Goal: Navigation & Orientation: Find specific page/section

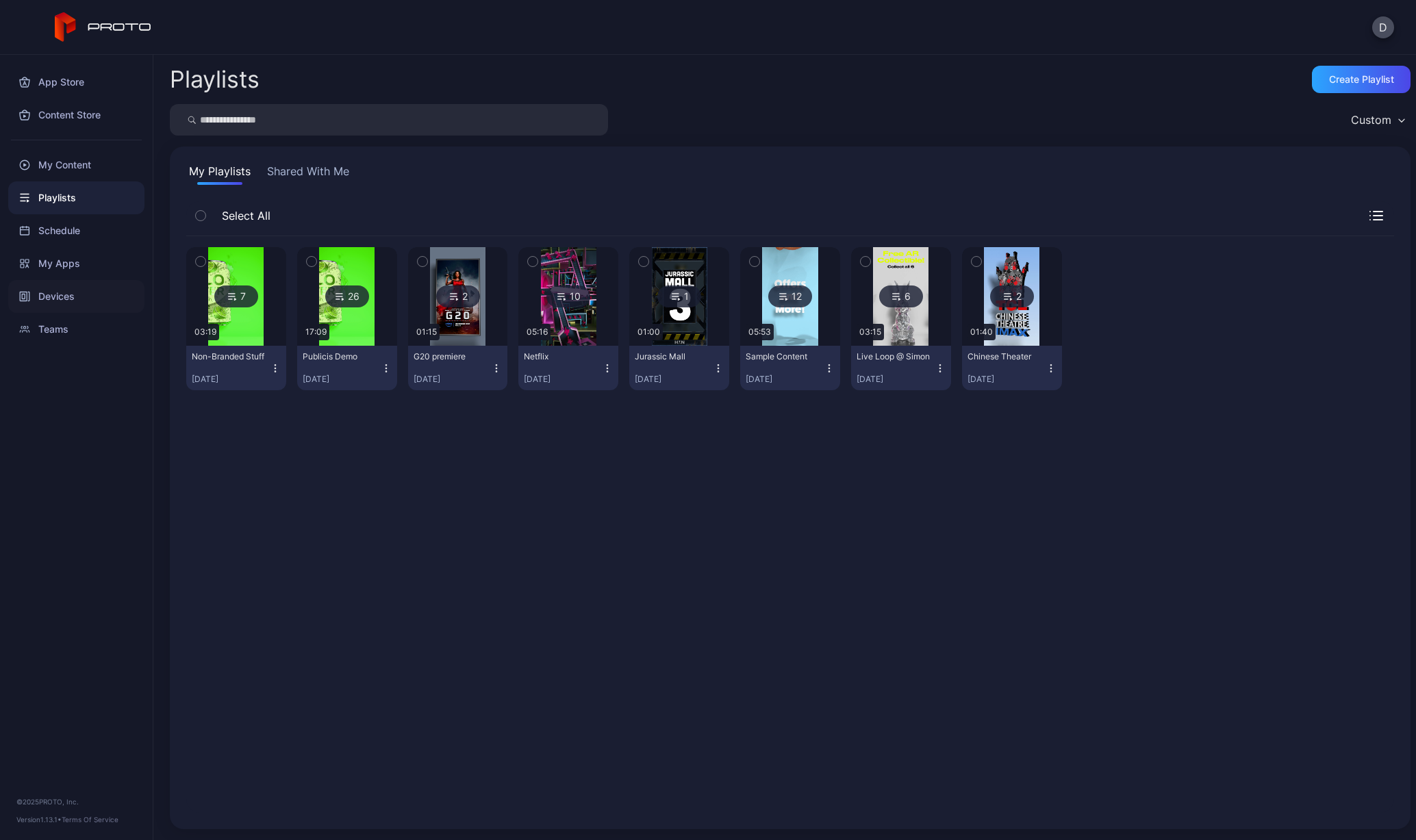
click at [67, 298] on div "Devices" at bounding box center [76, 296] width 136 height 33
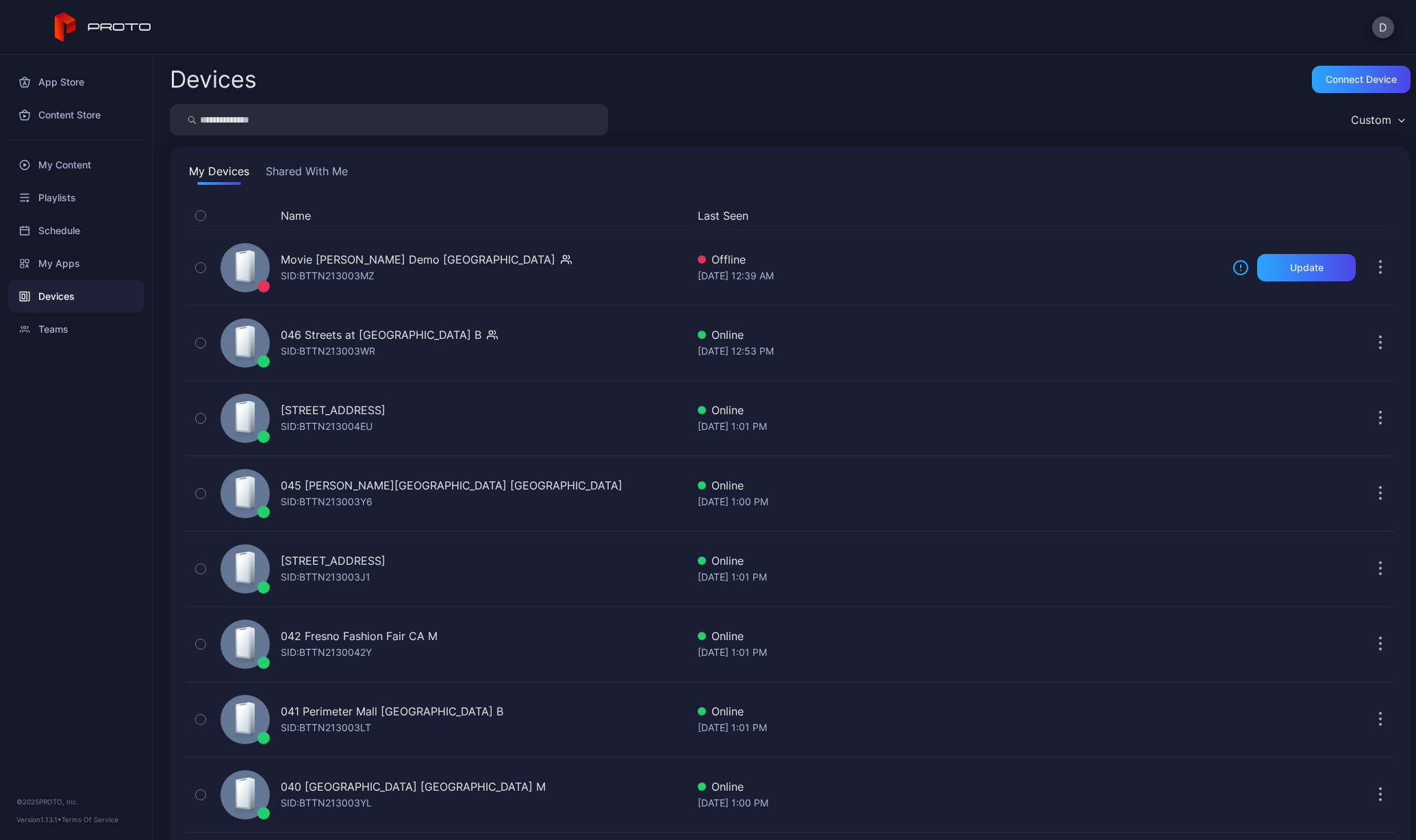
click at [302, 213] on button "Name" at bounding box center [296, 216] width 30 height 17
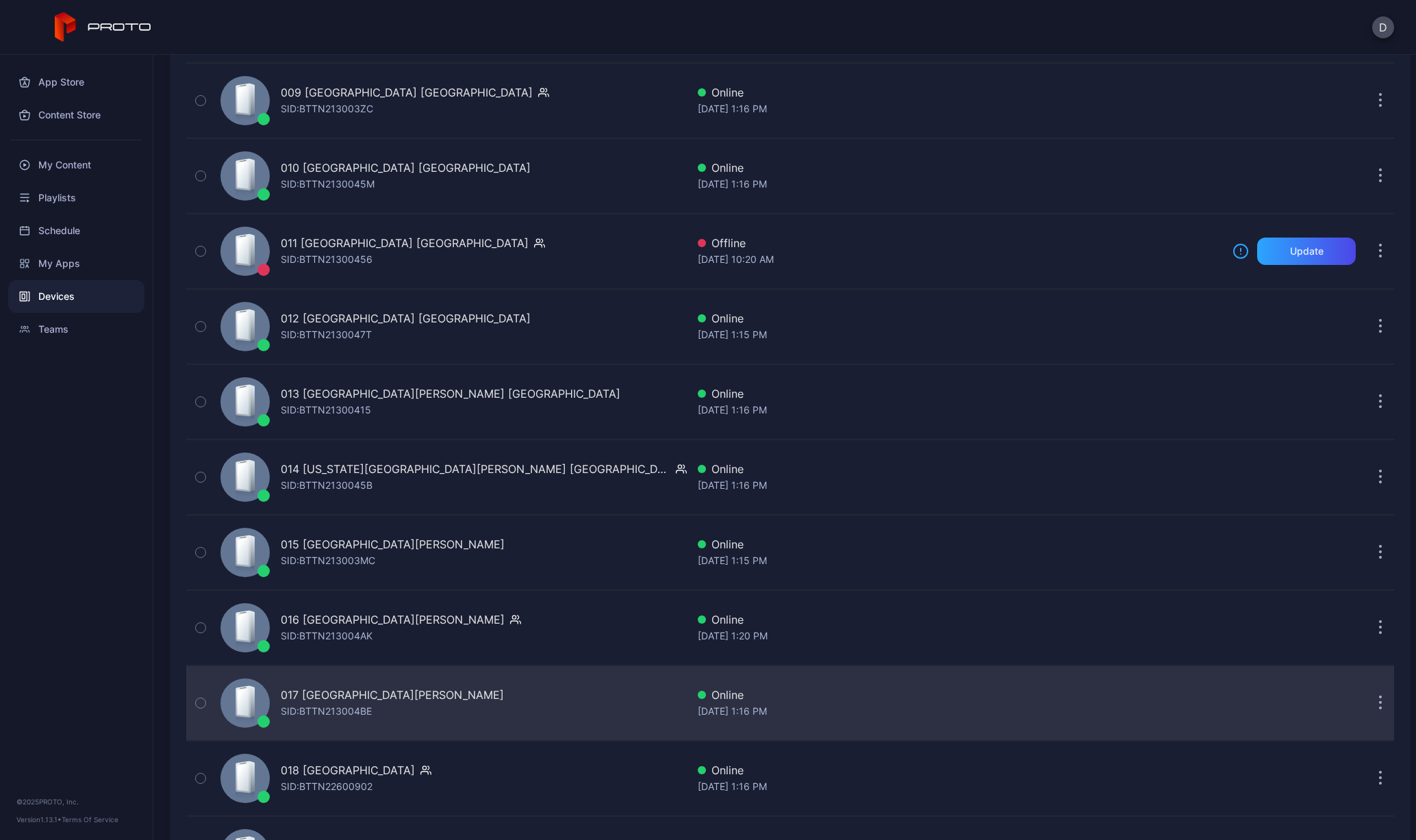
scroll to position [924, 0]
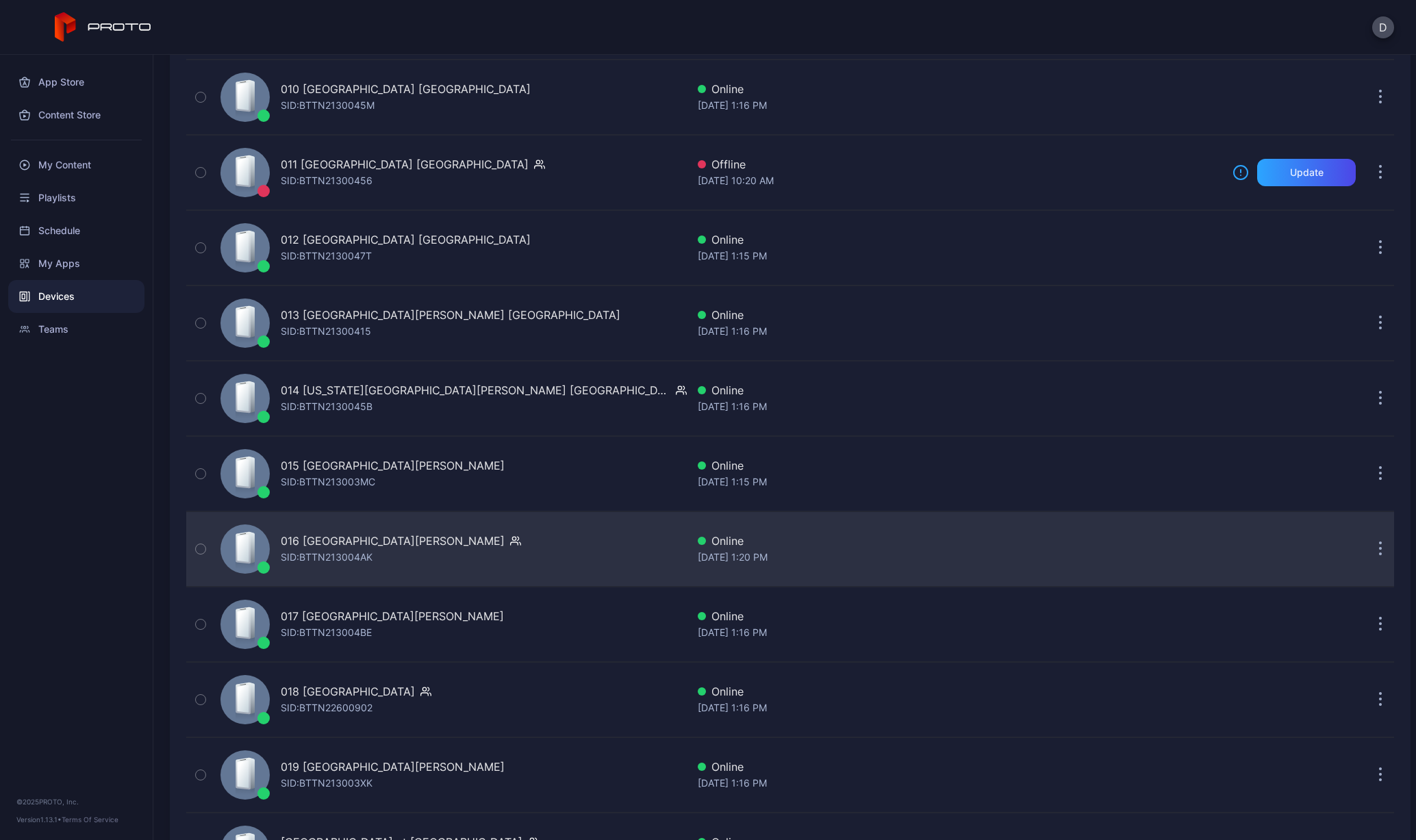
click at [352, 553] on div "SID: BTTN213004AK" at bounding box center [327, 557] width 92 height 17
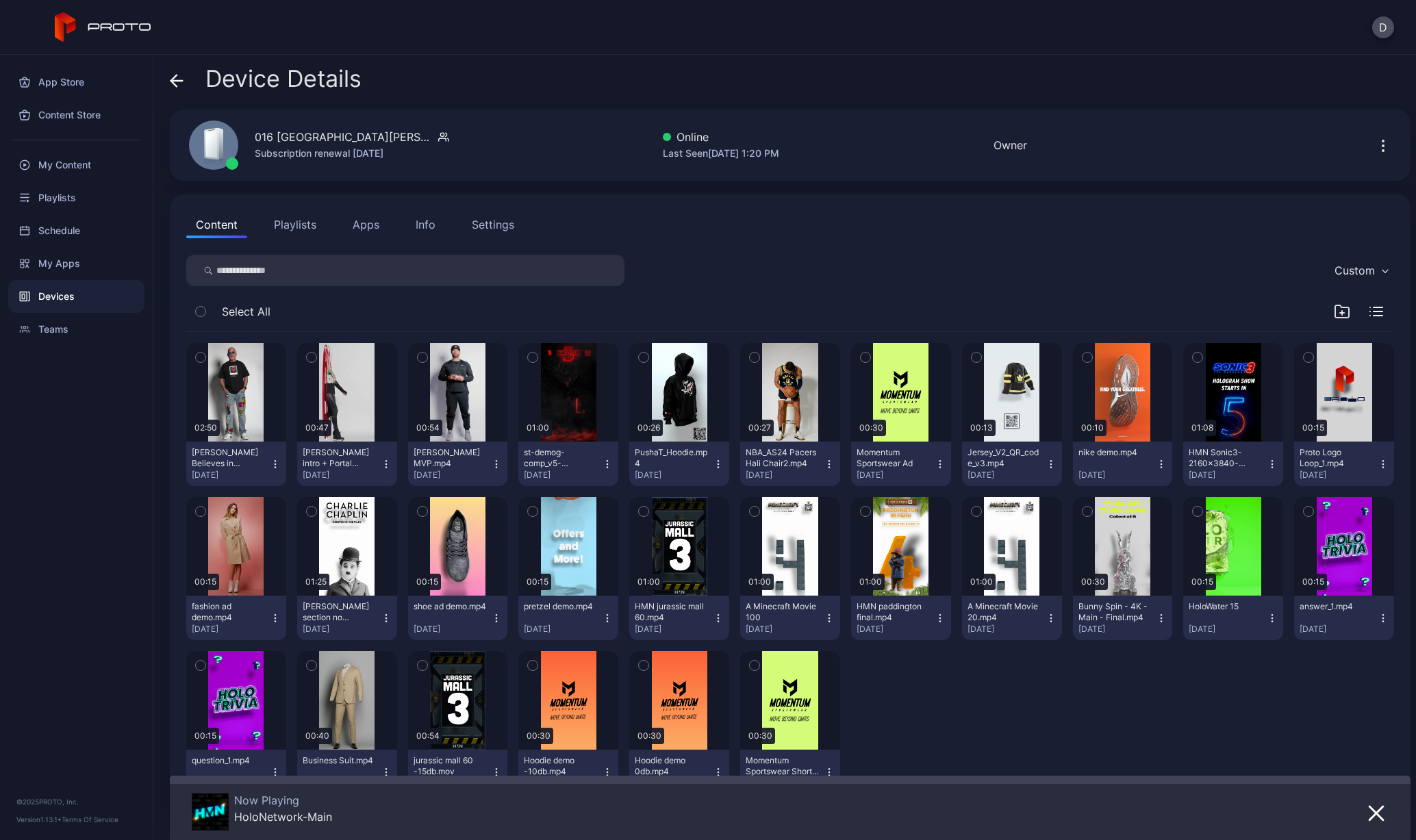
click at [364, 223] on button "Apps" at bounding box center [366, 225] width 46 height 27
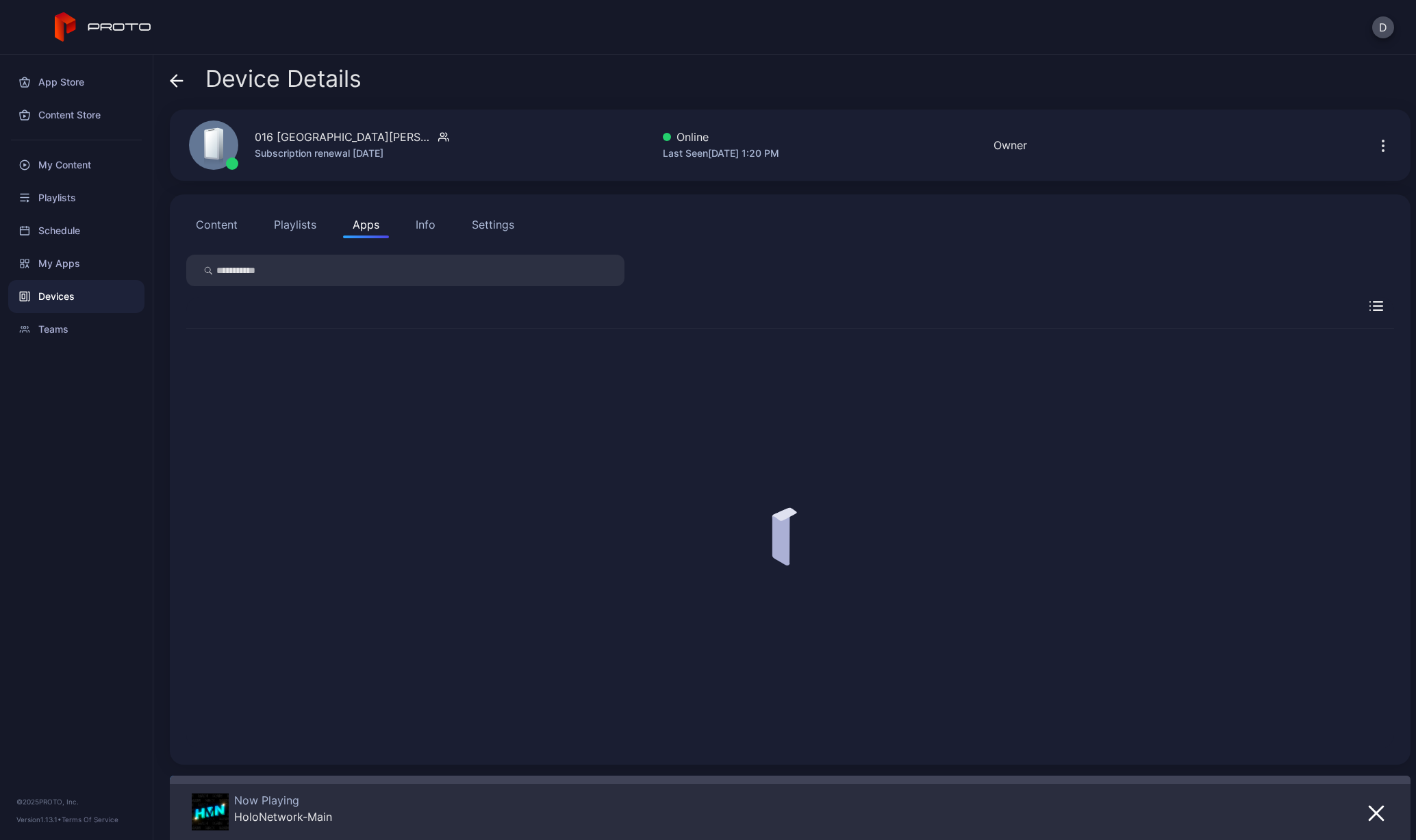
click at [421, 219] on div "Info" at bounding box center [425, 225] width 20 height 17
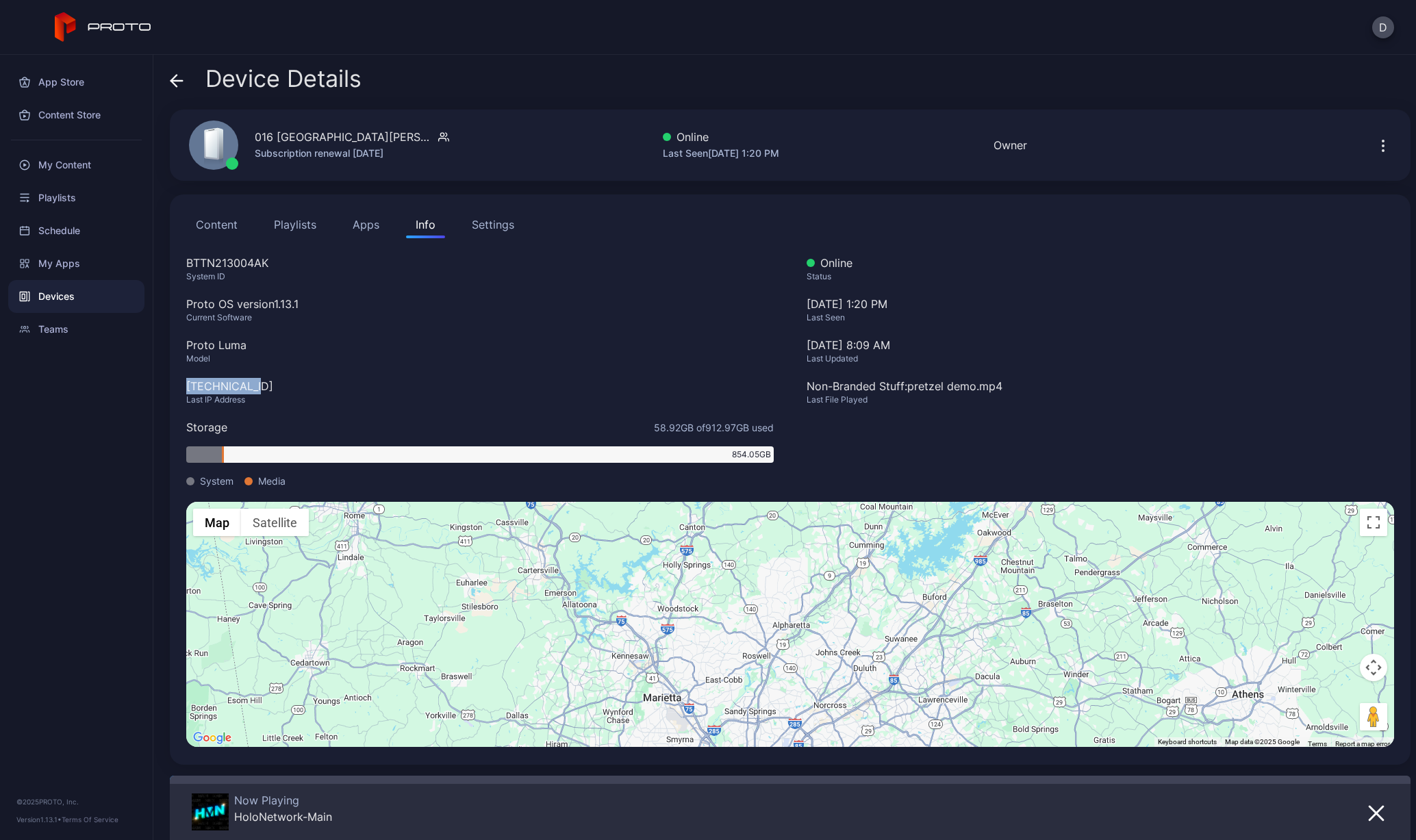
drag, startPoint x: 260, startPoint y: 386, endPoint x: 177, endPoint y: 386, distance: 83.0
click at [177, 386] on div "Content Playlists Apps Info Settings BTTN213004AK System ID Proto OS version 1.…" at bounding box center [790, 479] width 1241 height 570
copy div "[TECHNICAL_ID]"
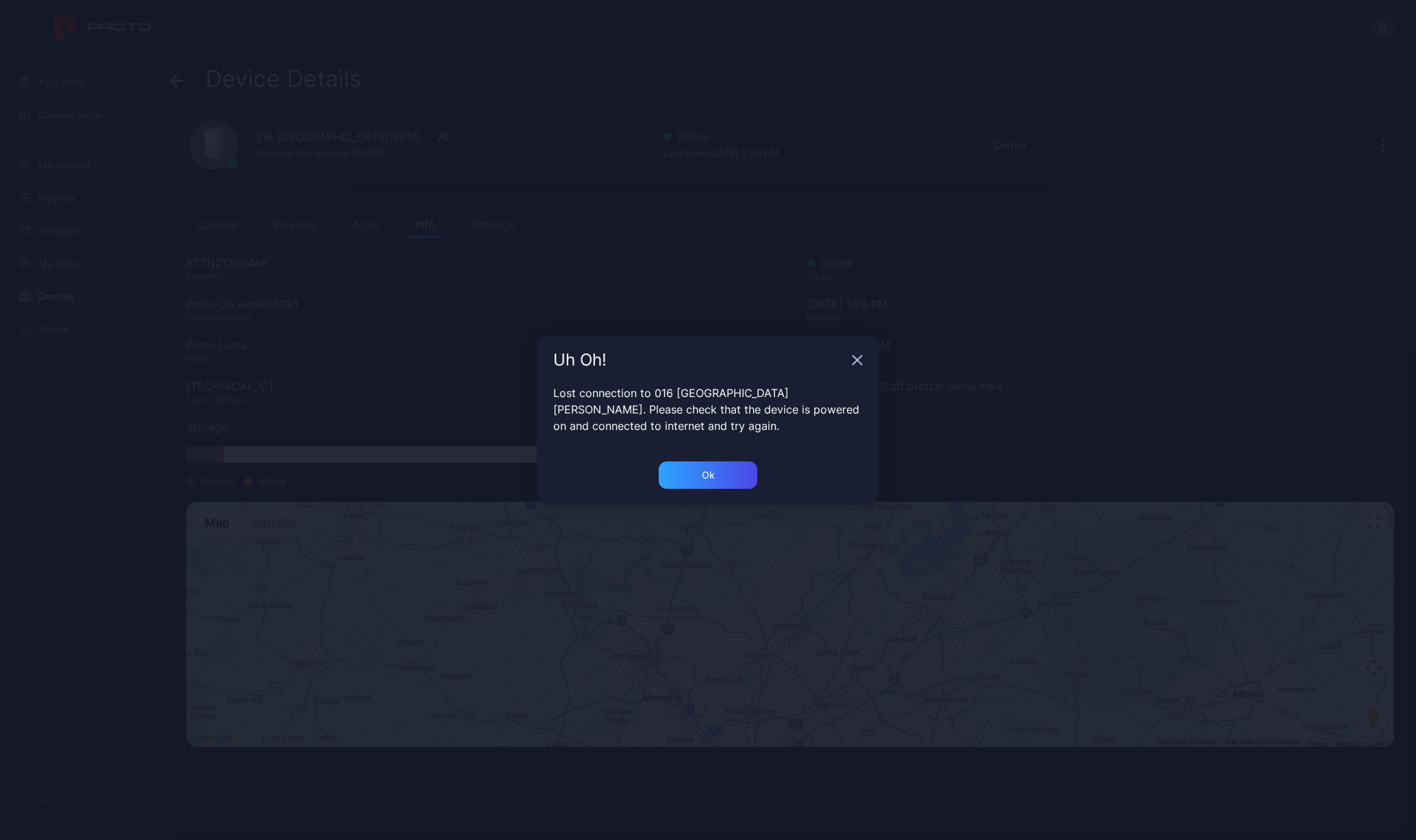
click at [854, 368] on div "Uh Oh!" at bounding box center [708, 360] width 343 height 49
click at [861, 361] on icon "button" at bounding box center [857, 360] width 11 height 11
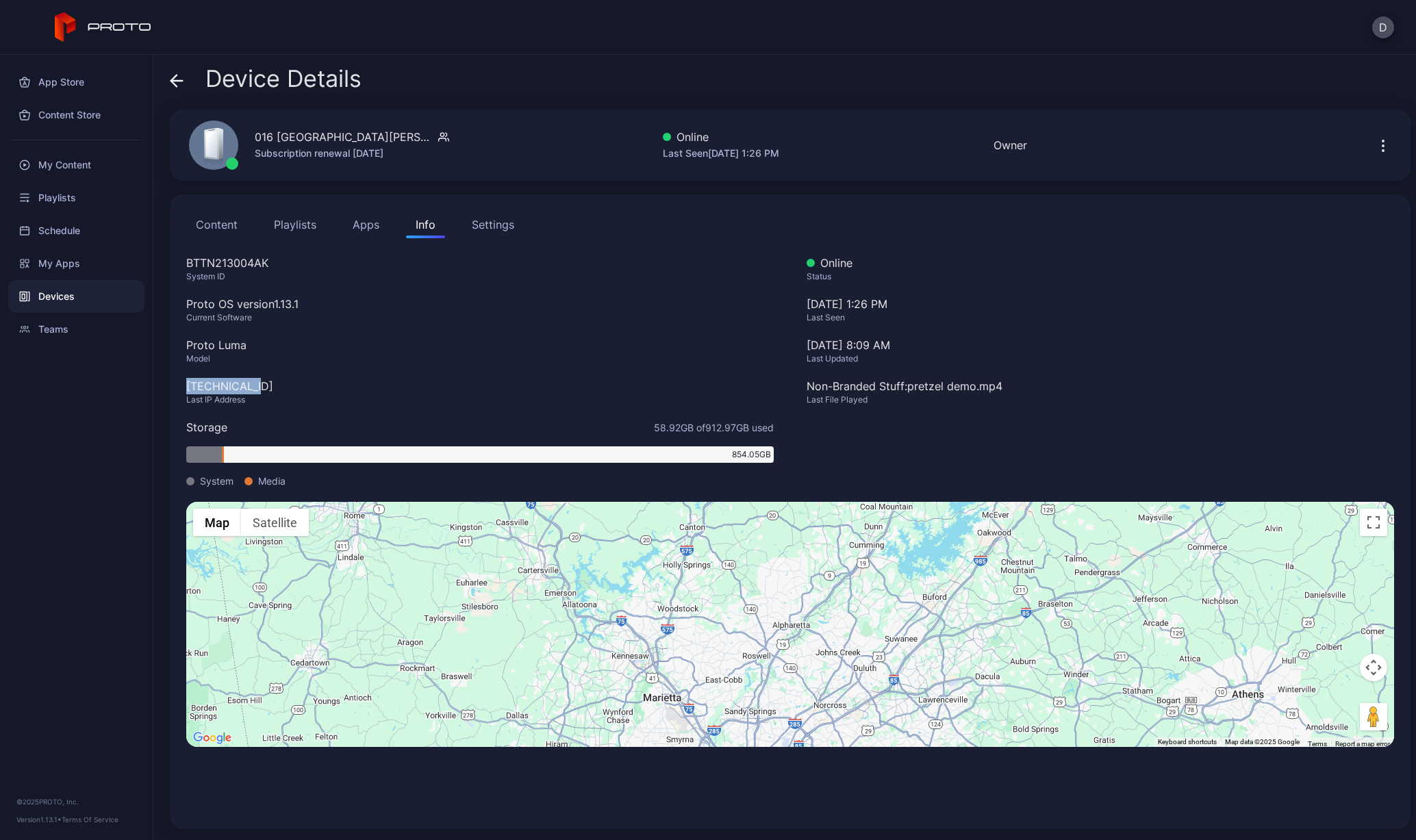
drag, startPoint x: 265, startPoint y: 392, endPoint x: 184, endPoint y: 388, distance: 81.1
click at [184, 388] on div "Content Playlists Apps Info Settings BTTN213004AK System ID Proto OS version 1.…" at bounding box center [790, 512] width 1241 height 635
copy div "[TECHNICAL_ID]"
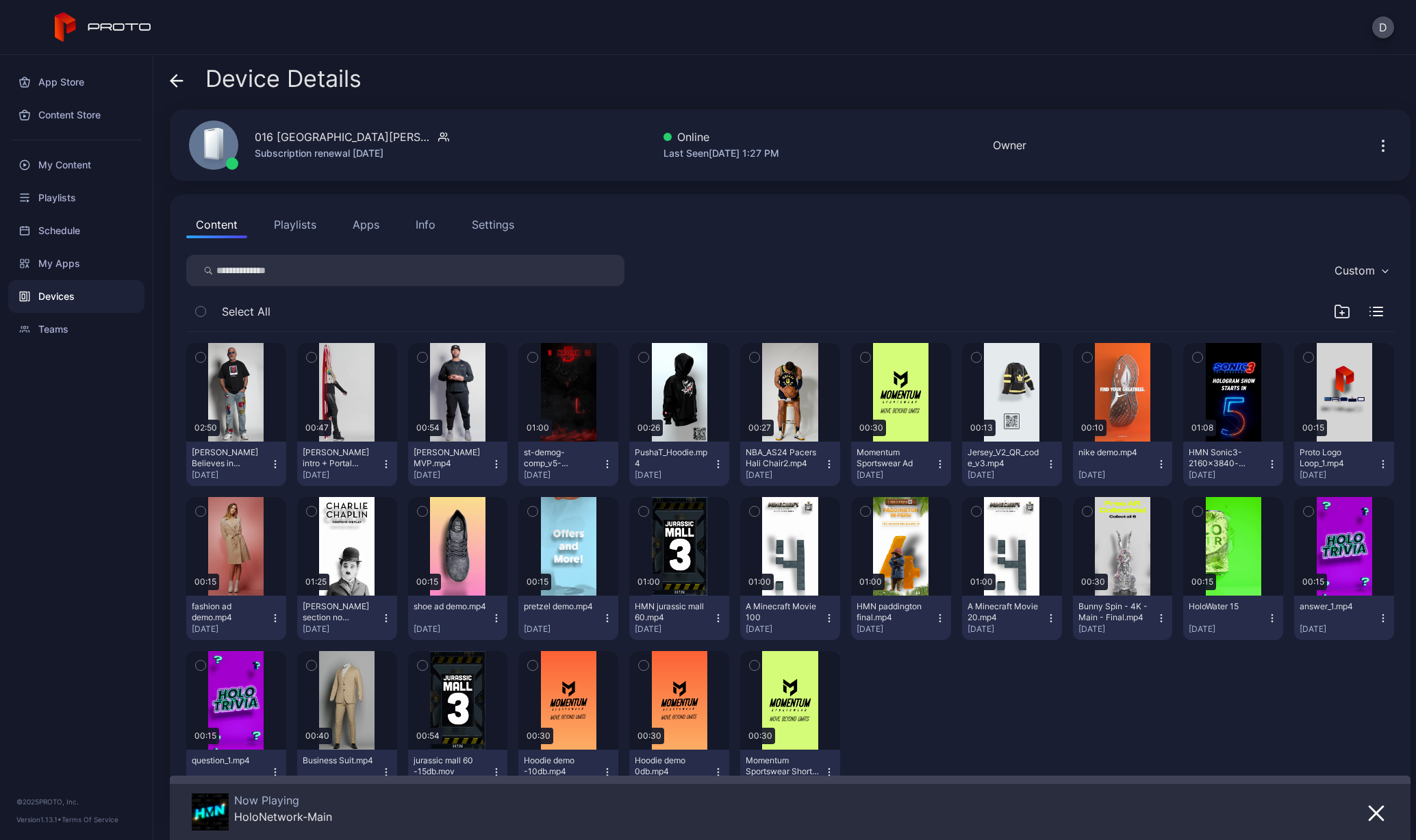
click at [375, 220] on button "Apps" at bounding box center [366, 225] width 46 height 27
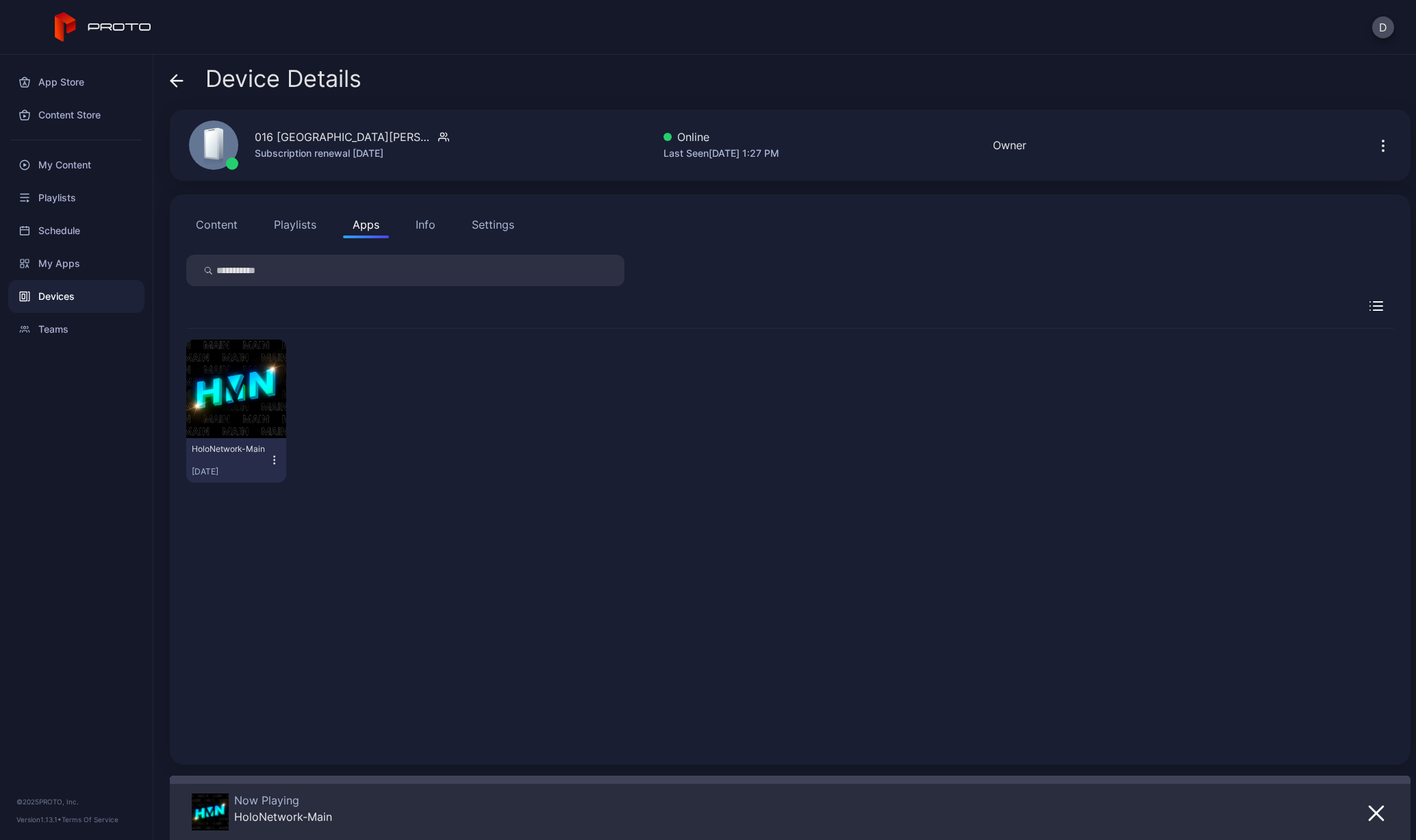
click at [426, 226] on div "Info" at bounding box center [425, 225] width 20 height 17
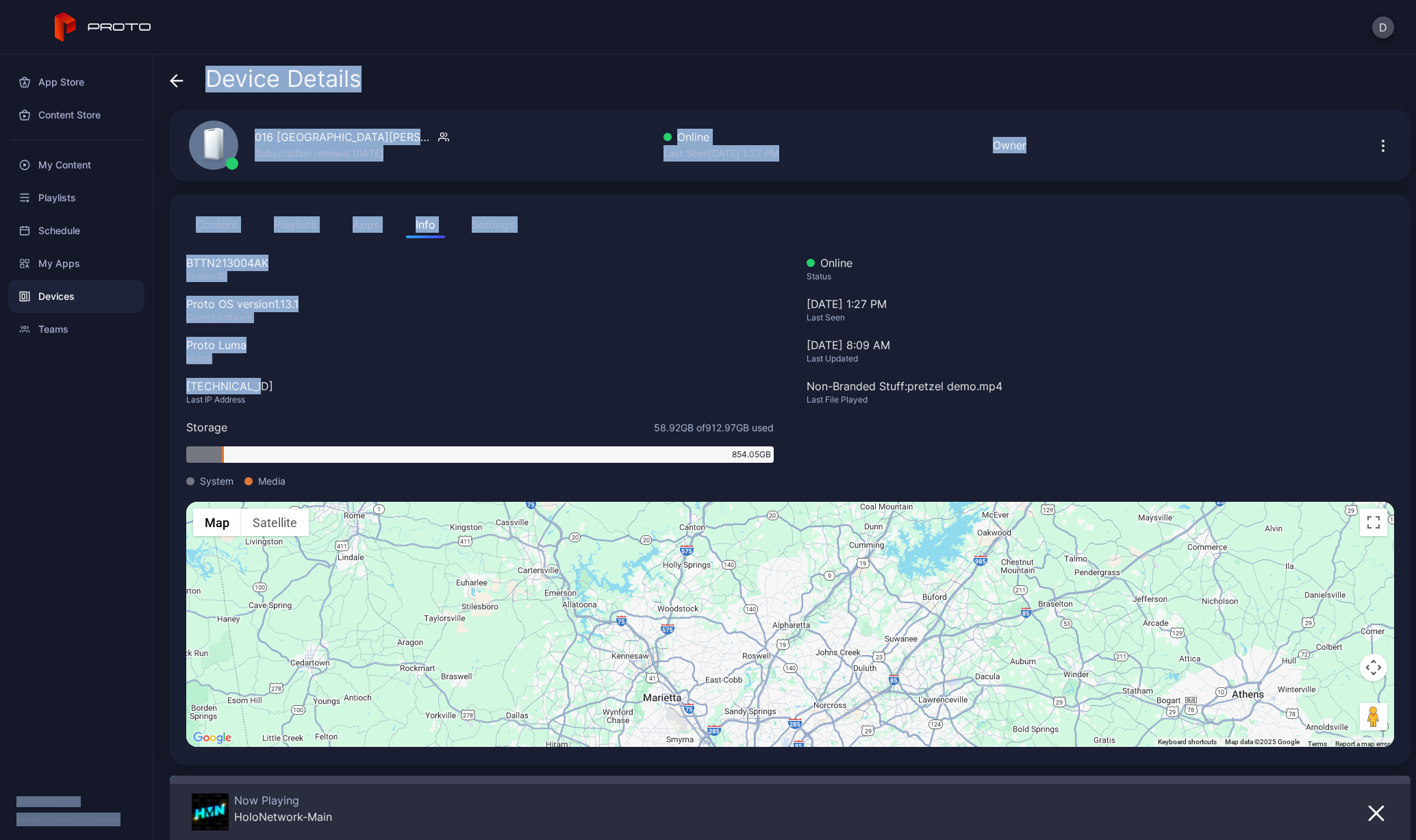
drag, startPoint x: 258, startPoint y: 386, endPoint x: 152, endPoint y: 388, distance: 106.0
click at [152, 388] on div "App Store Content Store My Content Playlists Schedule My Apps Devices Teams © 2…" at bounding box center [708, 447] width 1416 height 785
click at [324, 390] on div "[TECHNICAL_ID]" at bounding box center [479, 387] width 587 height 17
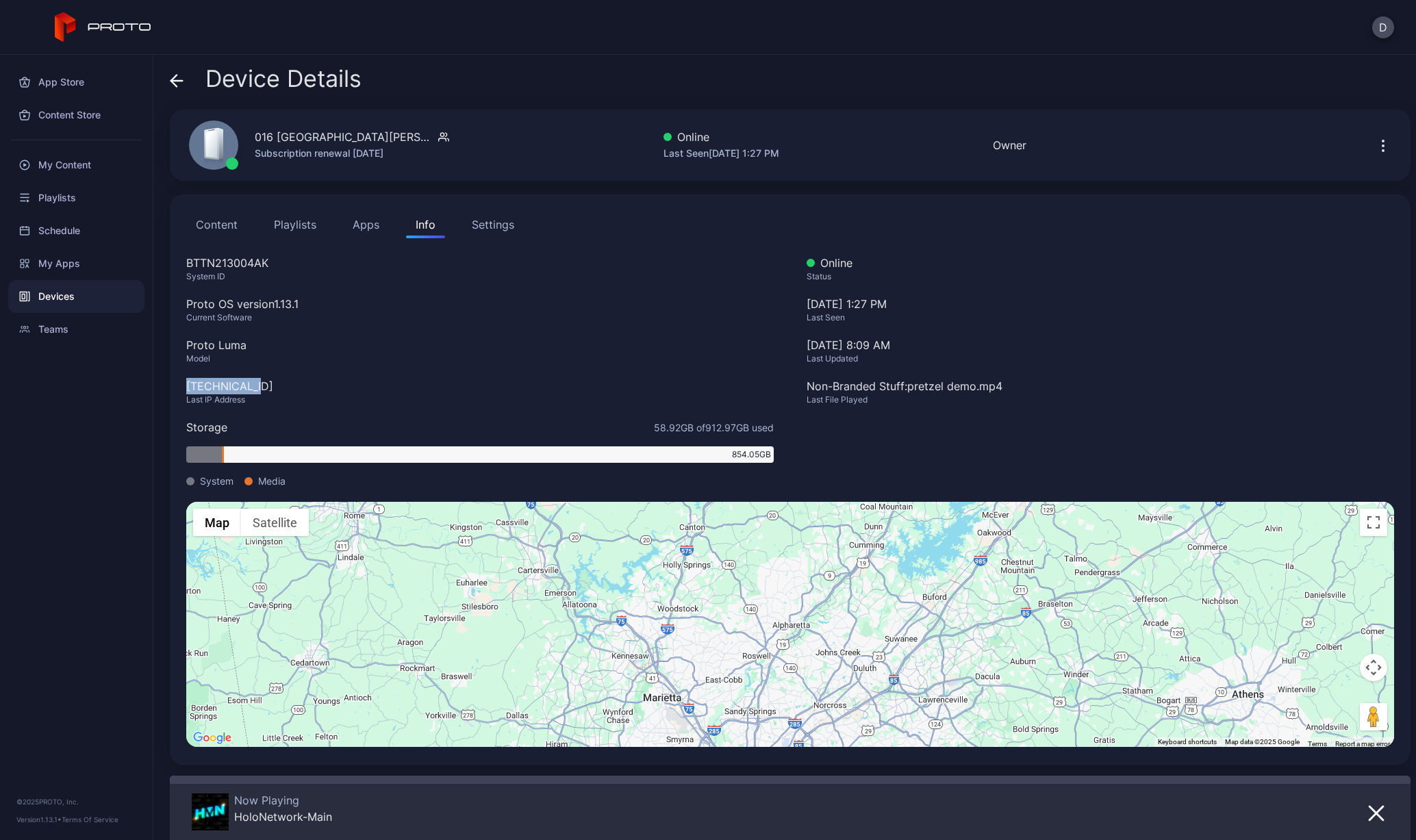
drag, startPoint x: 267, startPoint y: 384, endPoint x: 187, endPoint y: 390, distance: 80.2
click at [187, 390] on div "[TECHNICAL_ID]" at bounding box center [479, 387] width 587 height 17
copy div "[TECHNICAL_ID]"
click at [171, 83] on icon at bounding box center [177, 81] width 14 height 14
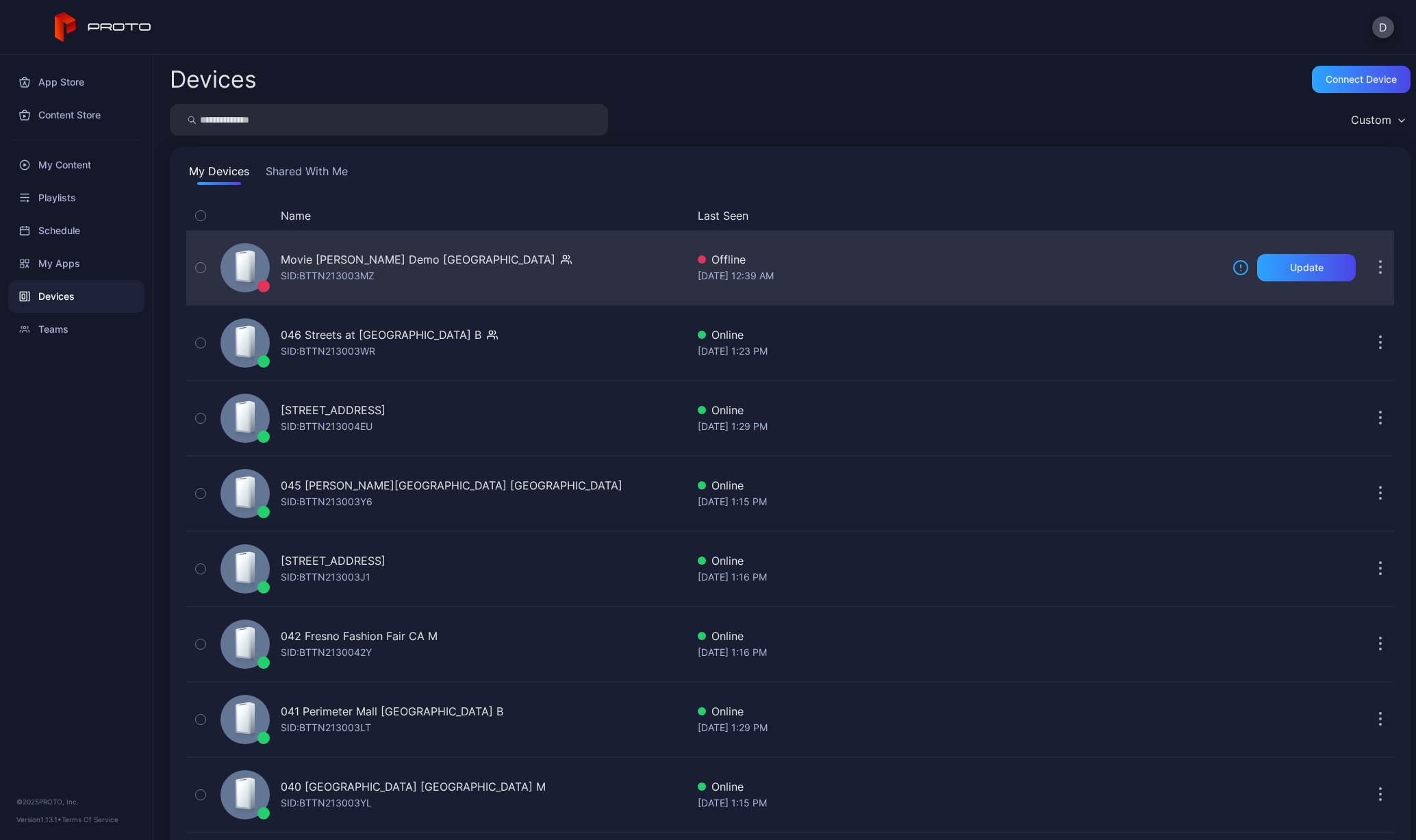
click at [337, 254] on div "Movie [PERSON_NAME] Demo [GEOGRAPHIC_DATA]" at bounding box center [418, 260] width 274 height 17
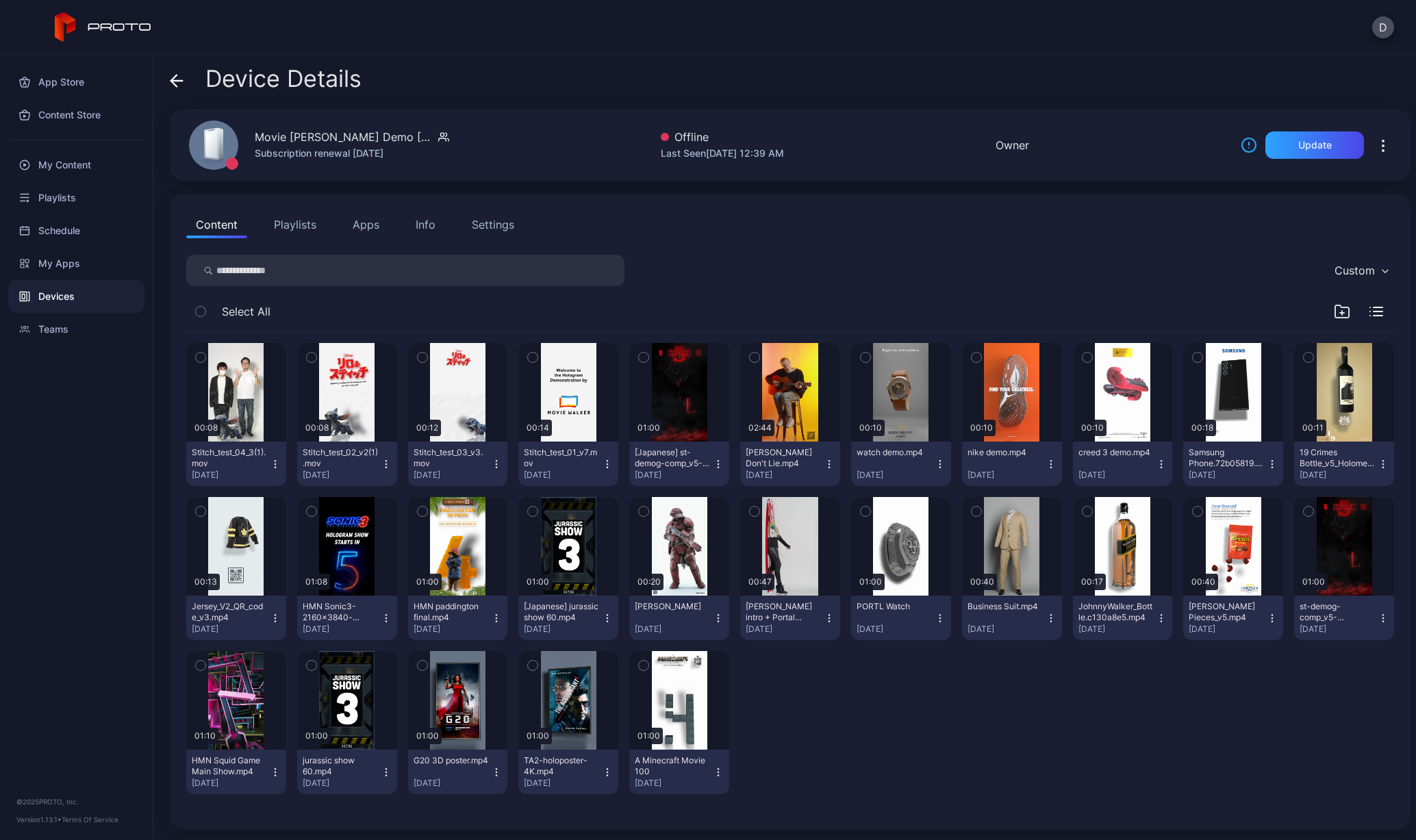
click at [172, 84] on icon at bounding box center [177, 81] width 14 height 14
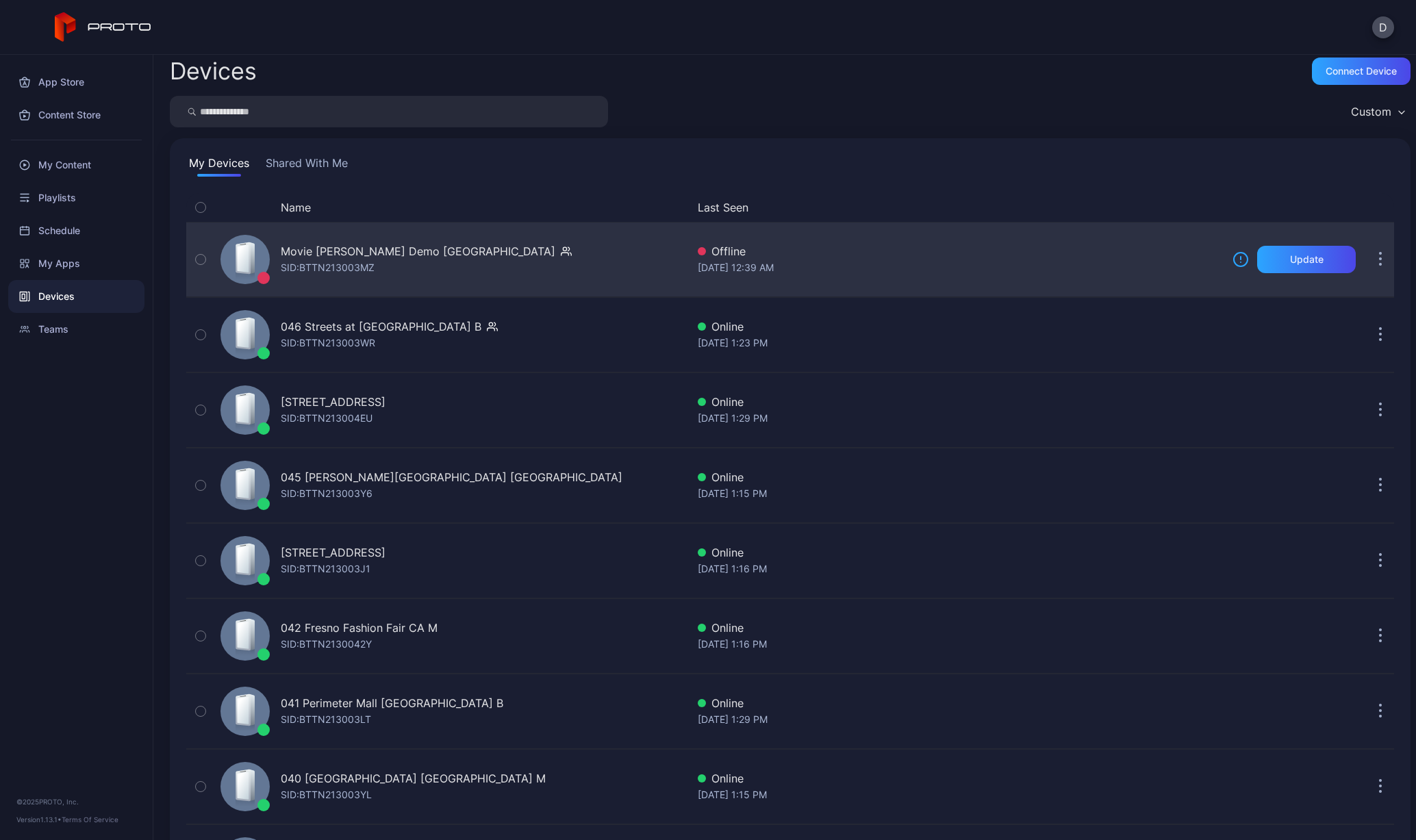
scroll to position [17, 0]
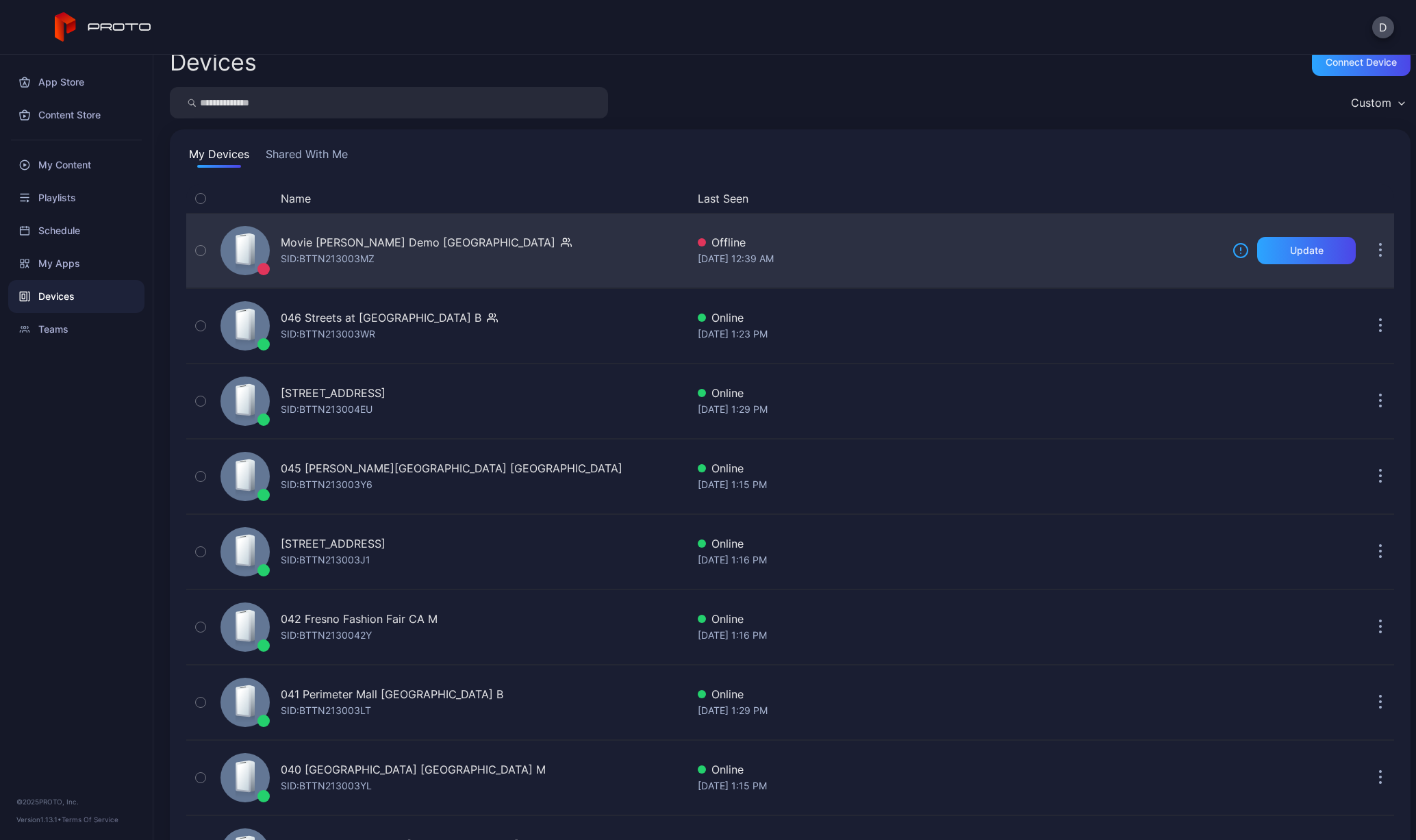
click at [315, 232] on div "Movie [PERSON_NAME] Demo [GEOGRAPHIC_DATA] SID: BTTN213003MZ" at bounding box center [450, 251] width 472 height 68
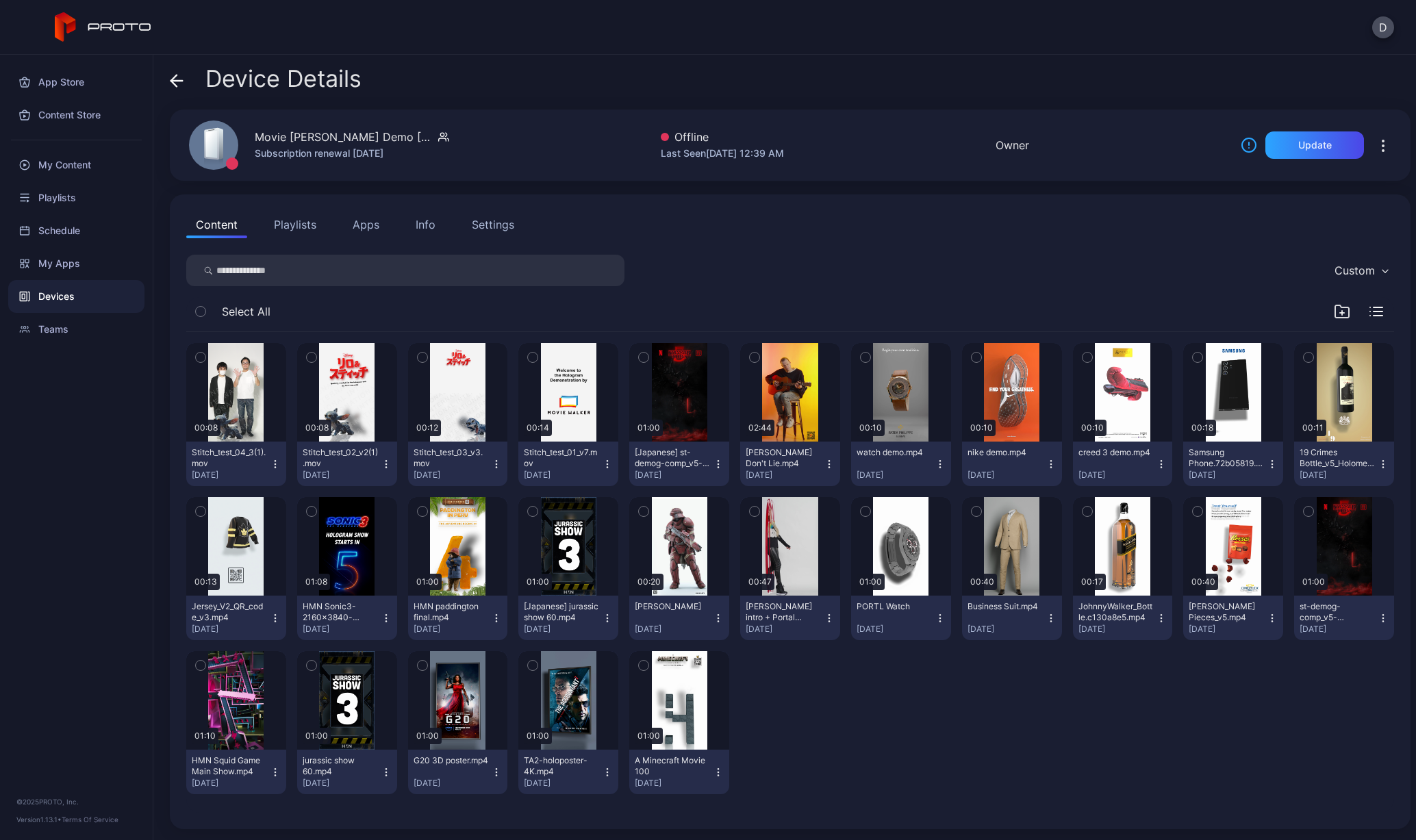
click at [185, 87] on div "Device Details" at bounding box center [266, 82] width 191 height 33
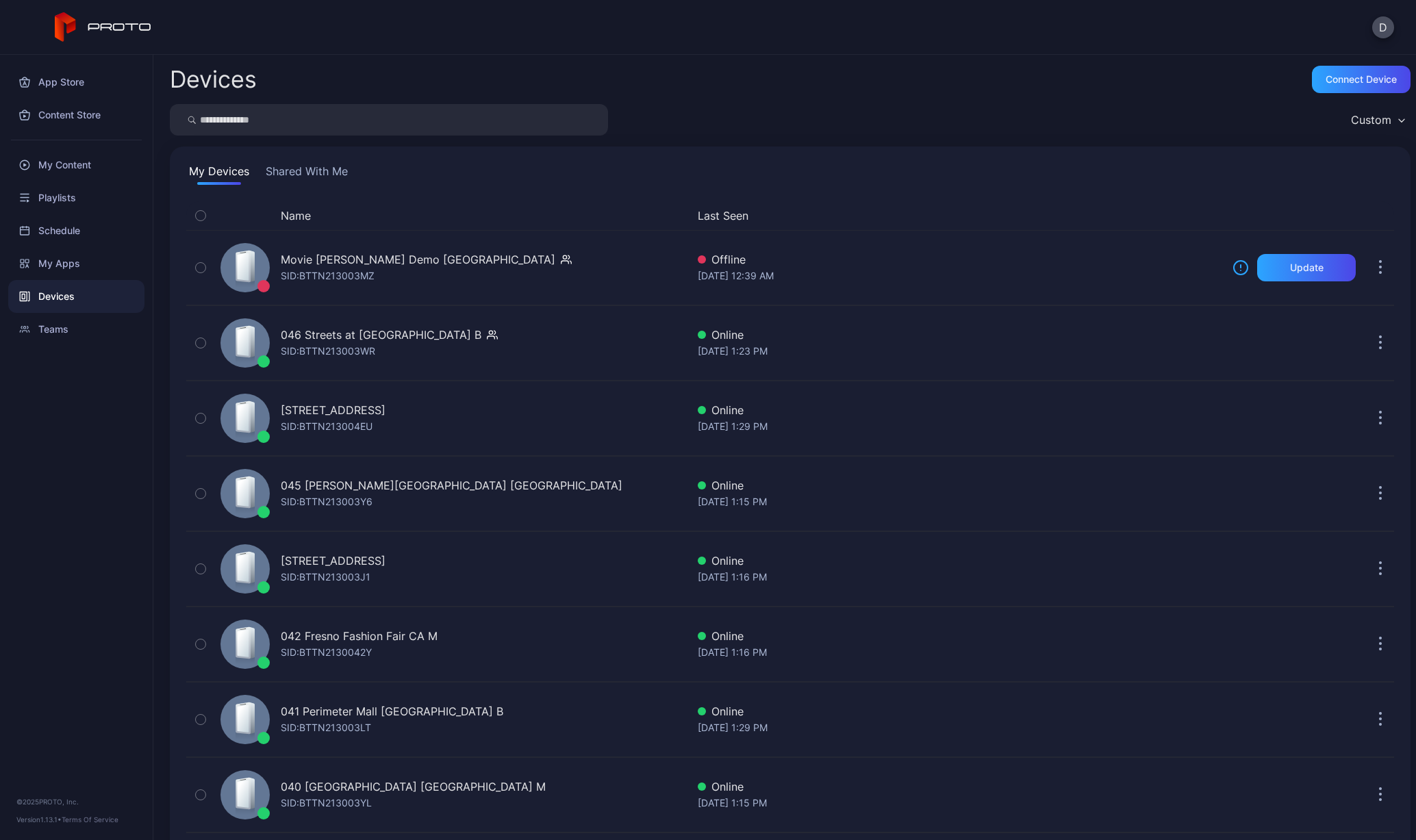
scroll to position [17, 0]
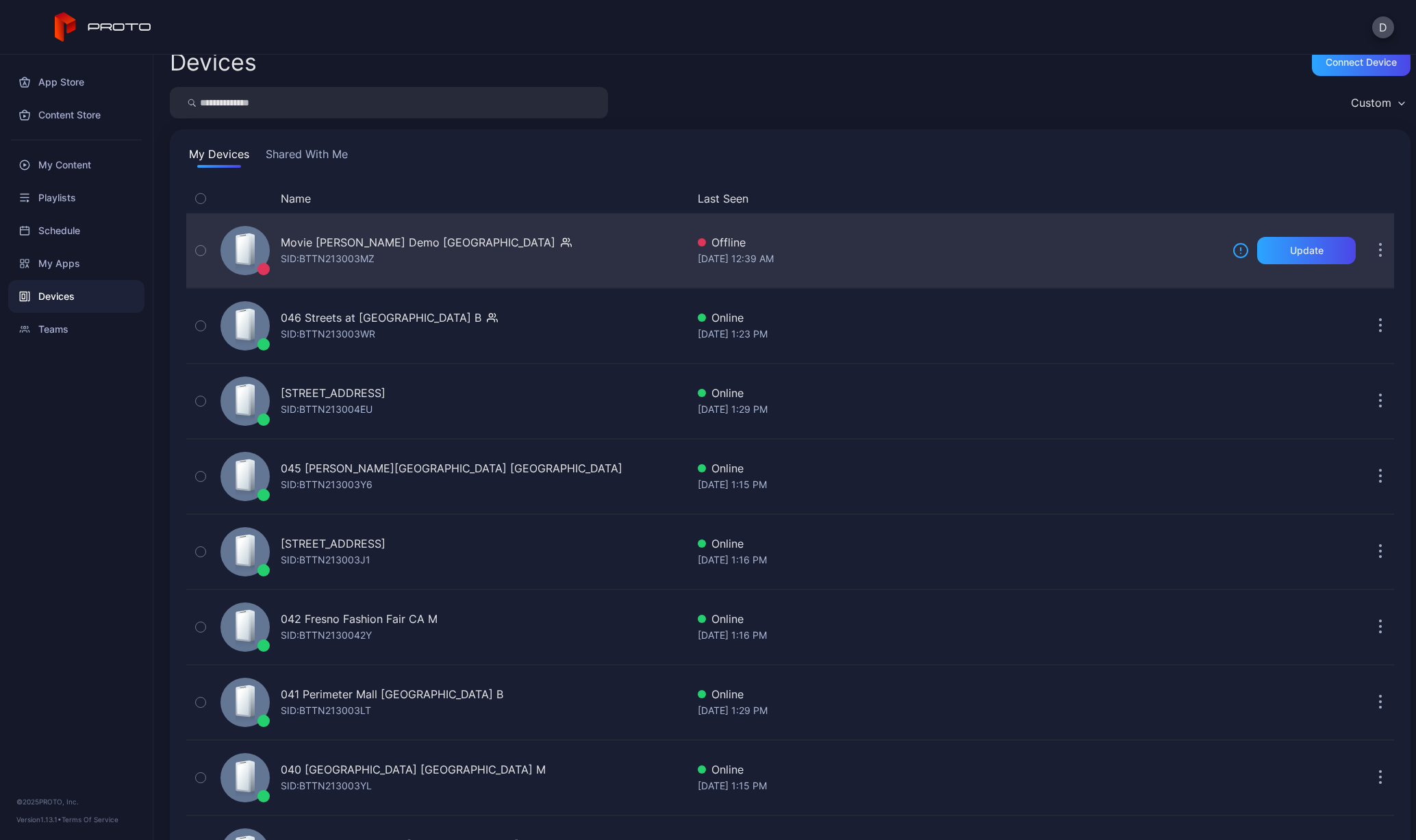
click at [348, 226] on div "Movie [PERSON_NAME] Demo [GEOGRAPHIC_DATA] SID: BTTN213003MZ" at bounding box center [450, 251] width 472 height 68
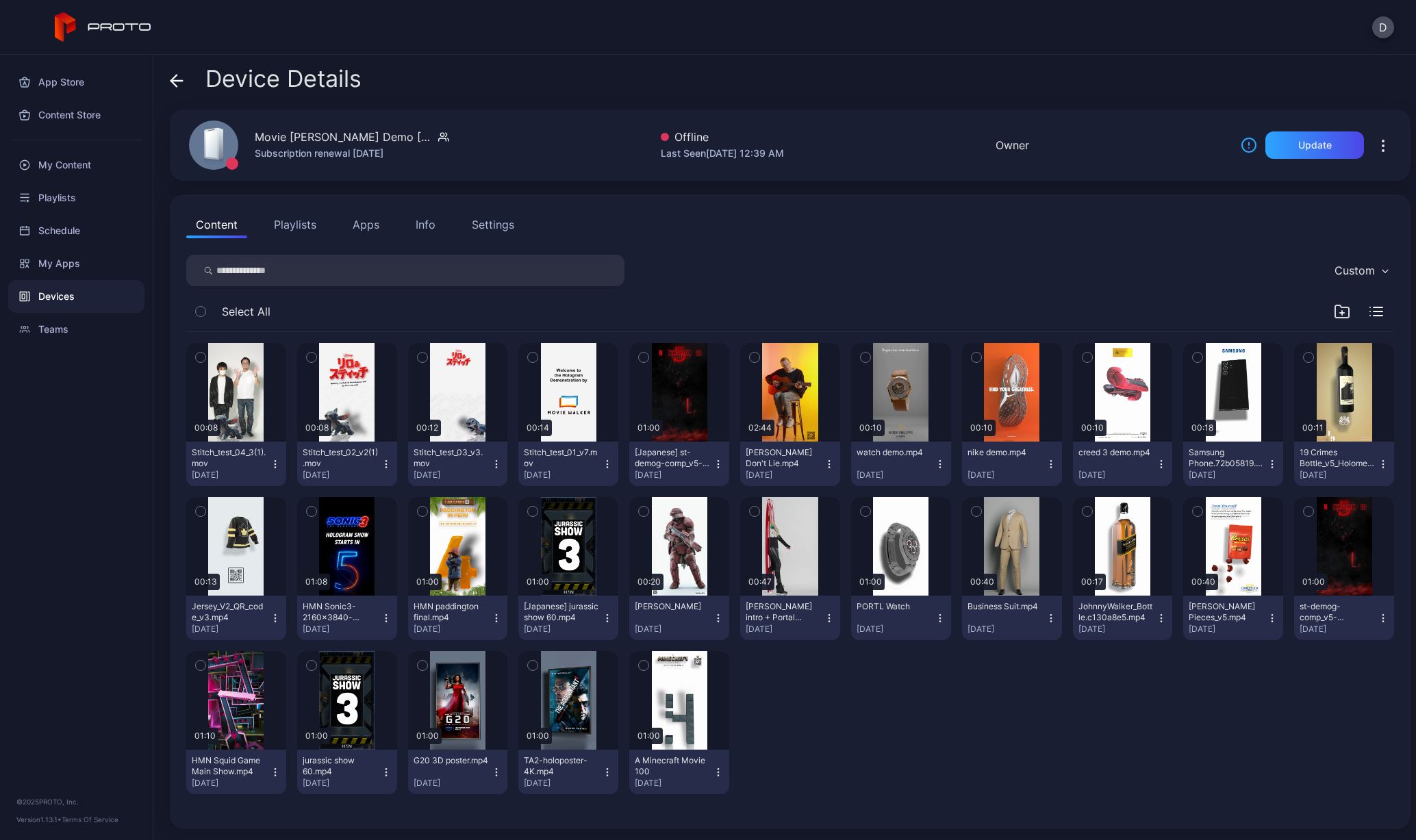
click at [171, 81] on icon at bounding box center [173, 80] width 5 height 11
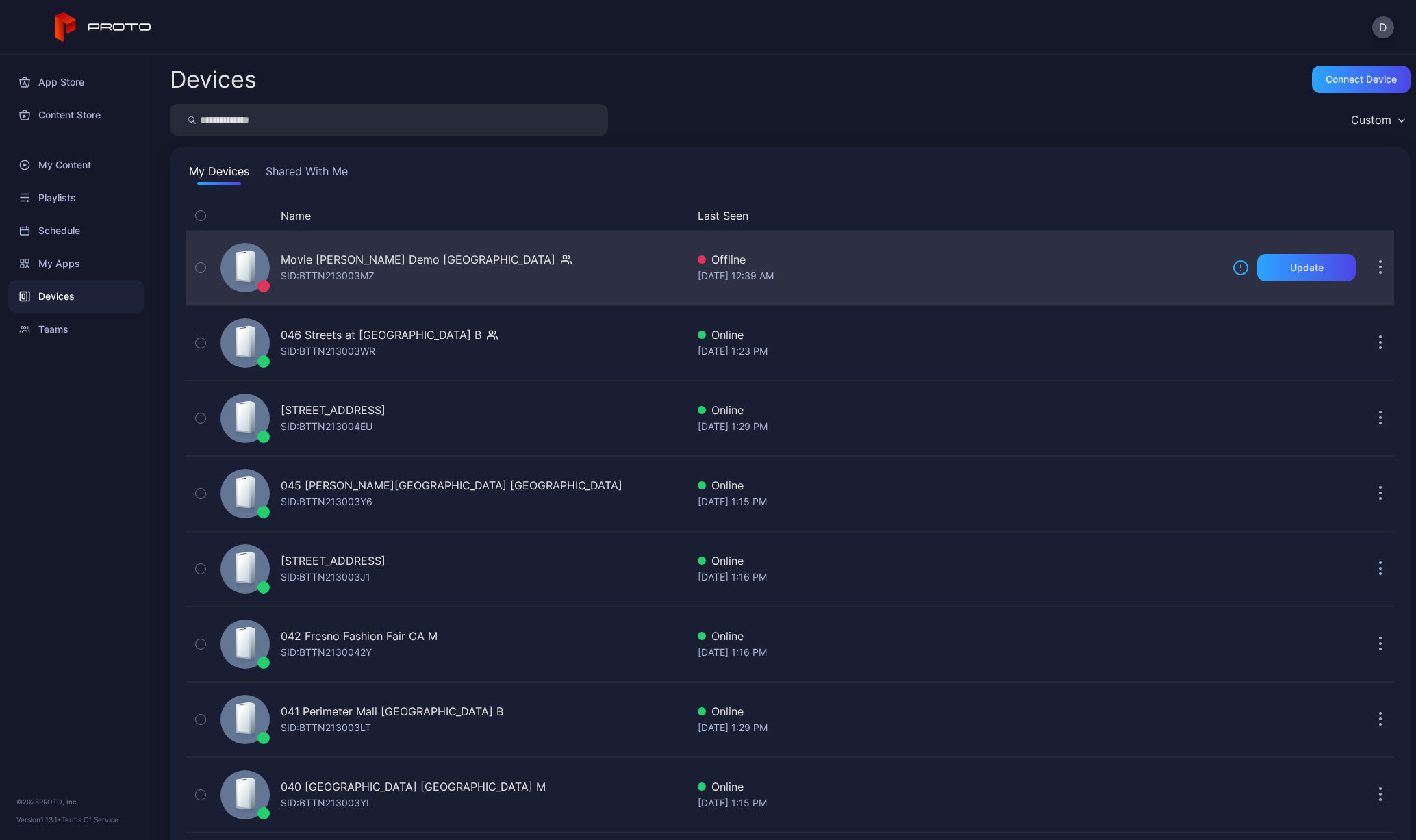
scroll to position [17, 0]
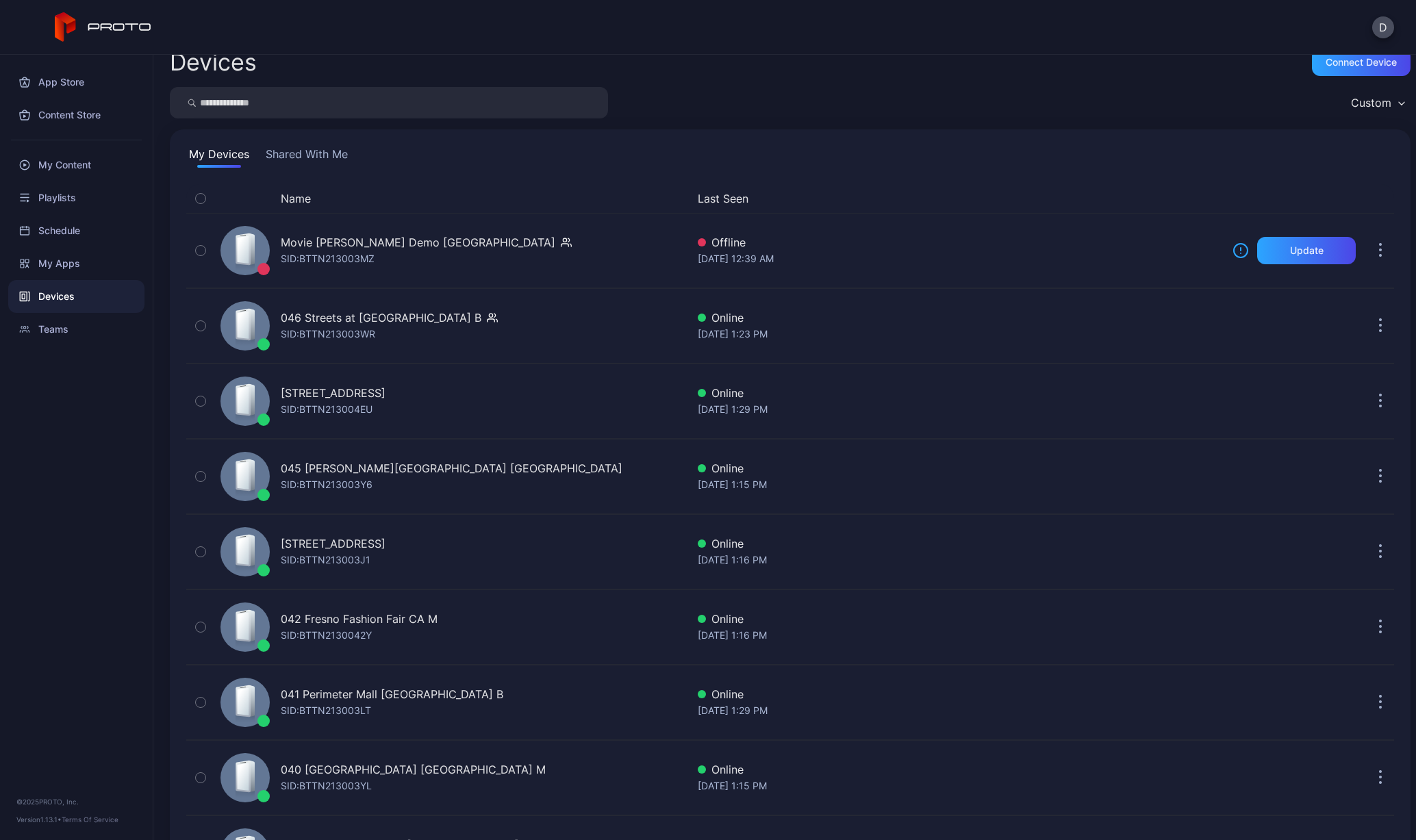
click at [304, 191] on button "Name" at bounding box center [296, 199] width 30 height 17
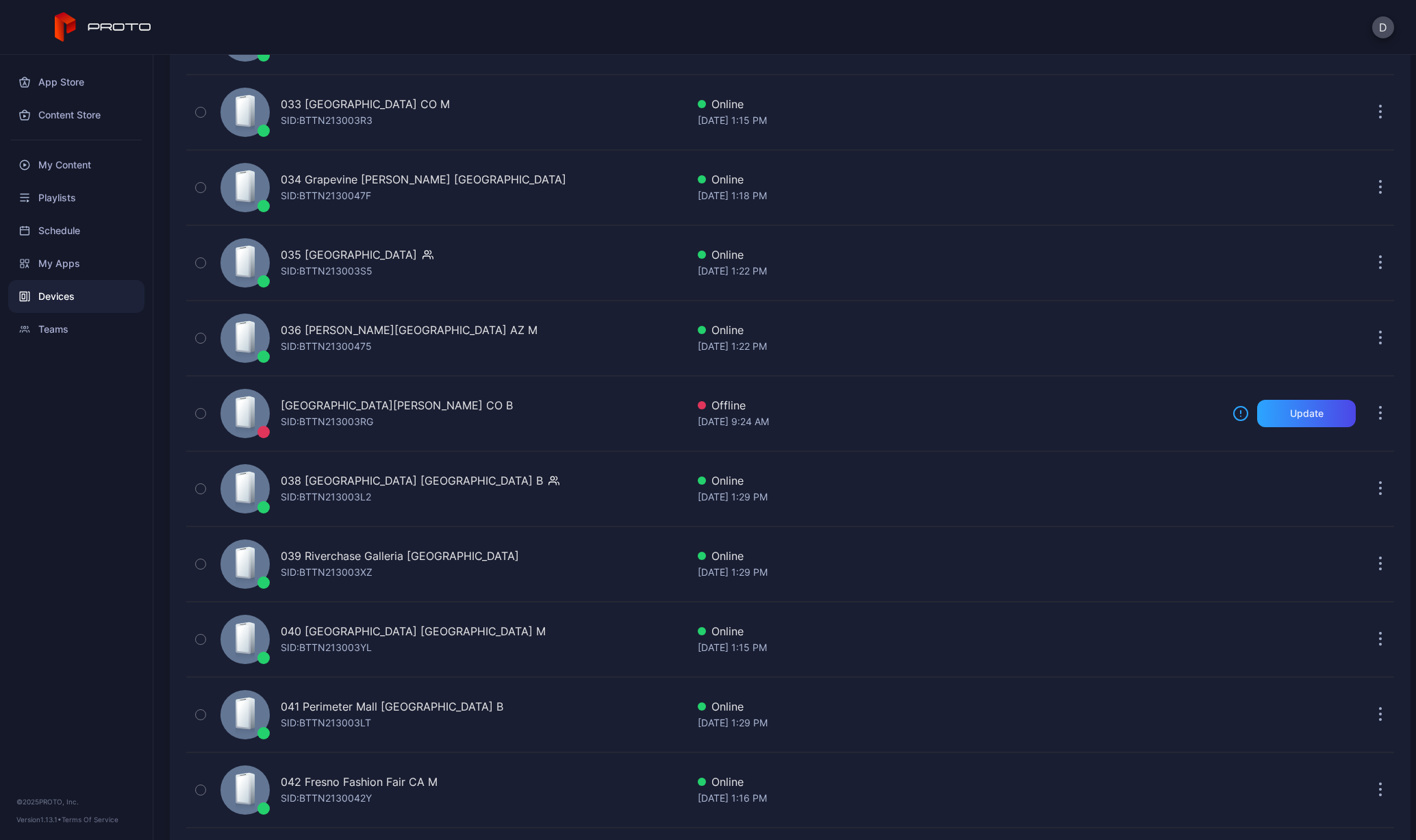
scroll to position [3033, 0]
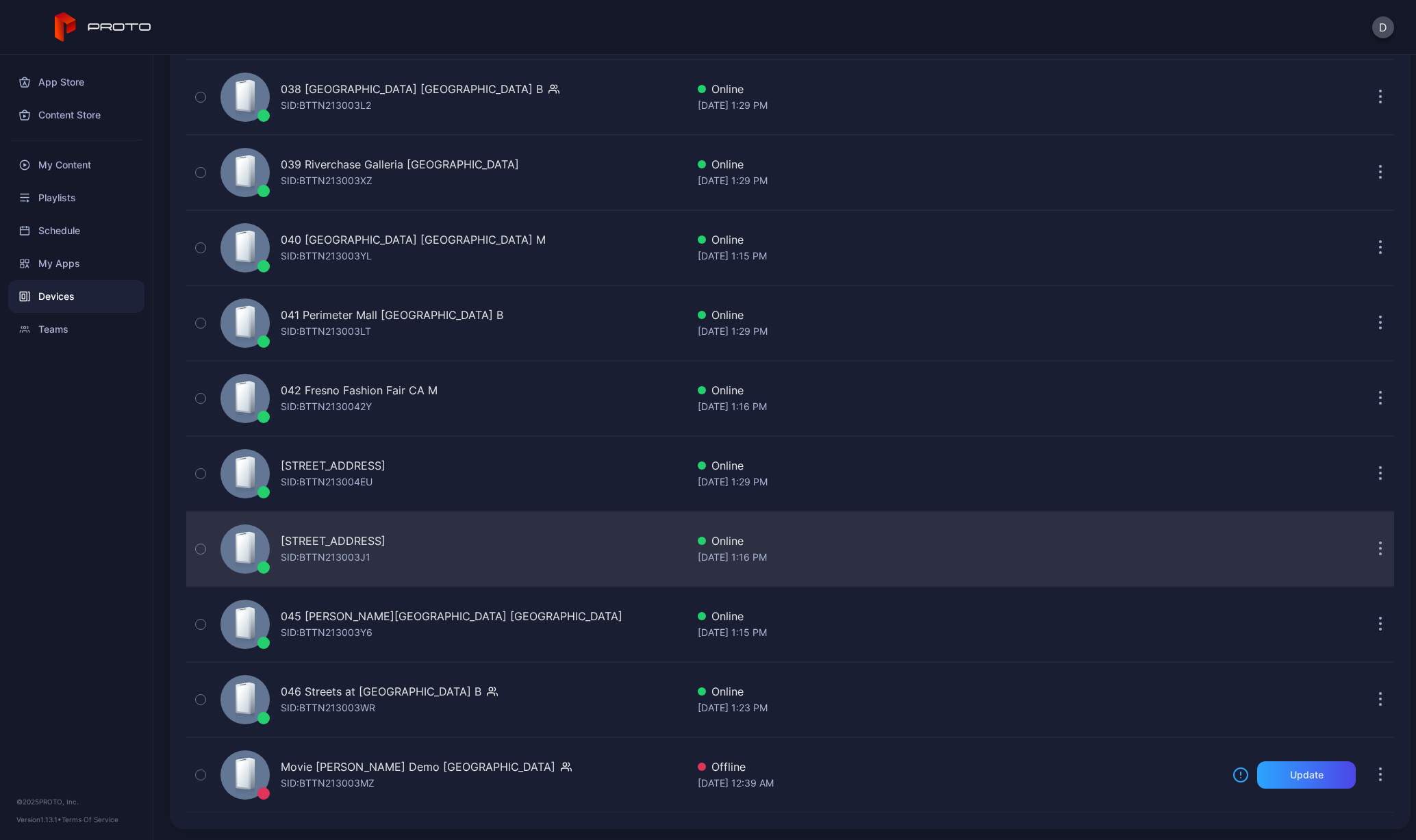
click at [327, 543] on div "[STREET_ADDRESS]" at bounding box center [333, 541] width 105 height 17
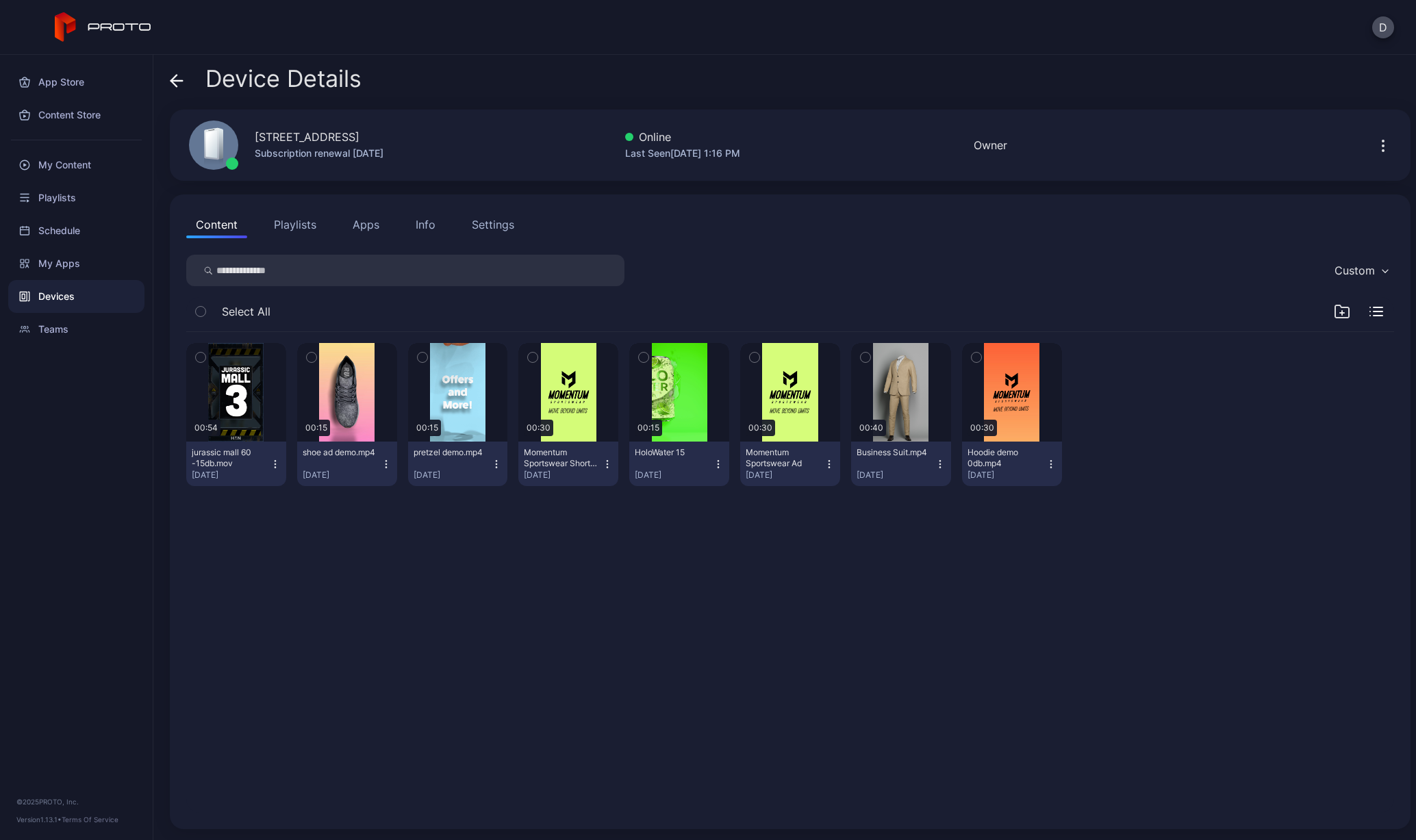
click at [307, 223] on button "Playlists" at bounding box center [295, 225] width 62 height 27
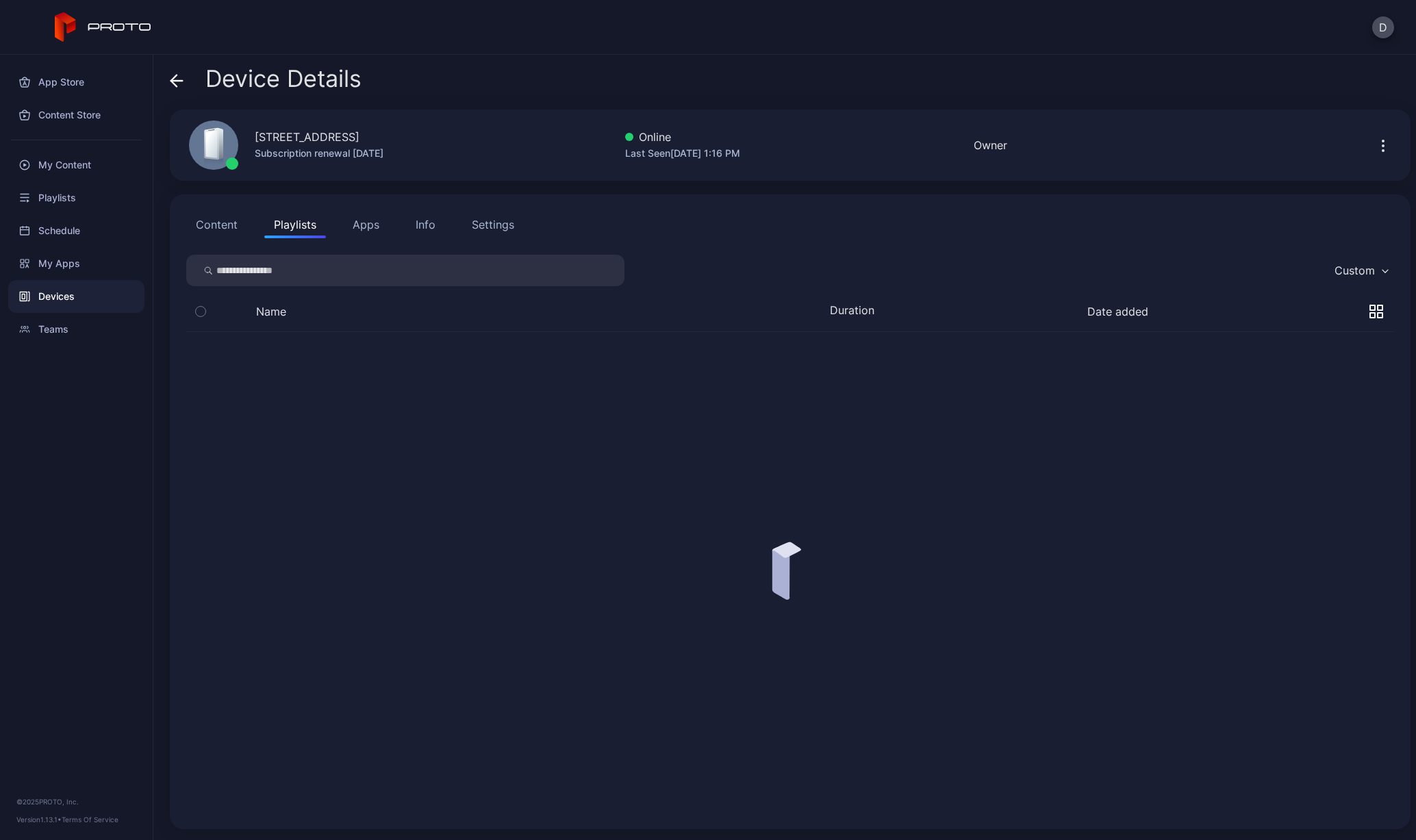
click at [373, 223] on button "Apps" at bounding box center [366, 225] width 46 height 27
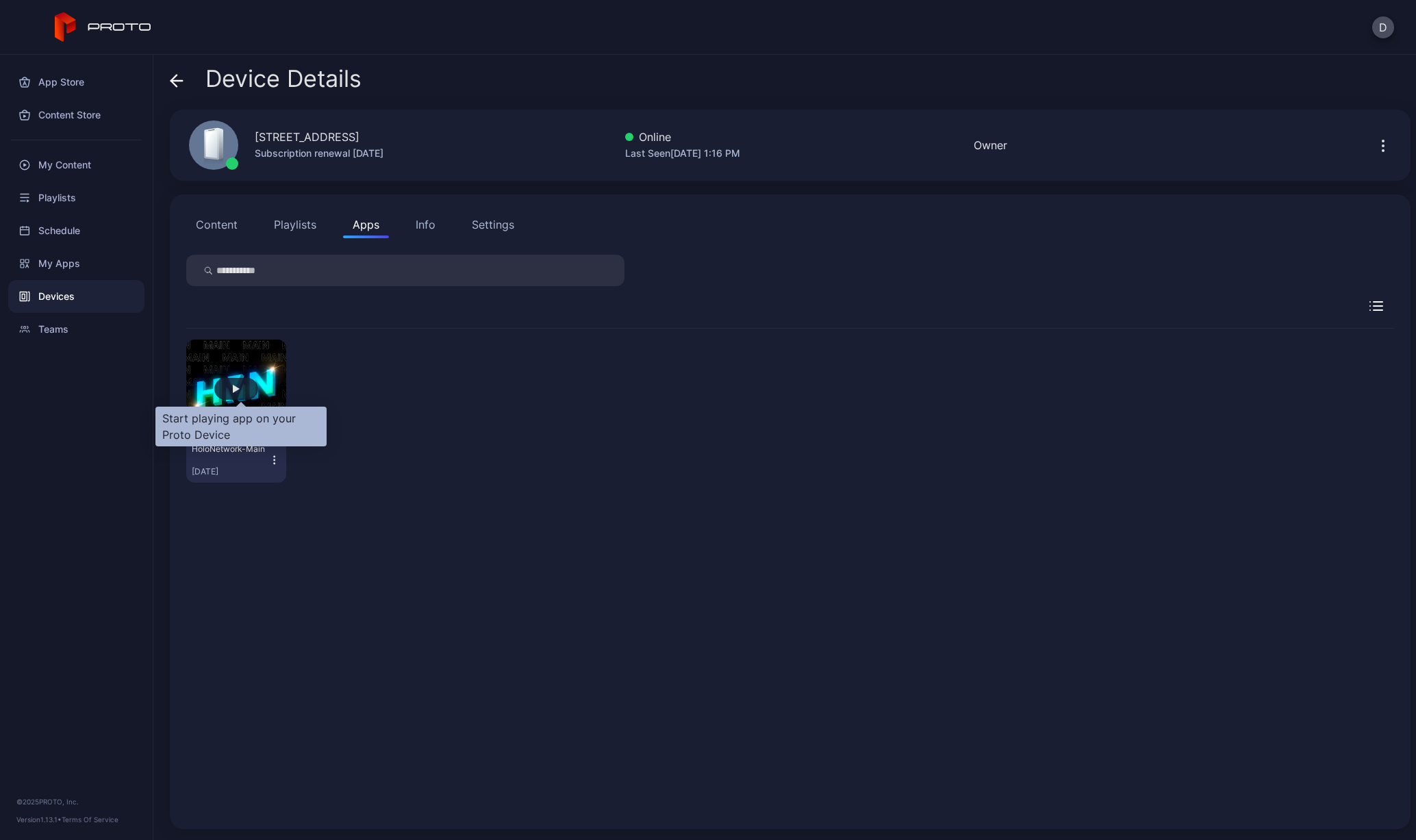
click at [240, 388] on div "button" at bounding box center [236, 389] width 7 height 8
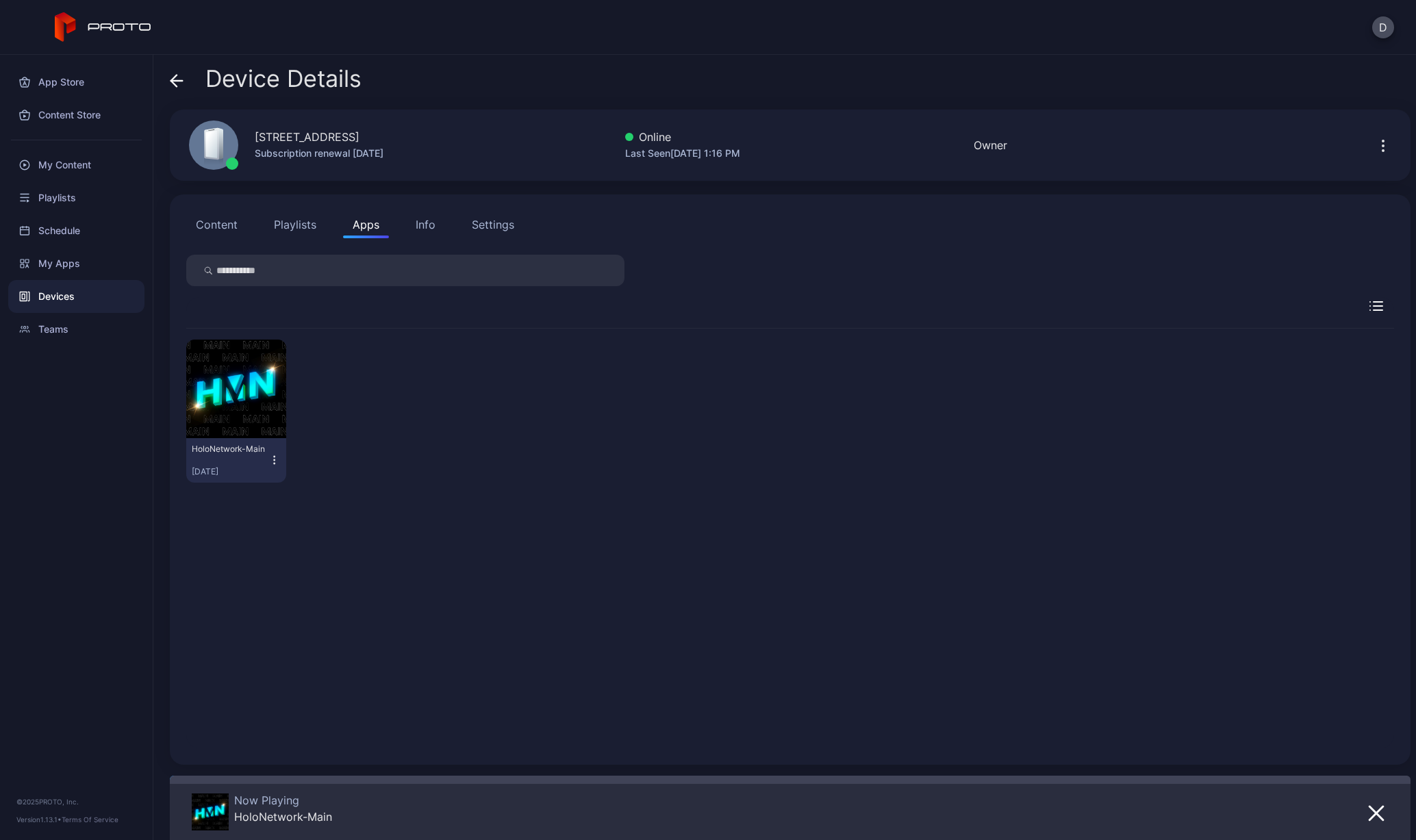
click at [184, 80] on div "Device Details" at bounding box center [266, 82] width 191 height 33
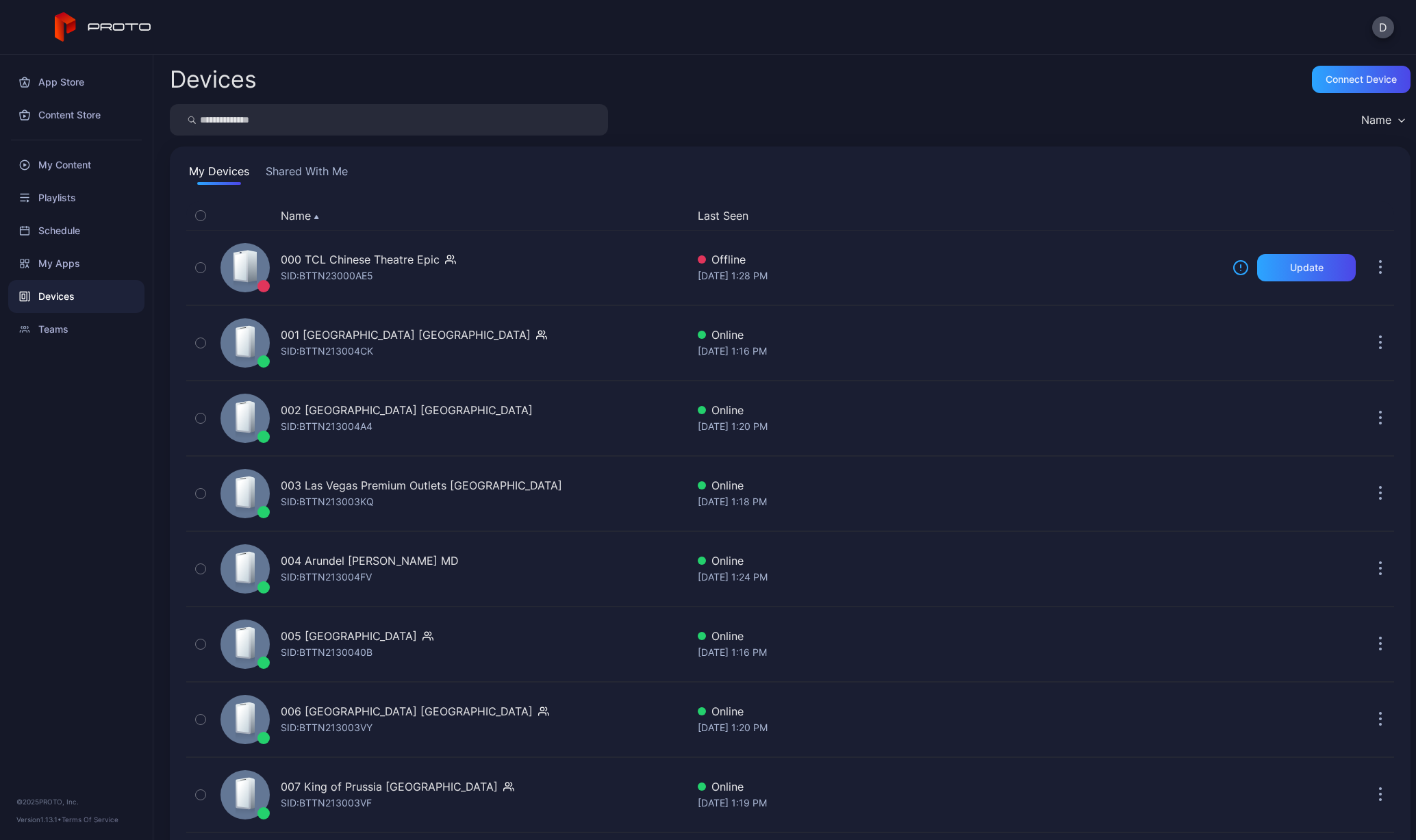
scroll to position [3033, 0]
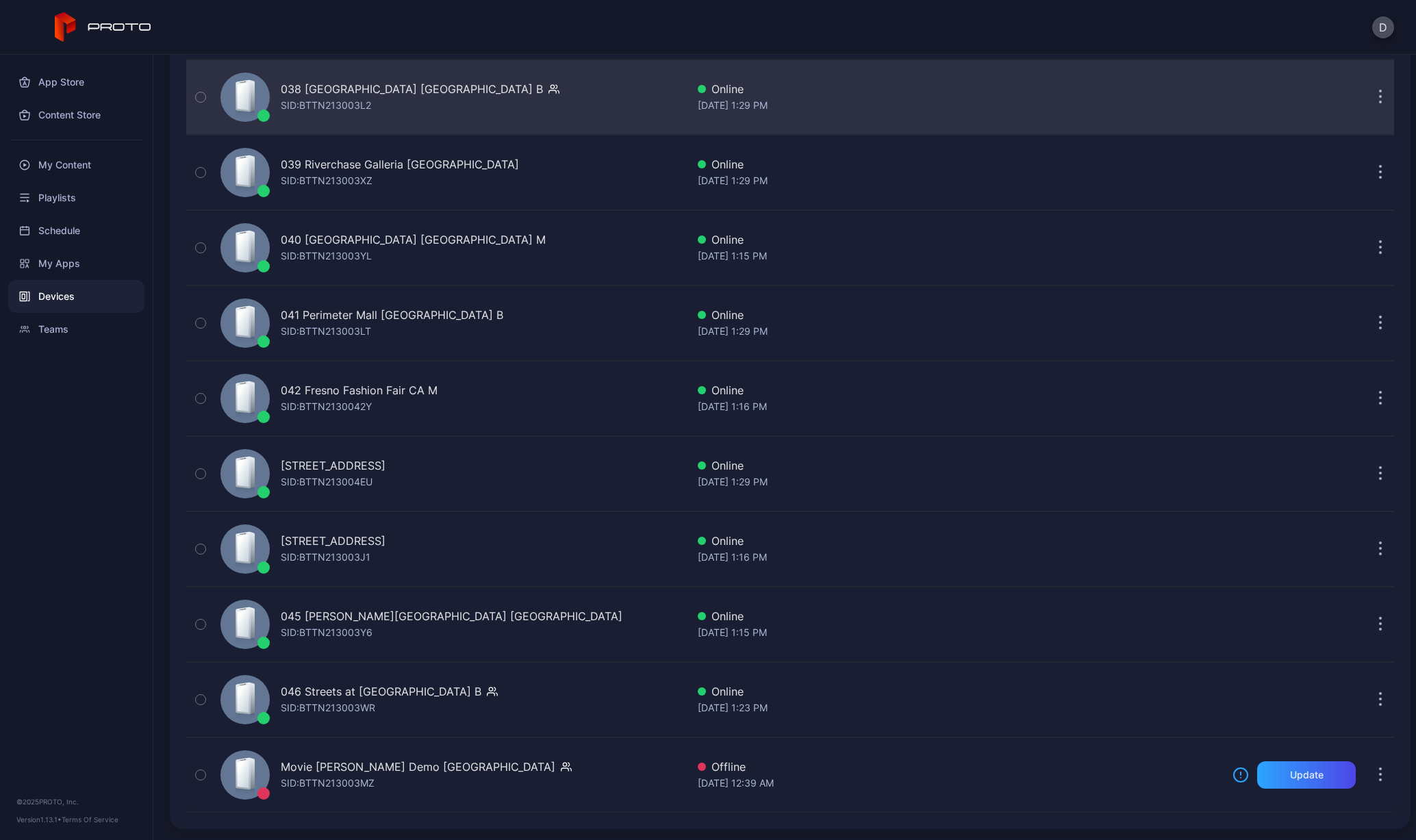
click at [347, 112] on div "SID: BTTN213003L2" at bounding box center [326, 106] width 90 height 17
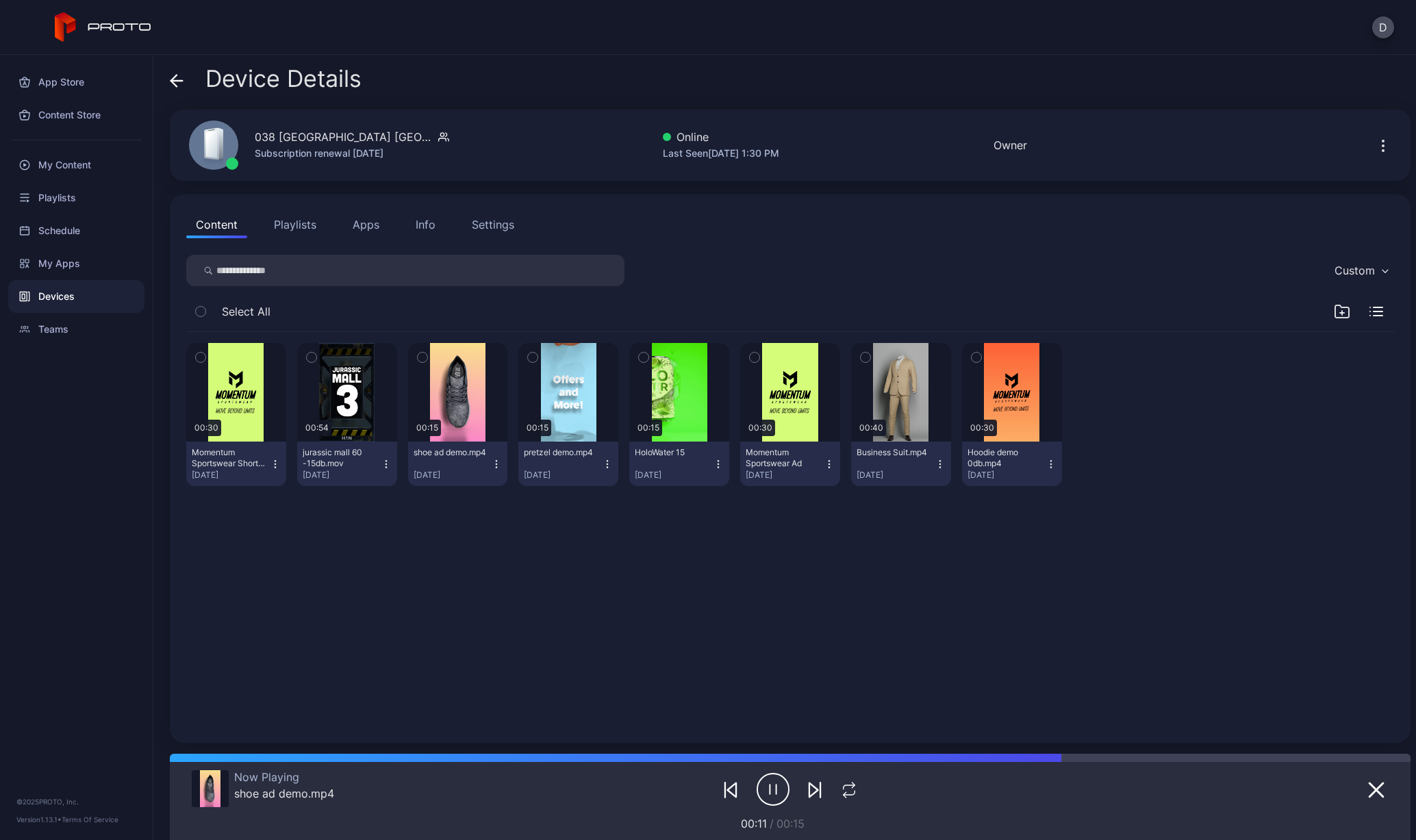
click at [179, 81] on icon at bounding box center [176, 81] width 11 height 0
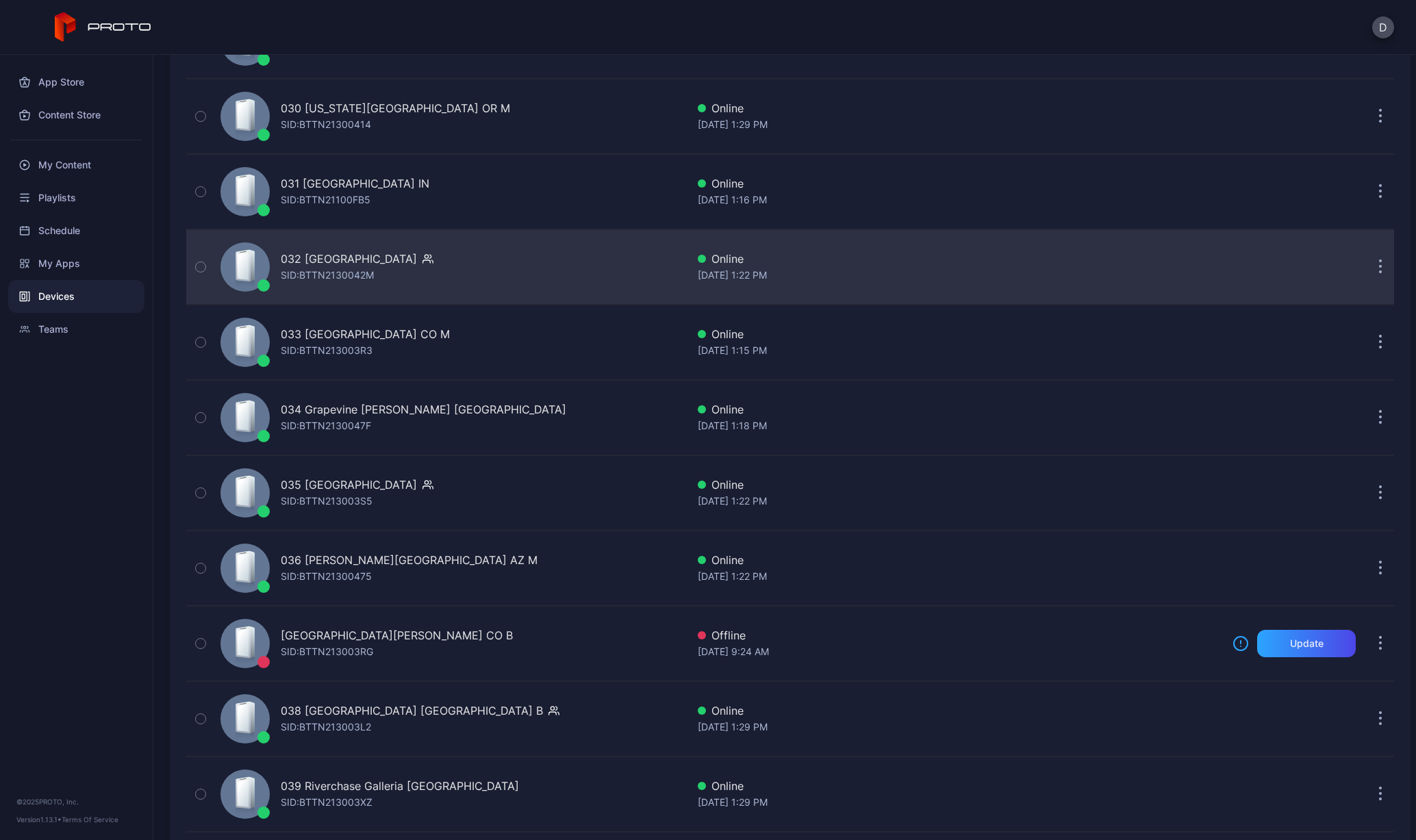
scroll to position [2355, 0]
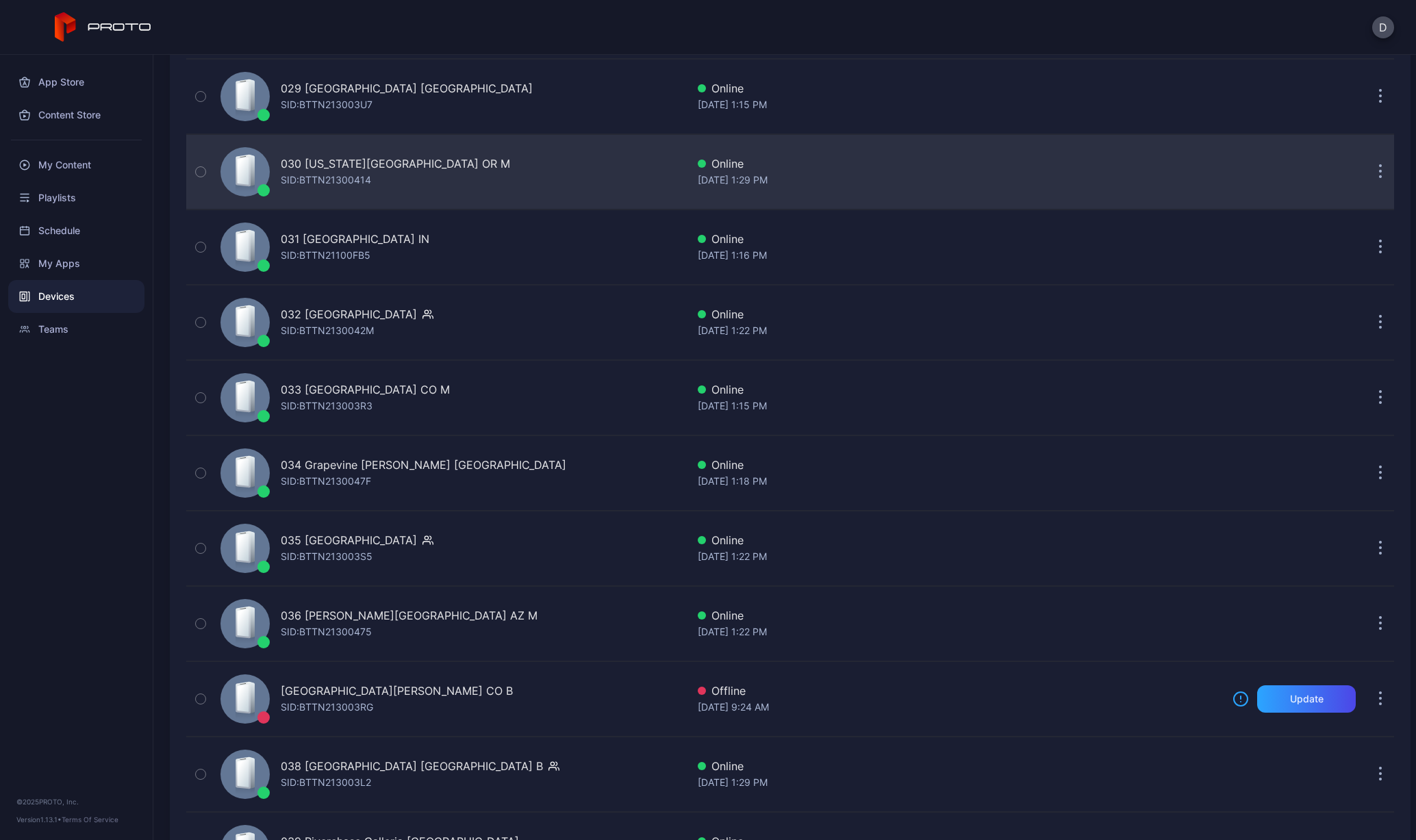
click at [336, 162] on div "030 [US_STATE][GEOGRAPHIC_DATA] OR M" at bounding box center [396, 164] width 229 height 17
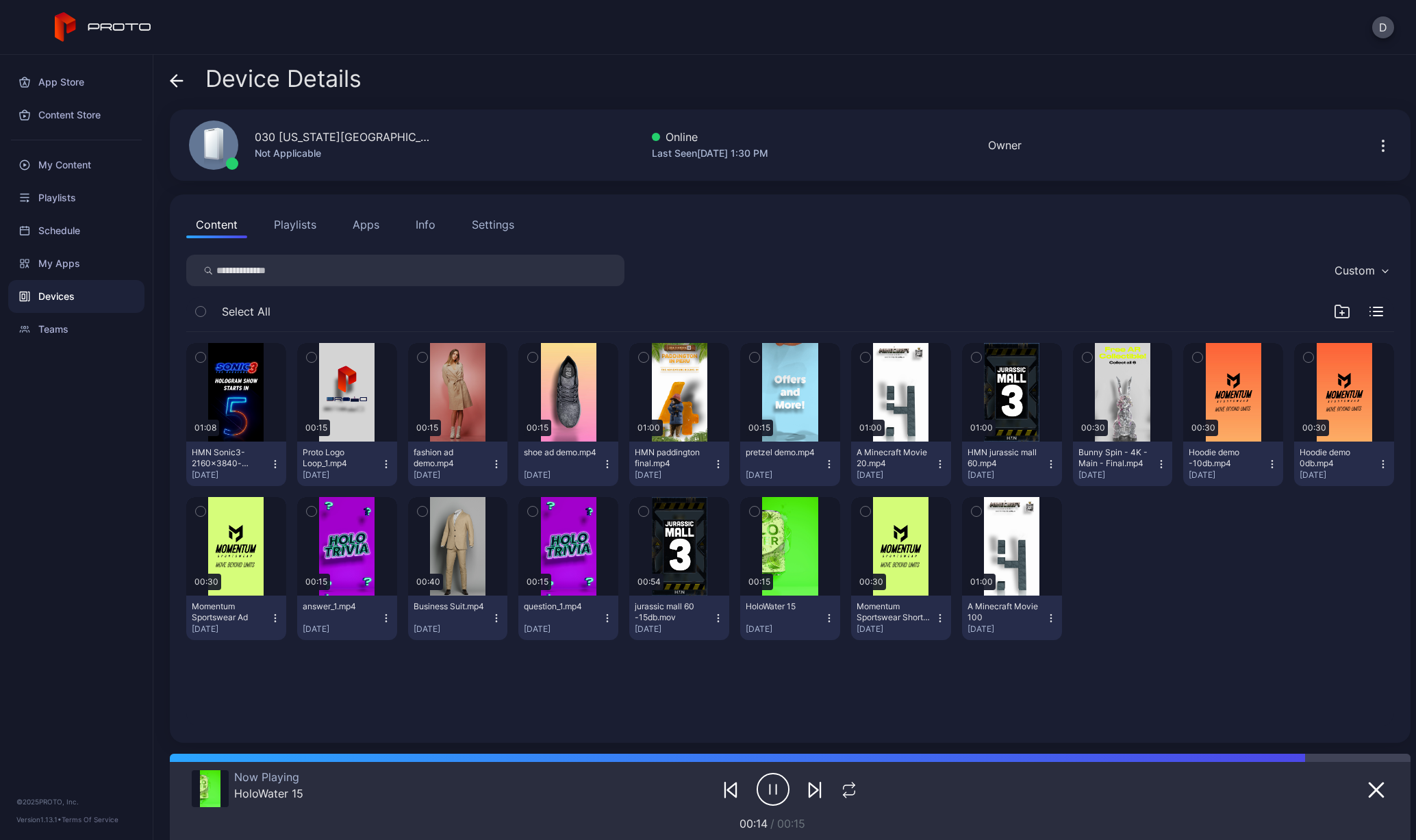
click at [181, 78] on icon at bounding box center [177, 81] width 14 height 14
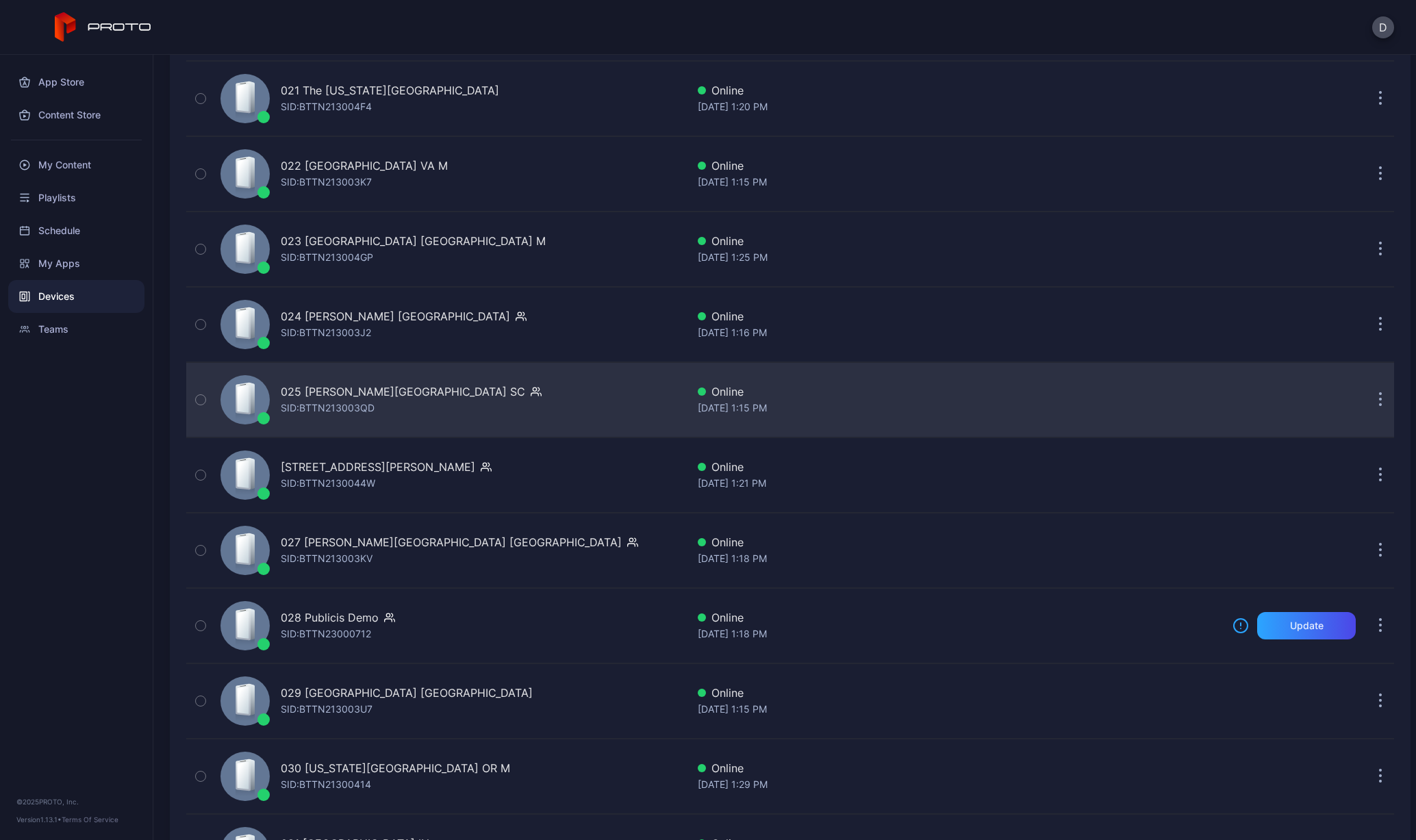
scroll to position [1681, 0]
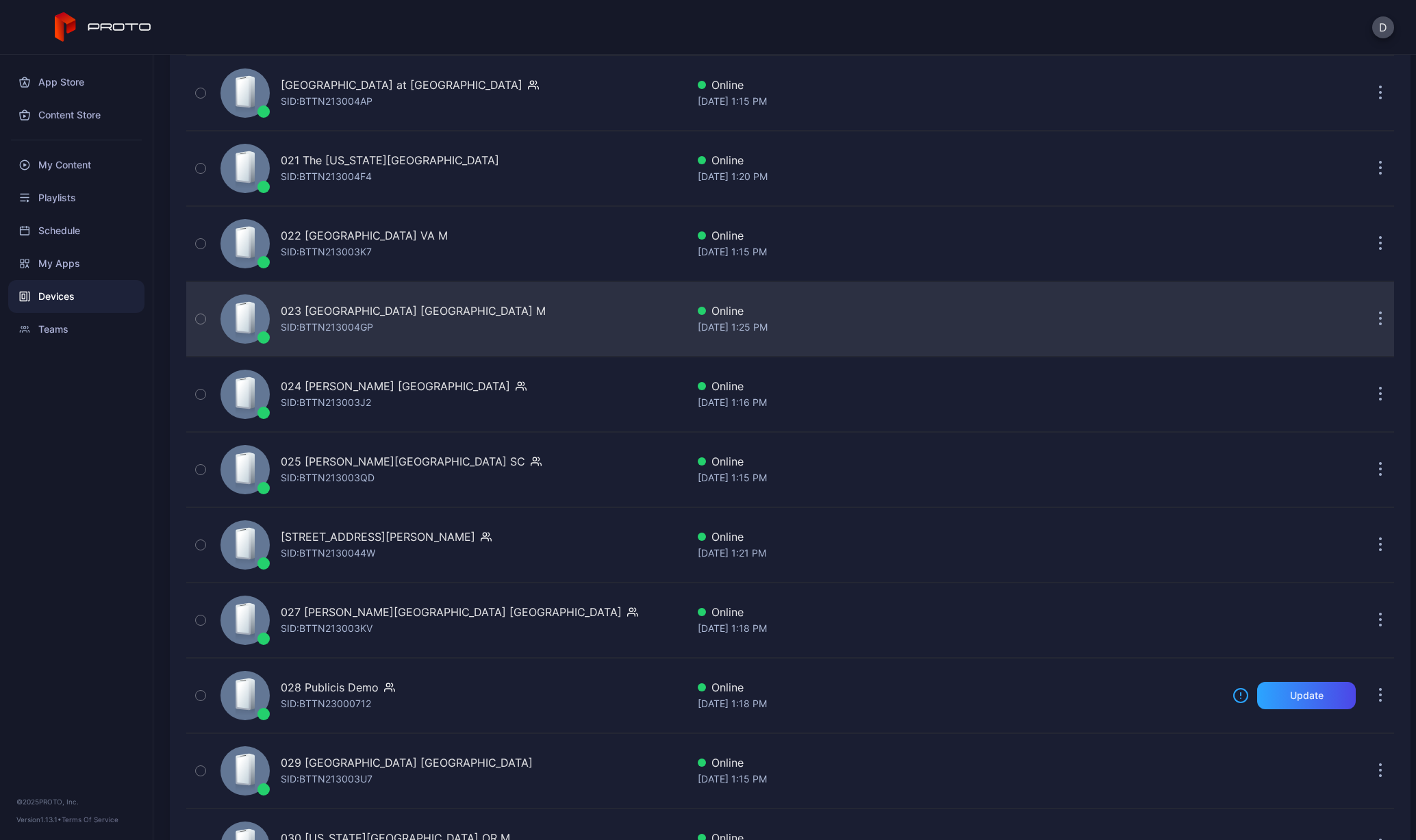
click at [324, 321] on div "SID: BTTN213004GP" at bounding box center [327, 327] width 93 height 17
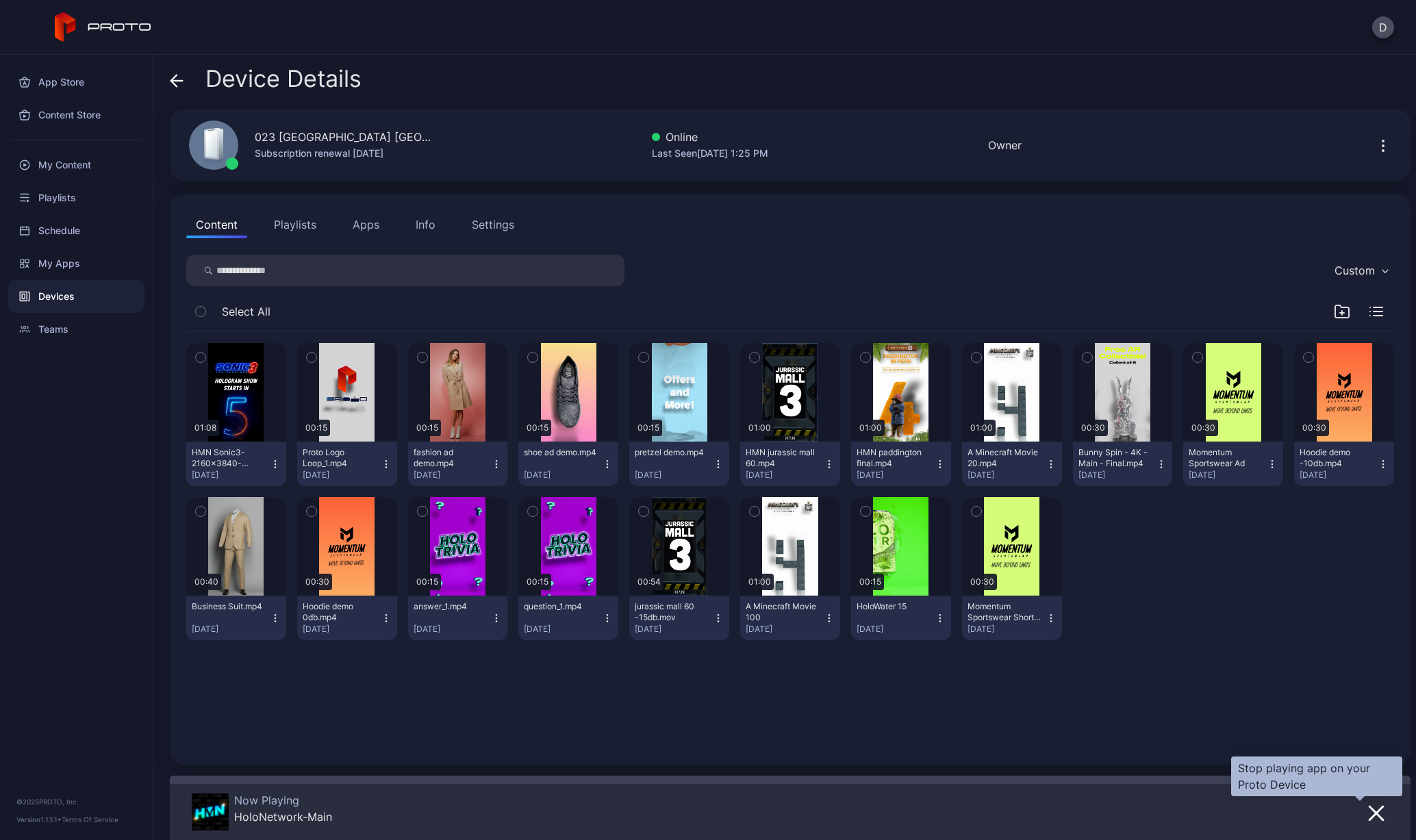
click at [1365, 804] on button "button" at bounding box center [1376, 812] width 24 height 19
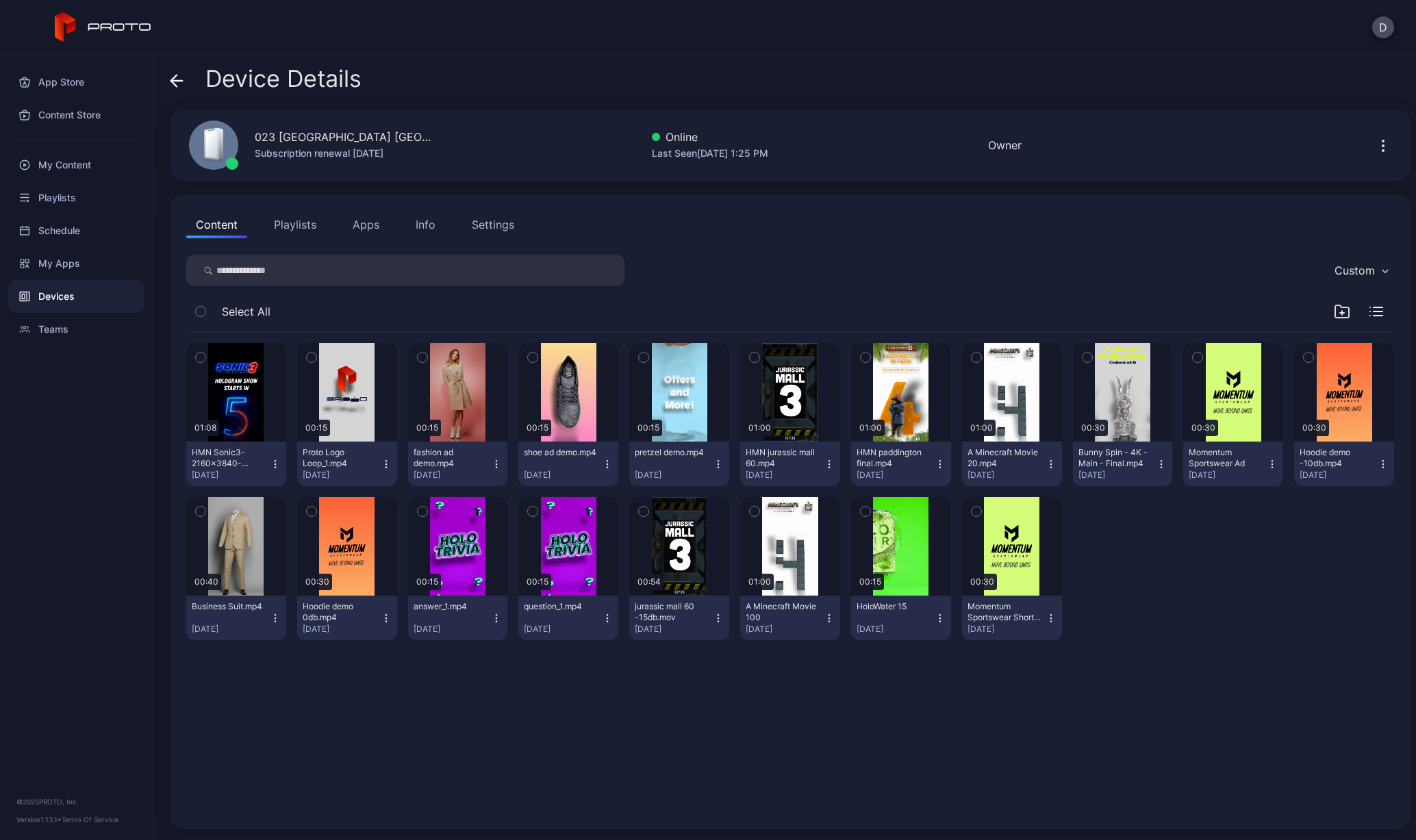
click at [354, 226] on button "Apps" at bounding box center [366, 225] width 46 height 27
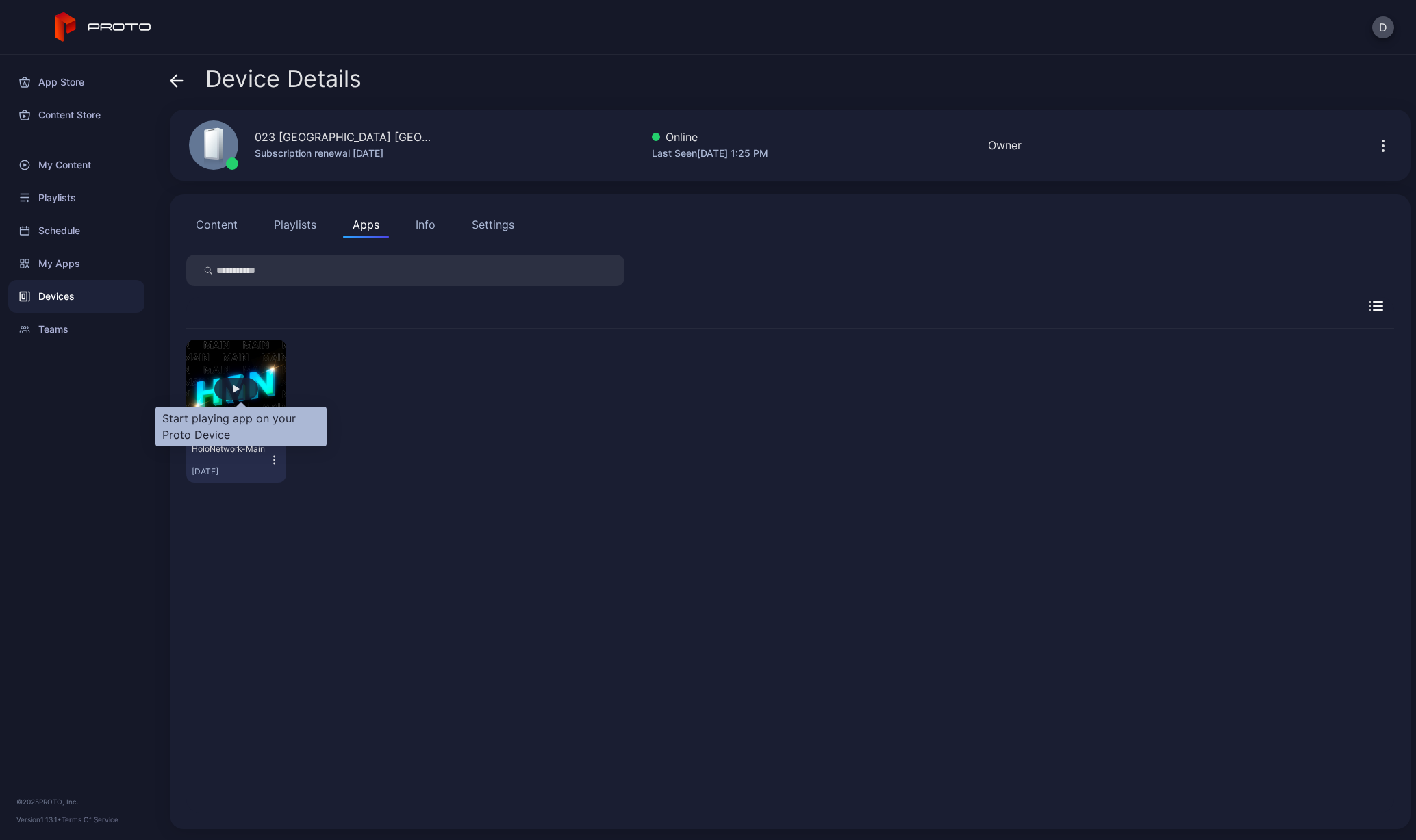
click at [232, 386] on div "button" at bounding box center [236, 389] width 44 height 22
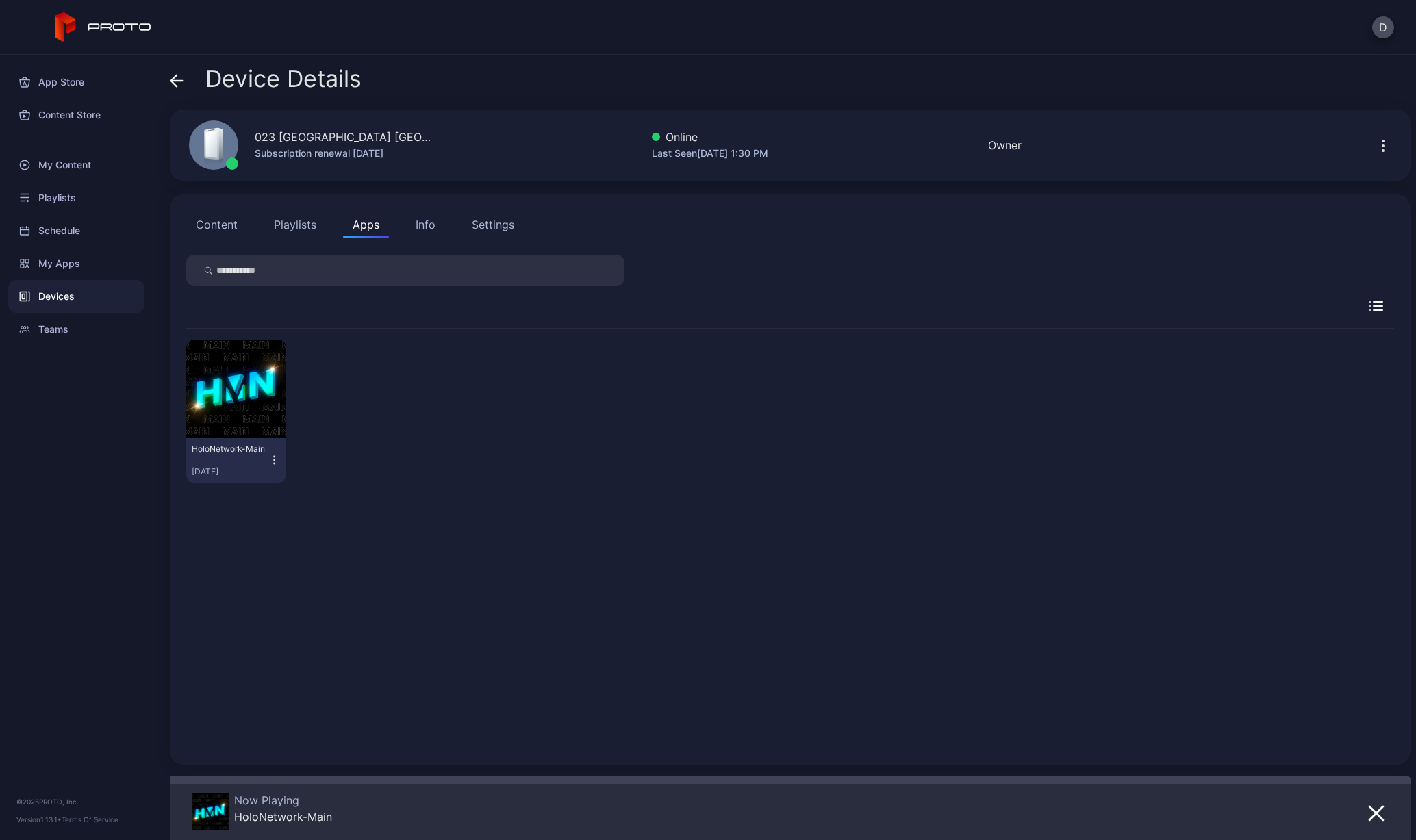
click at [176, 87] on icon at bounding box center [173, 80] width 5 height 11
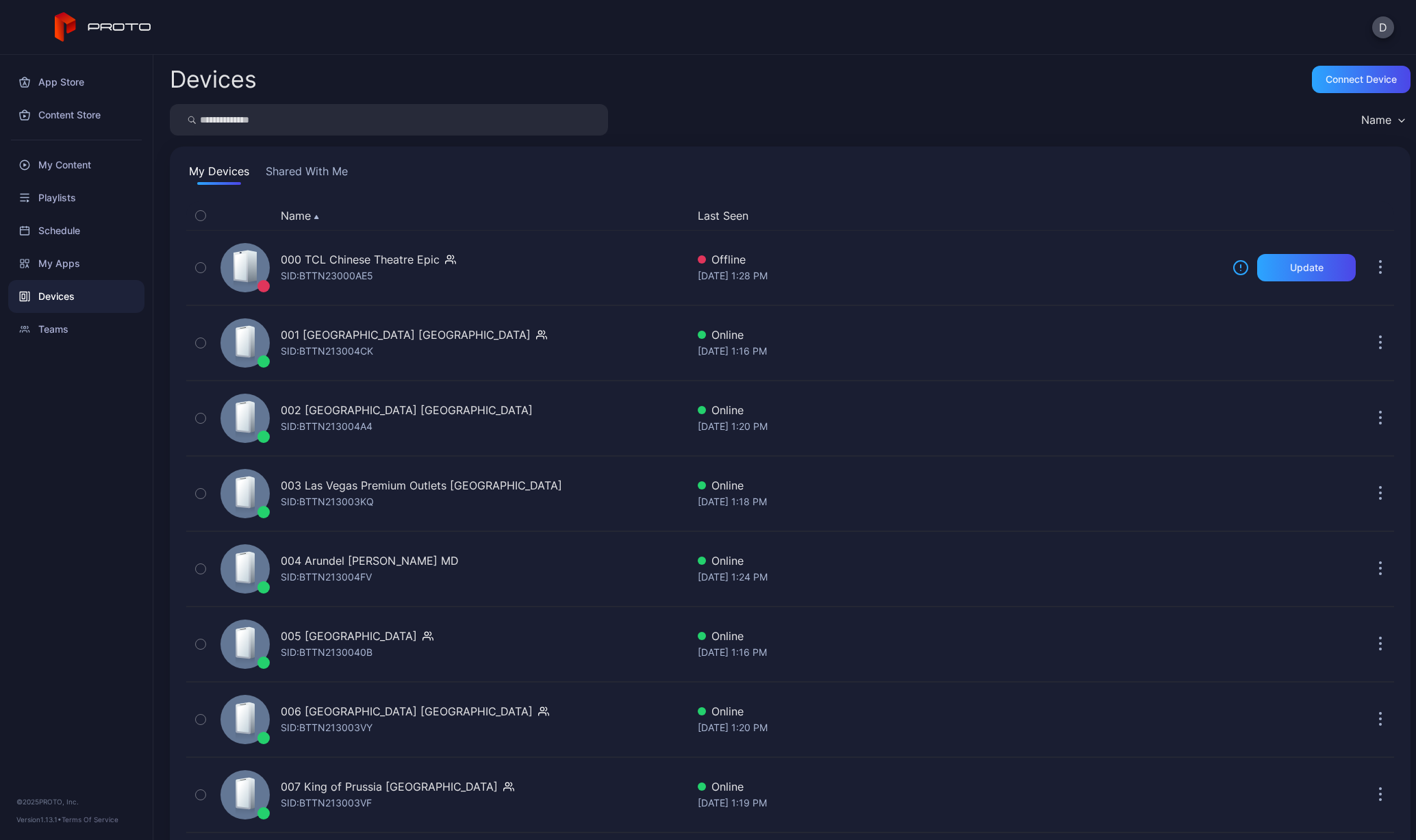
scroll to position [1681, 0]
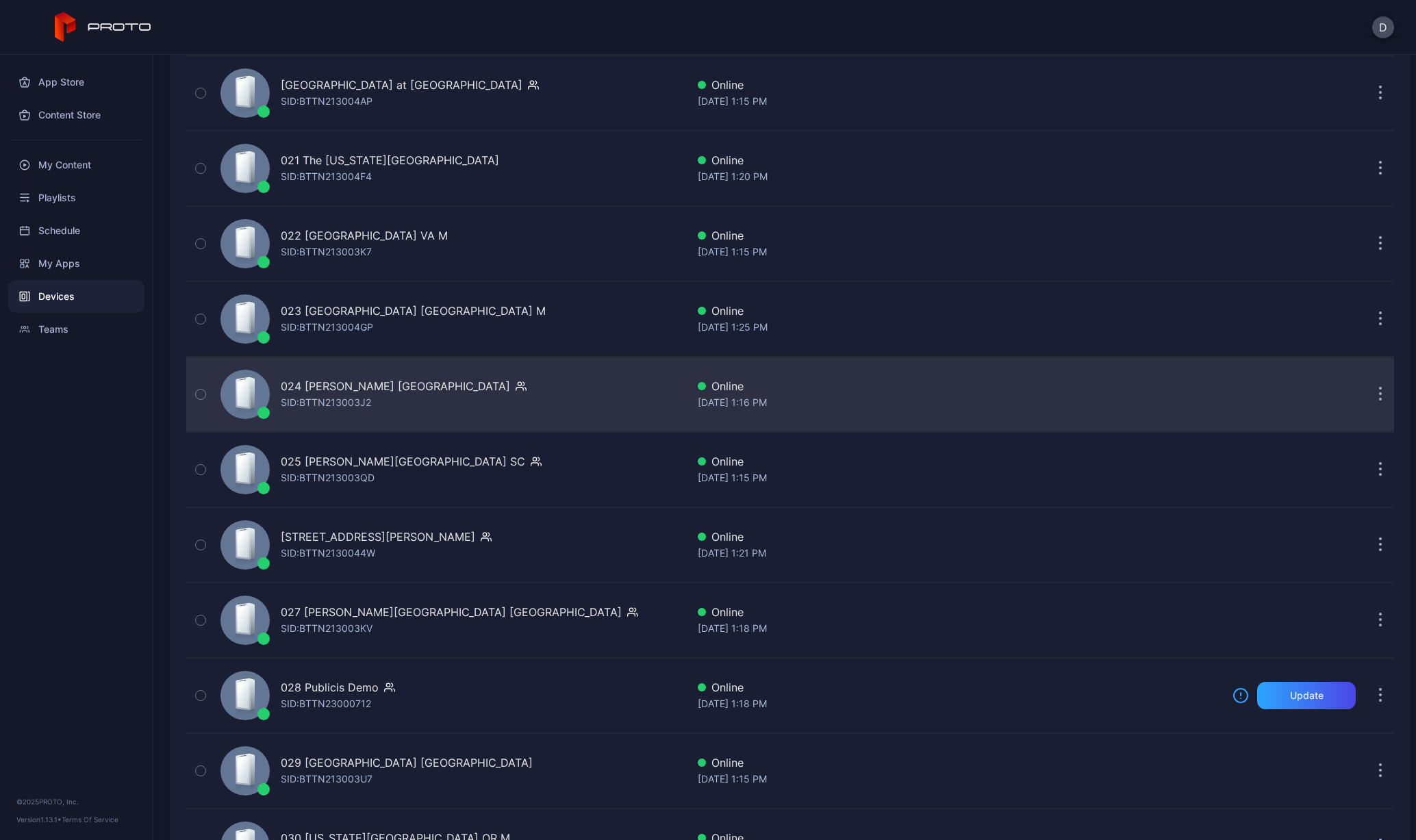
click at [337, 406] on div "SID: BTTN213003J2" at bounding box center [326, 403] width 90 height 17
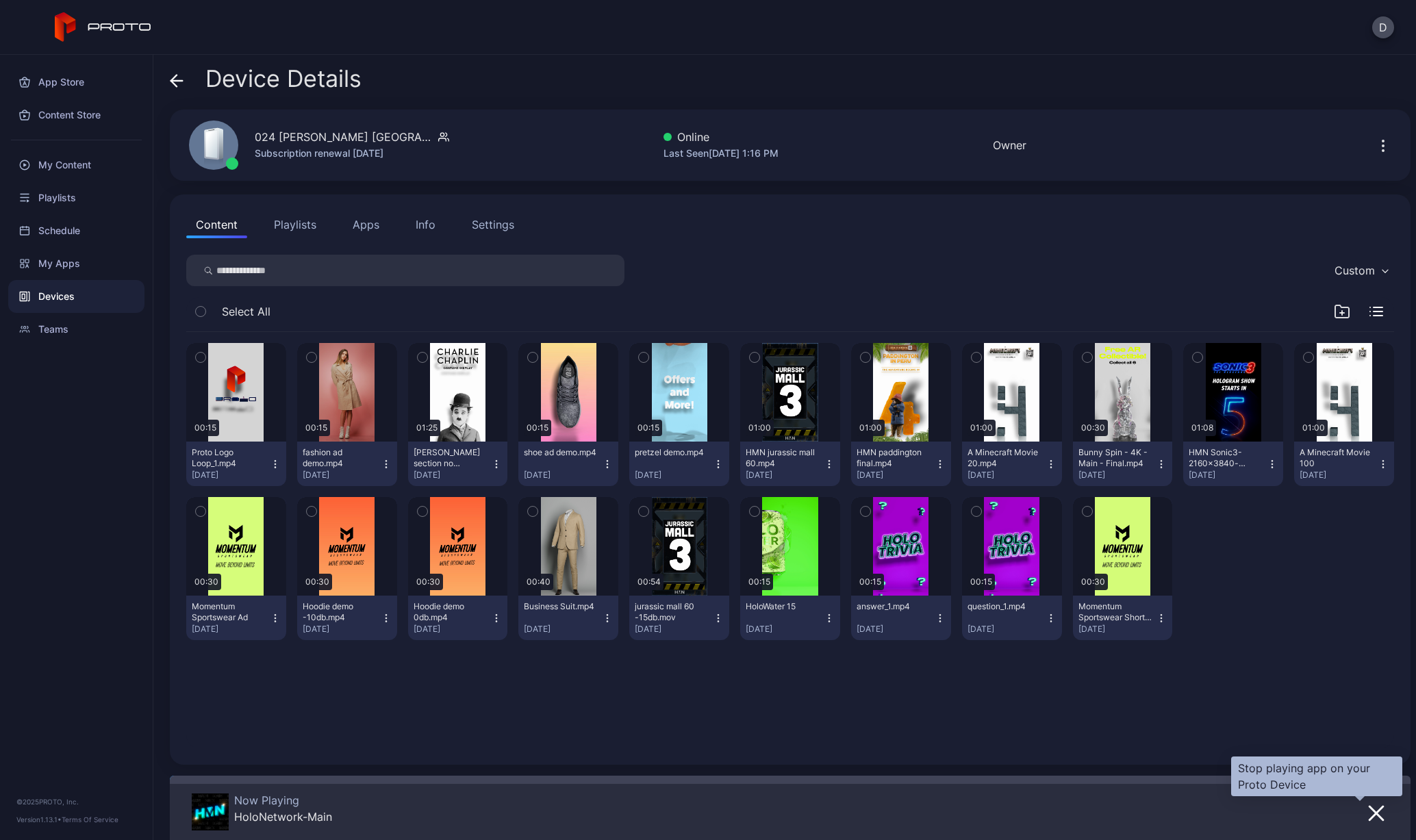
click at [1364, 810] on button "button" at bounding box center [1376, 812] width 24 height 19
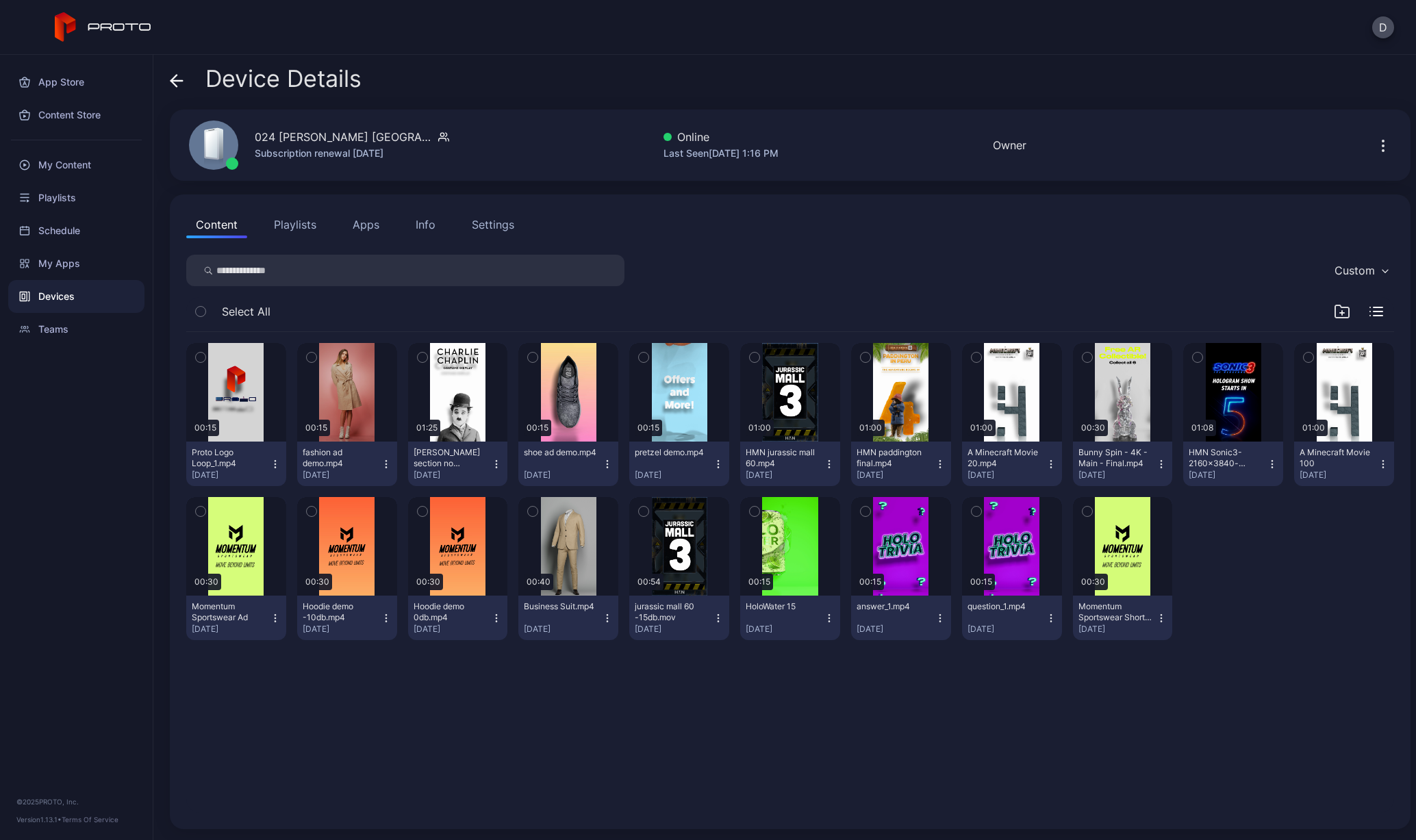
click at [385, 223] on button "Apps" at bounding box center [366, 225] width 46 height 27
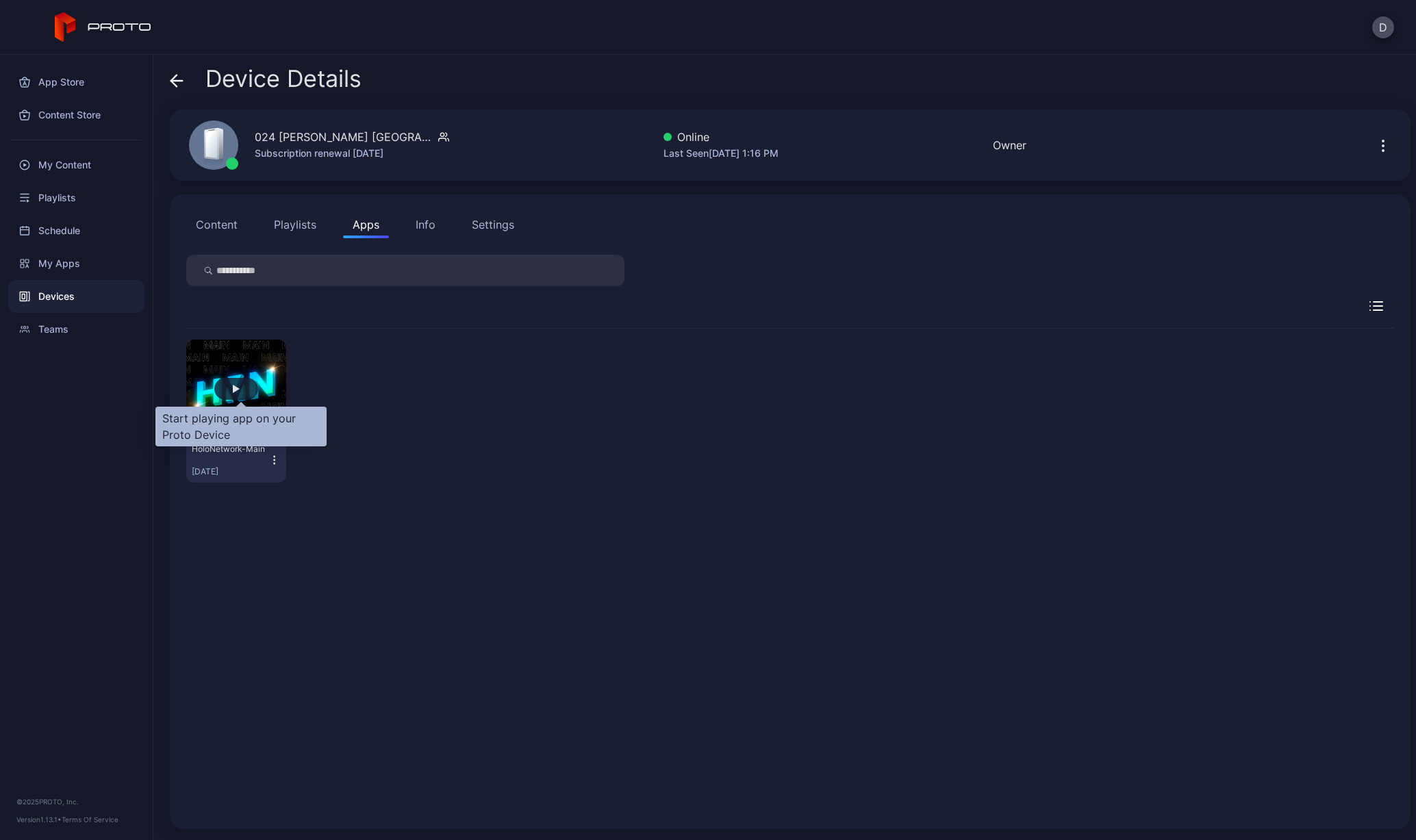
click at [233, 390] on div "button" at bounding box center [236, 389] width 44 height 22
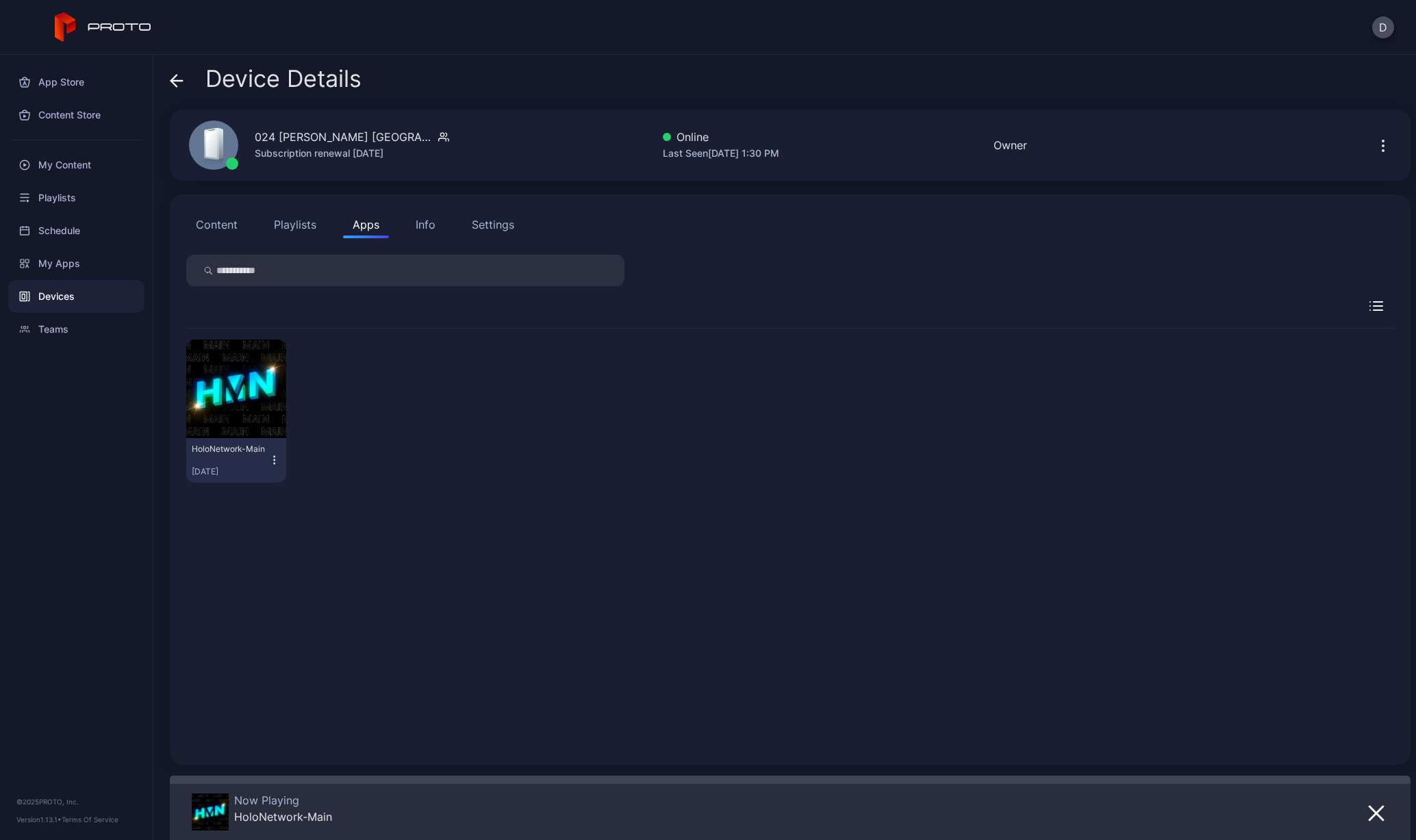
click at [172, 79] on icon at bounding box center [173, 80] width 5 height 11
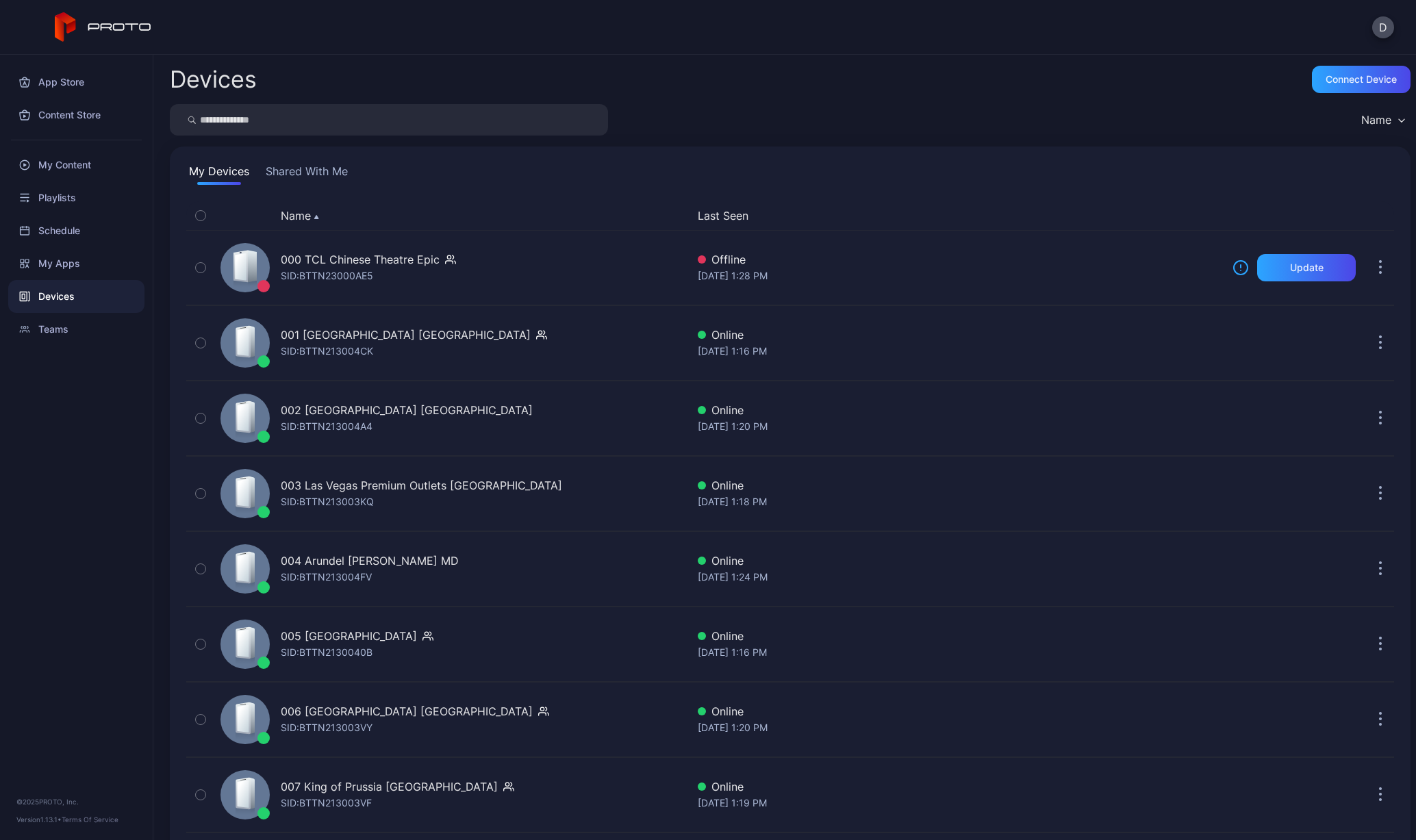
scroll to position [1681, 0]
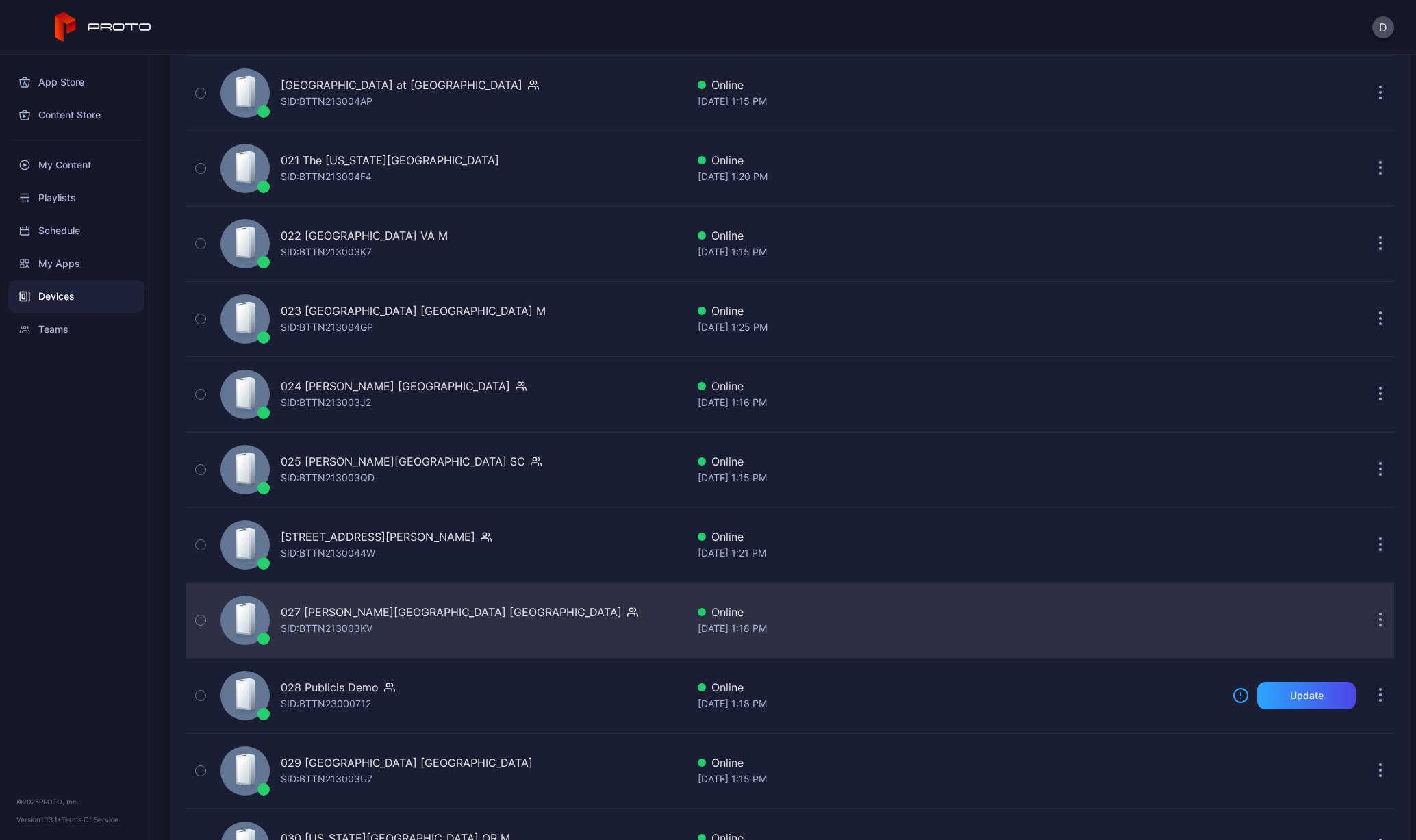
click at [346, 617] on div "027 [PERSON_NAME][GEOGRAPHIC_DATA] [GEOGRAPHIC_DATA]" at bounding box center [451, 612] width 341 height 17
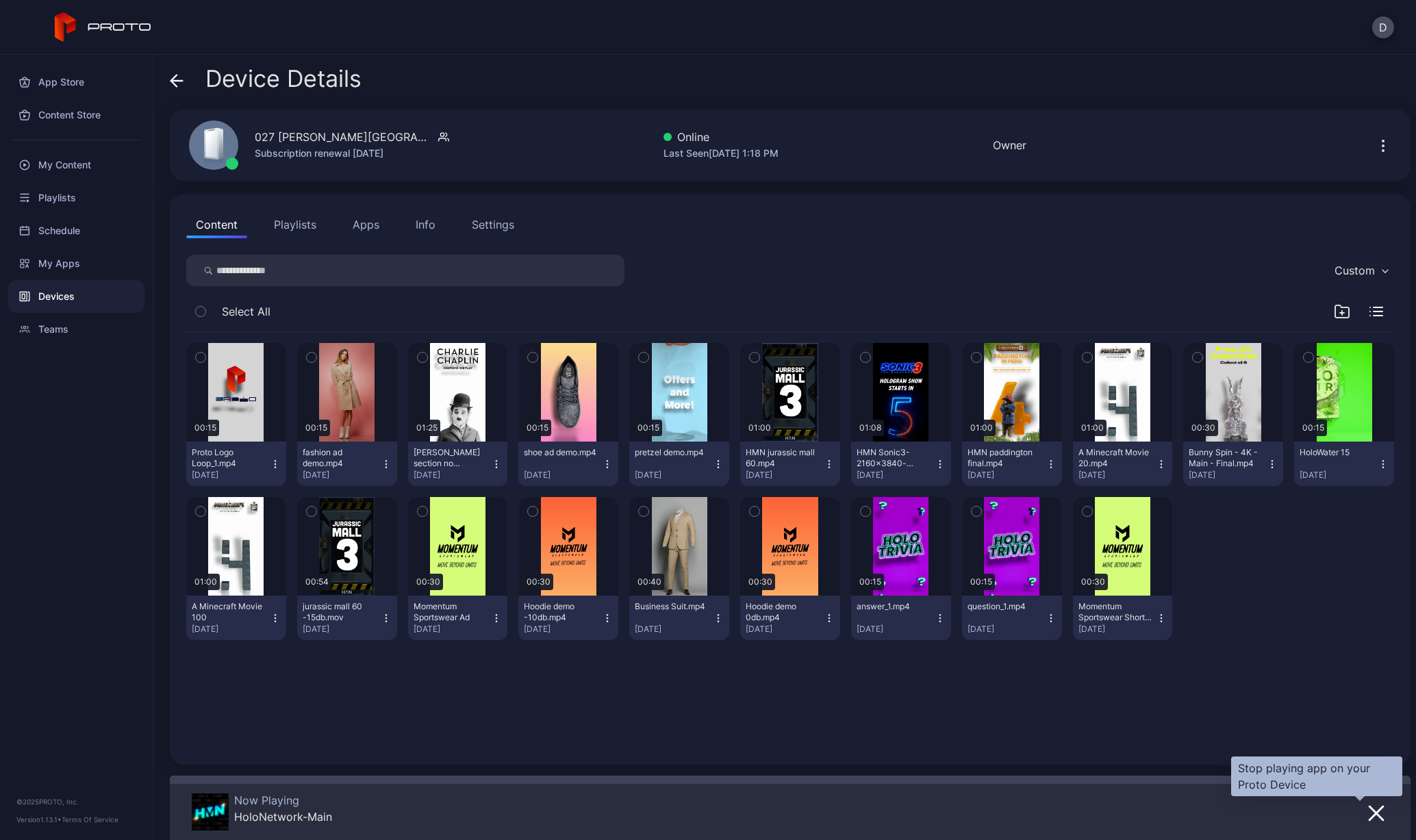
click at [1368, 815] on icon "button" at bounding box center [1376, 813] width 17 height 17
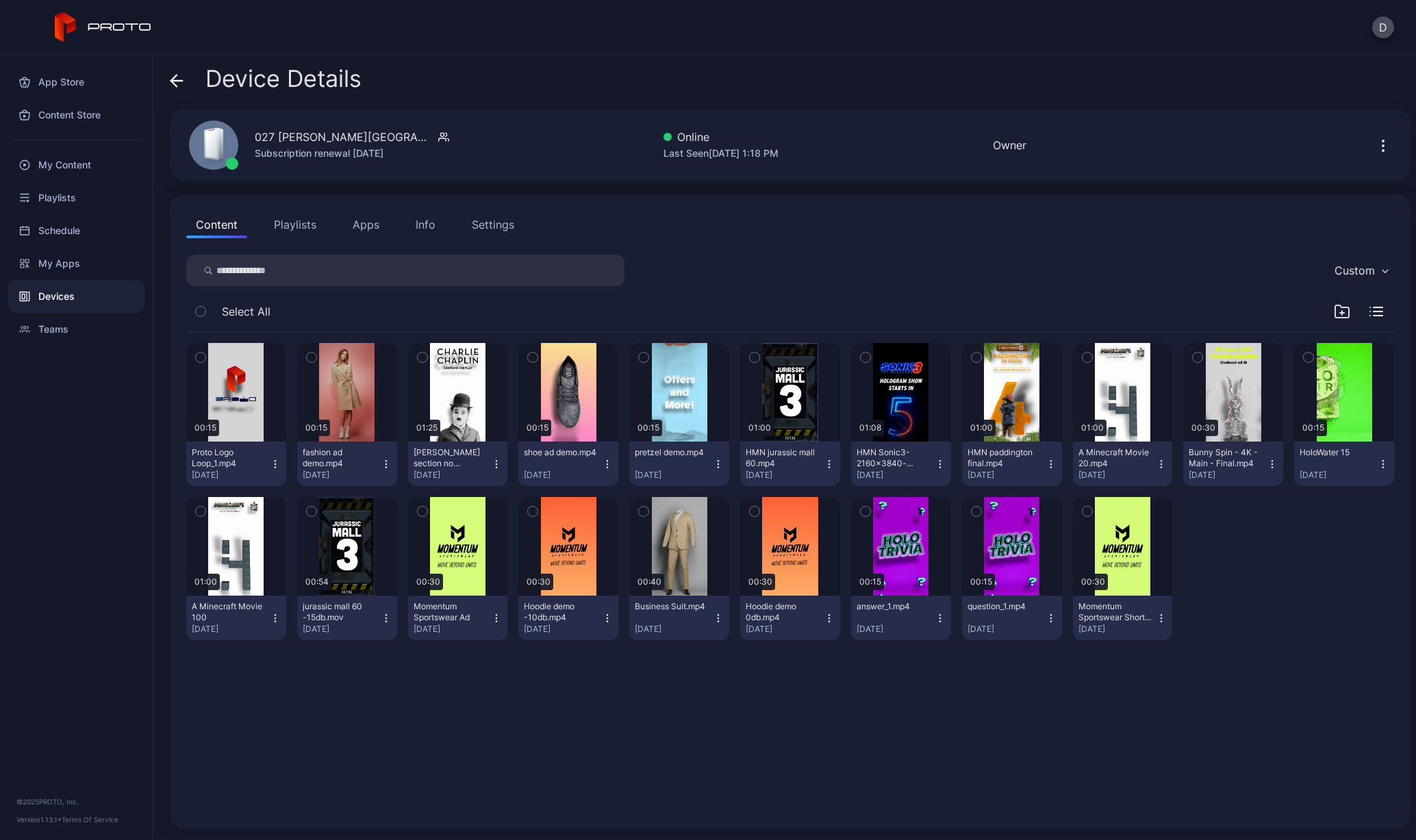
click at [378, 226] on button "Apps" at bounding box center [366, 225] width 46 height 27
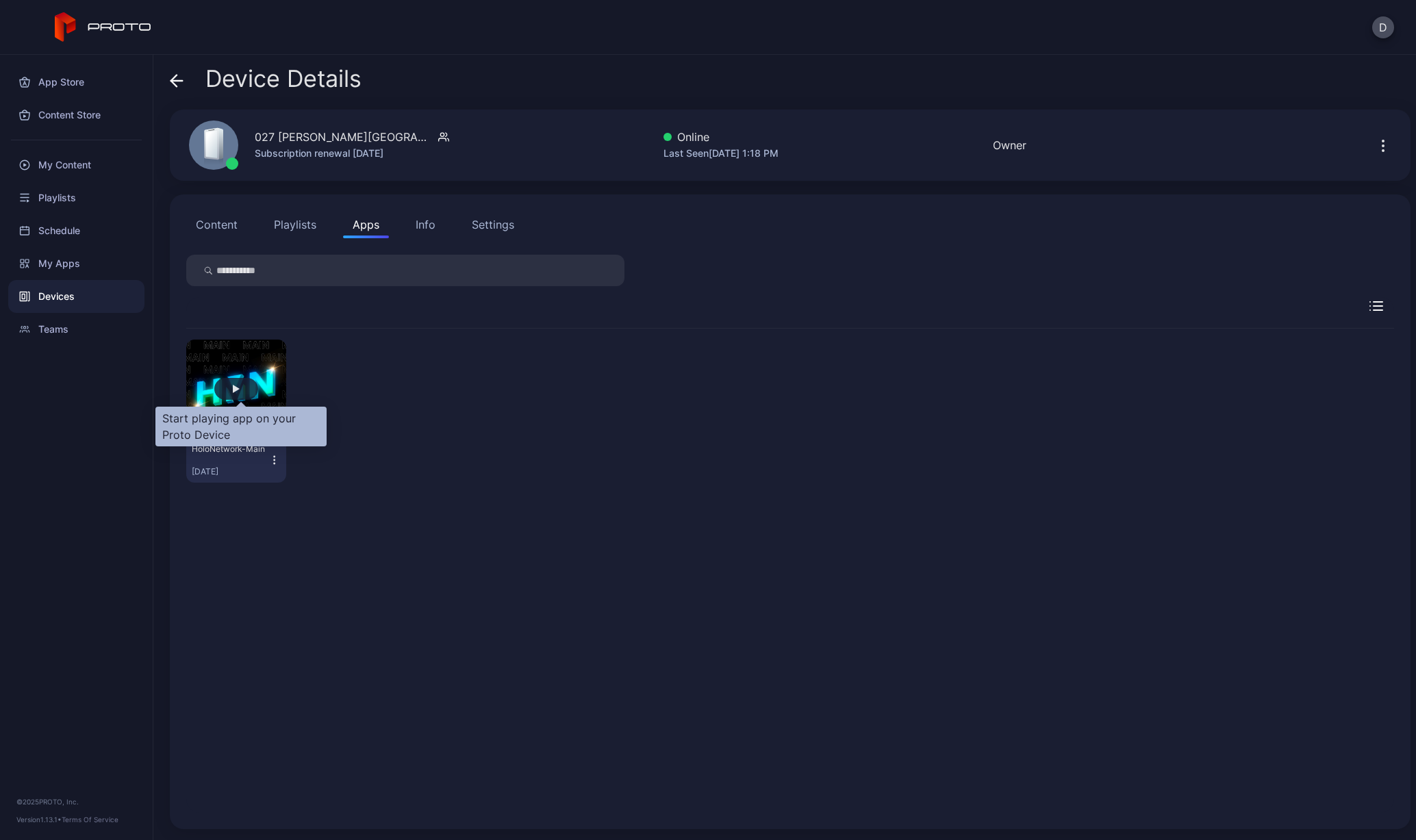
click at [239, 386] on div "button" at bounding box center [236, 389] width 7 height 8
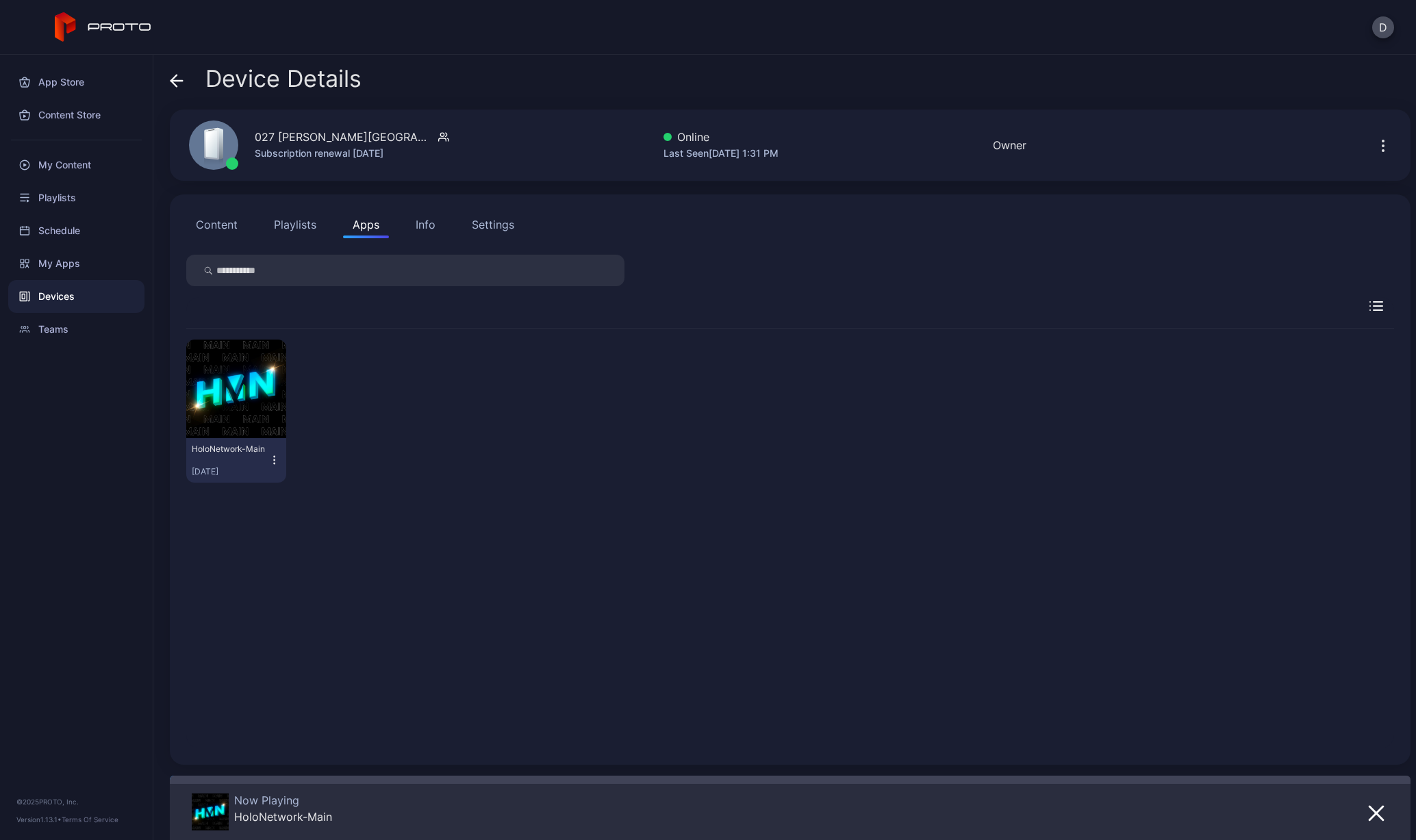
click at [179, 84] on icon at bounding box center [177, 81] width 14 height 14
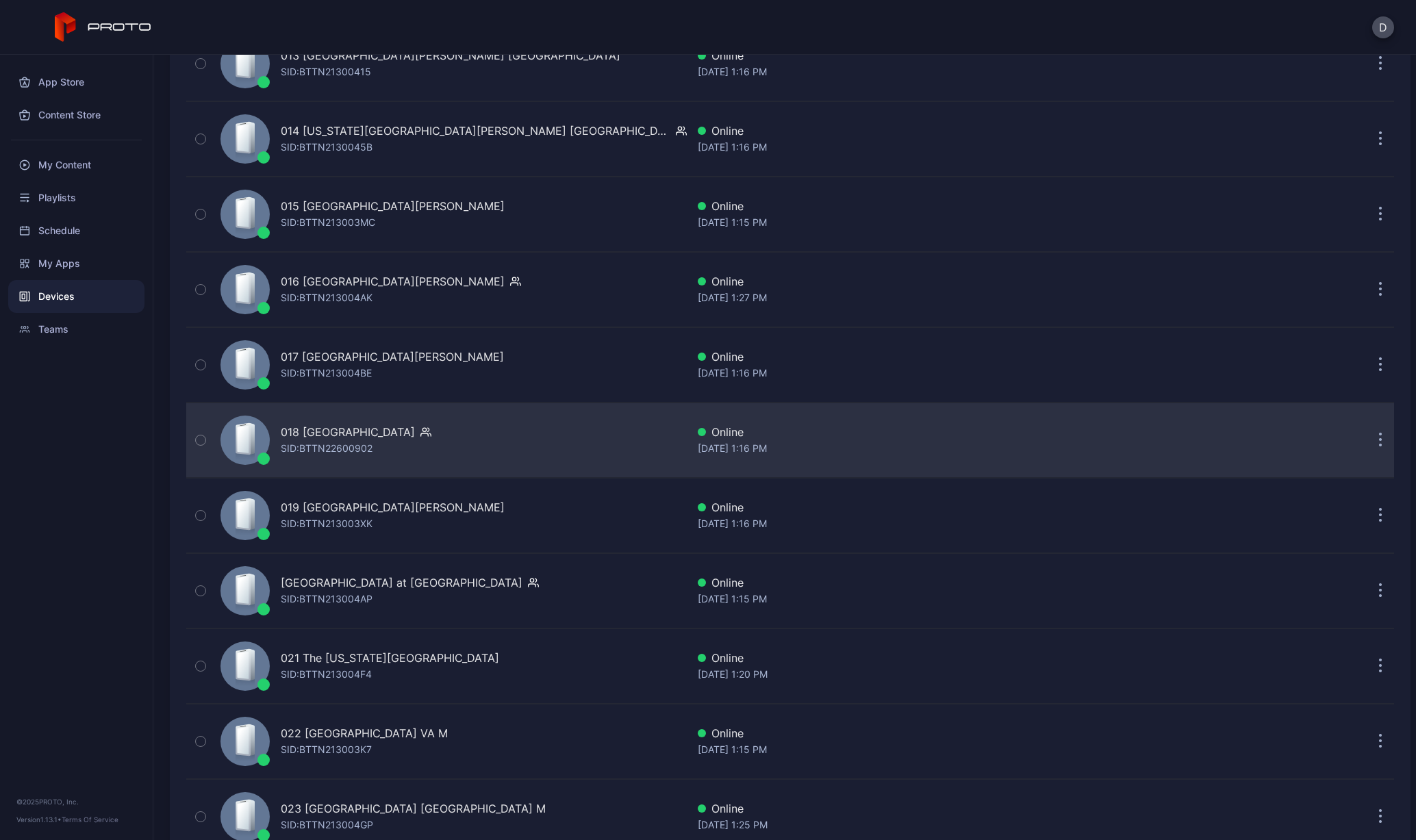
scroll to position [1042, 0]
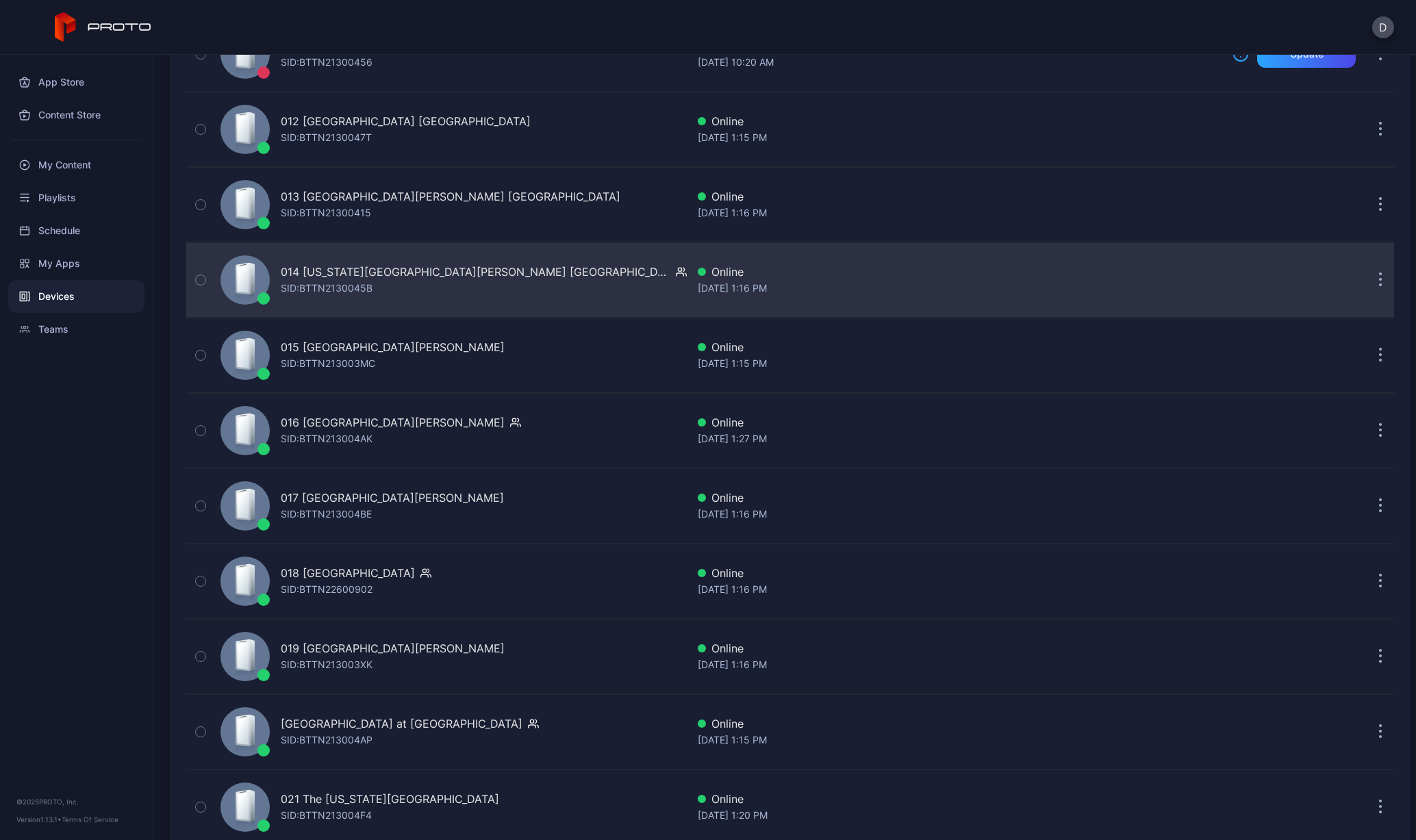
click at [302, 282] on div "SID: BTTN2130045B" at bounding box center [327, 289] width 92 height 17
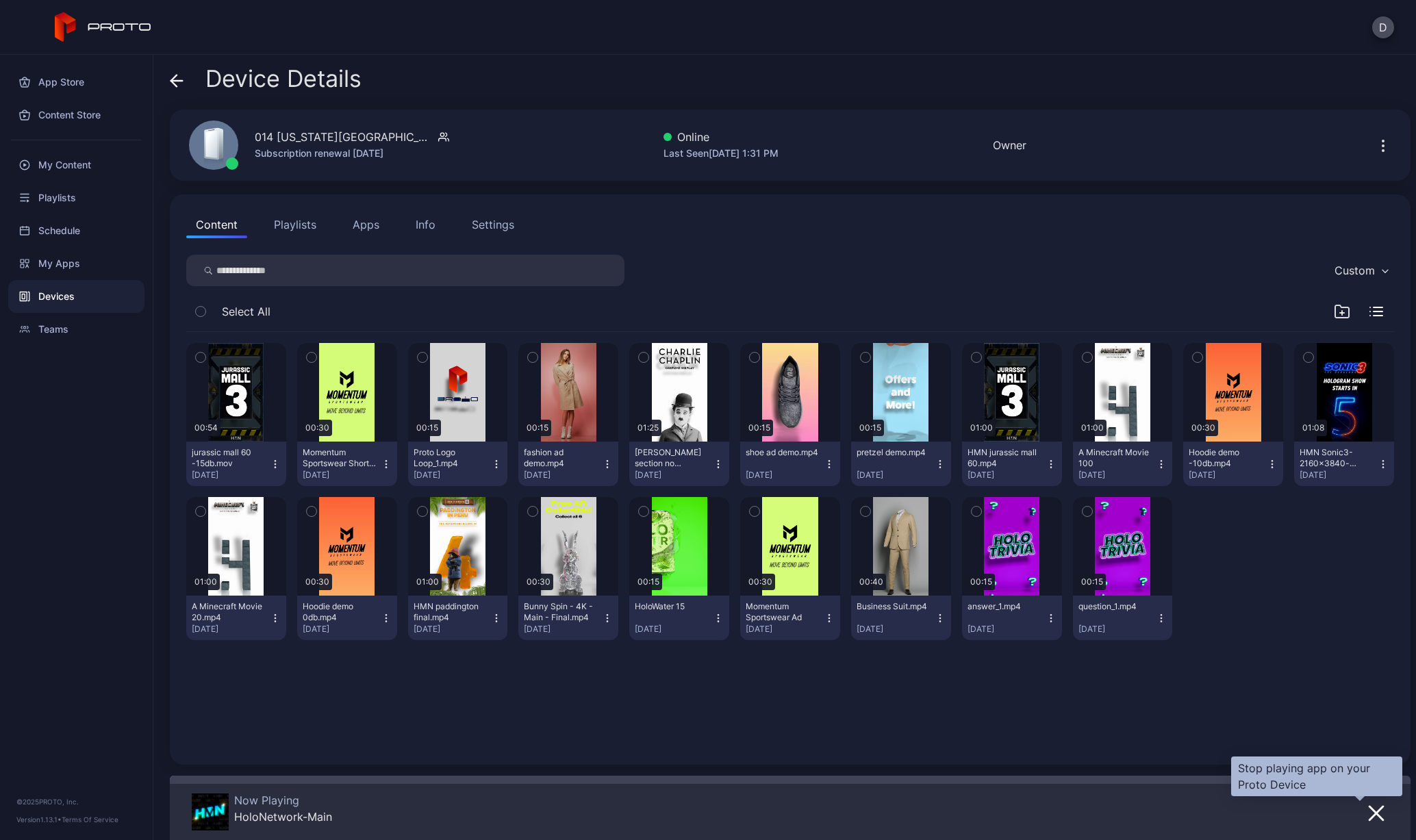
click at [1368, 816] on icon "button" at bounding box center [1376, 813] width 17 height 17
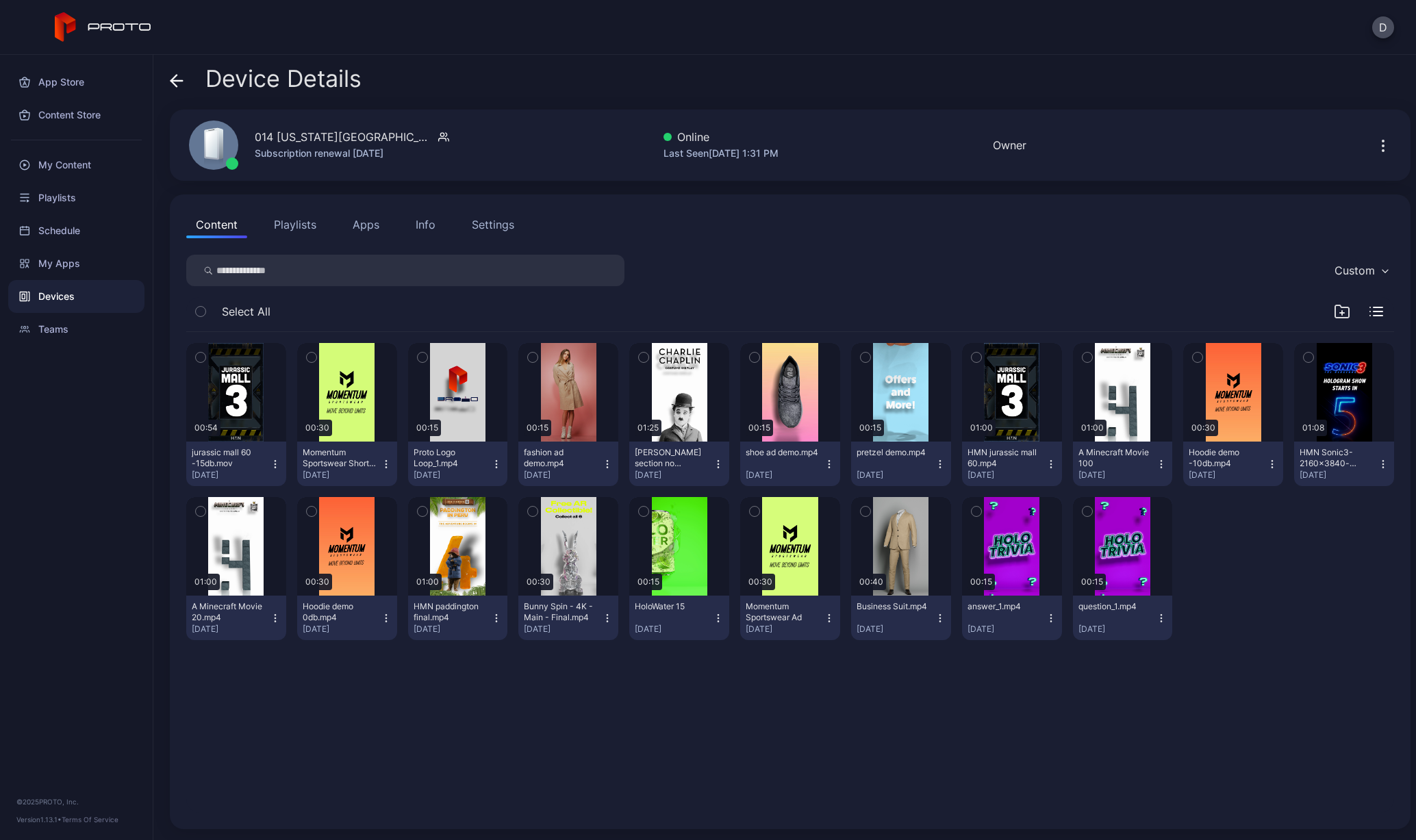
click at [365, 225] on button "Apps" at bounding box center [366, 225] width 46 height 27
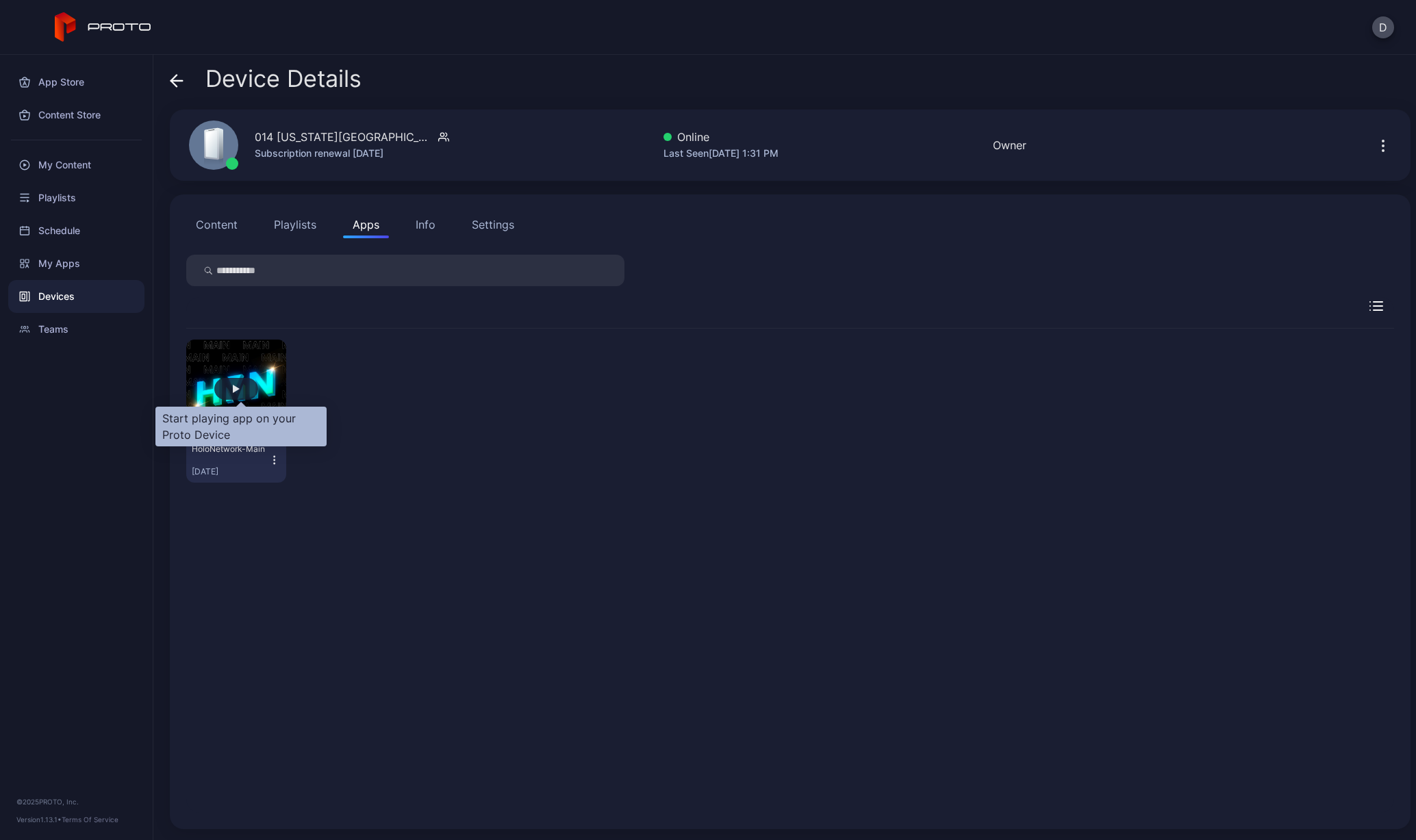
click at [242, 379] on div "button" at bounding box center [236, 389] width 44 height 22
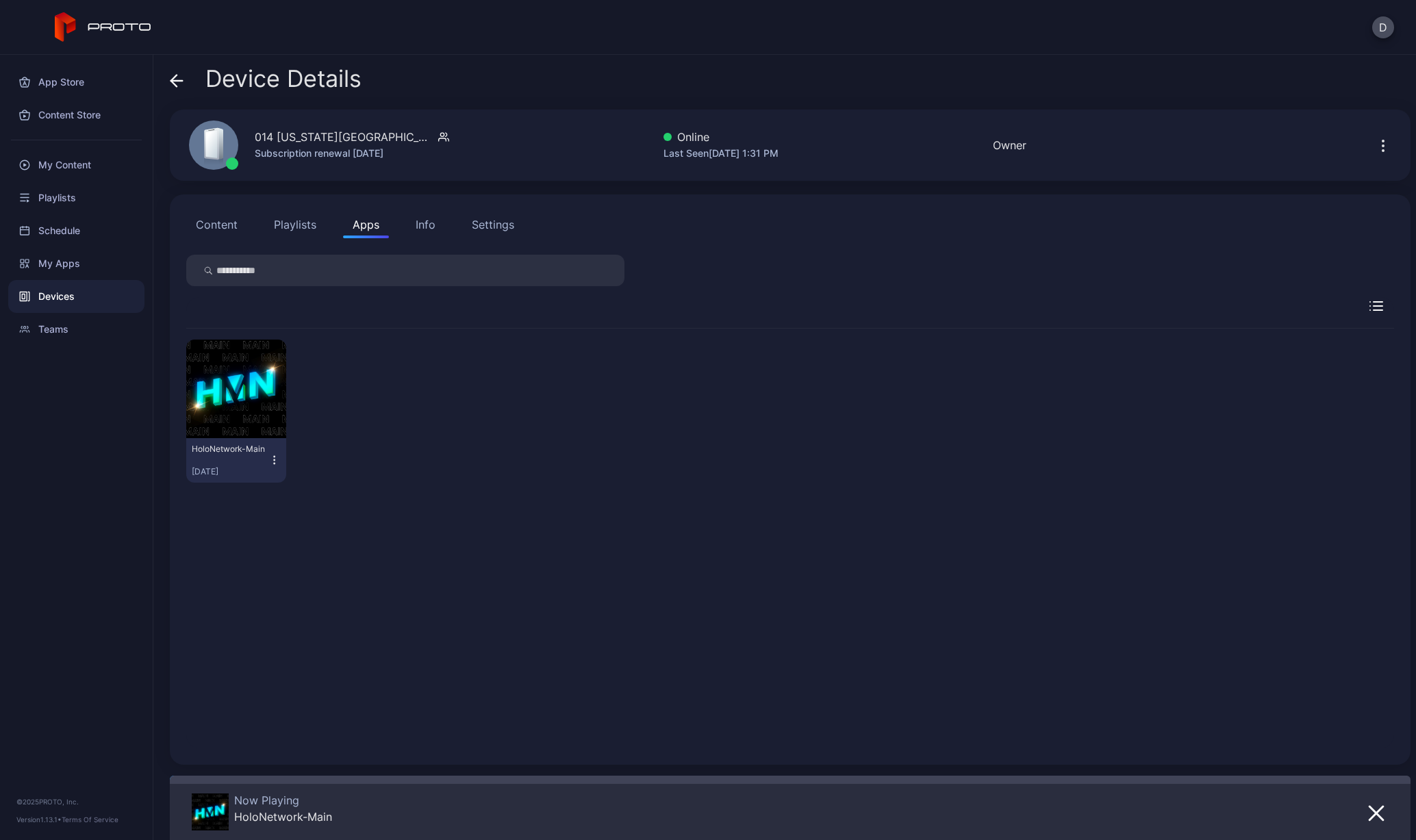
click at [176, 84] on icon at bounding box center [177, 81] width 14 height 14
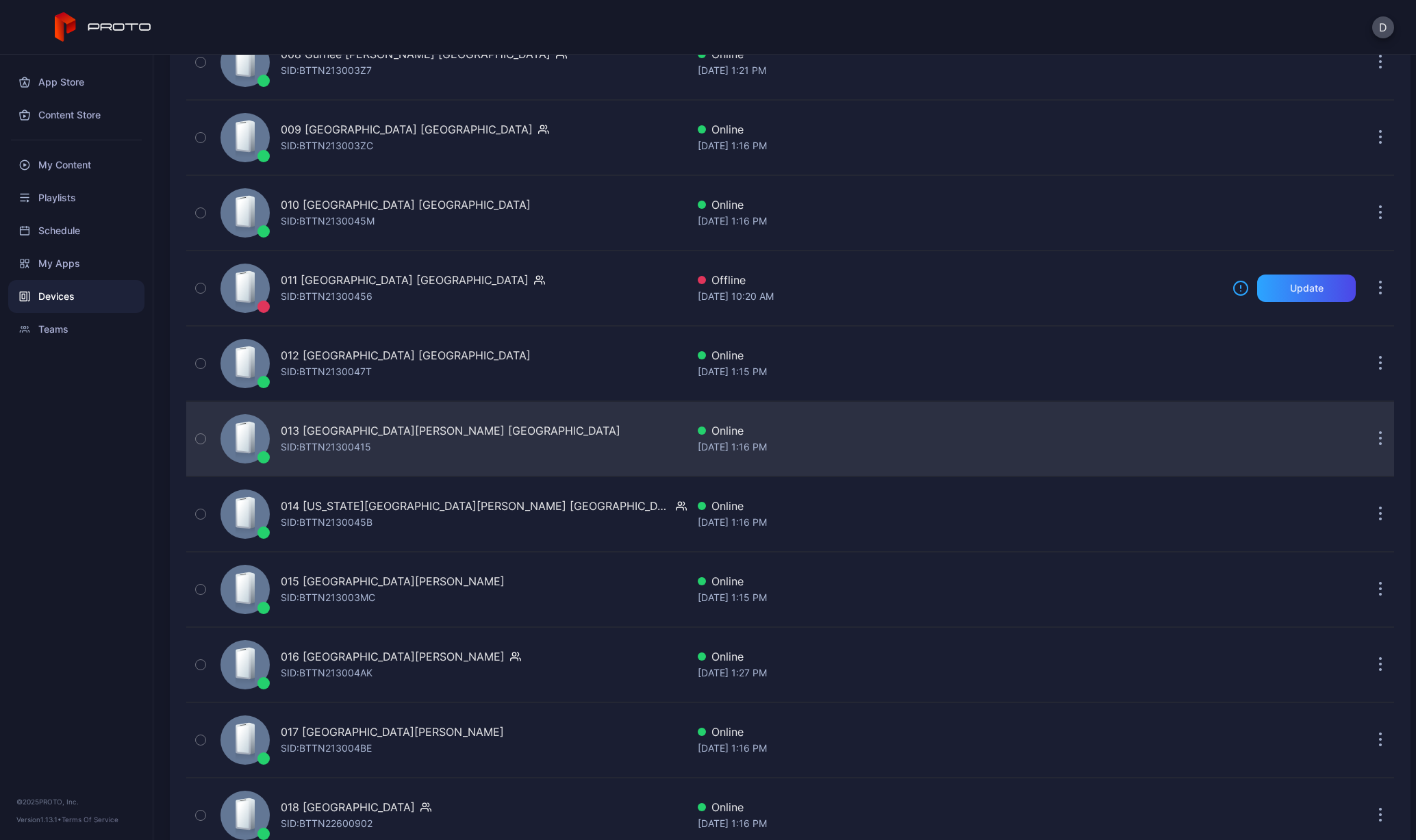
scroll to position [690, 0]
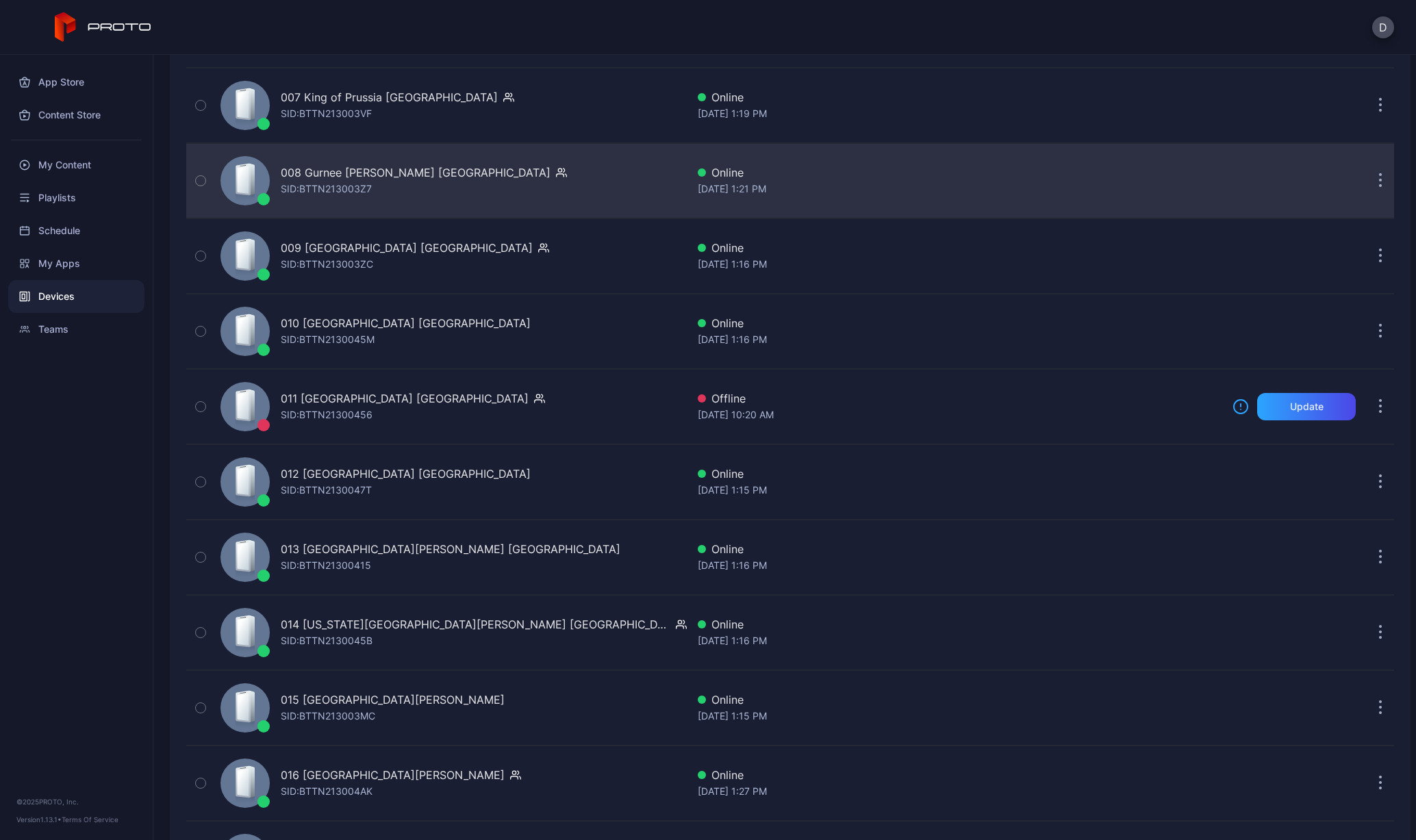
click at [321, 181] on div "SID: BTTN213003Z7" at bounding box center [327, 189] width 91 height 17
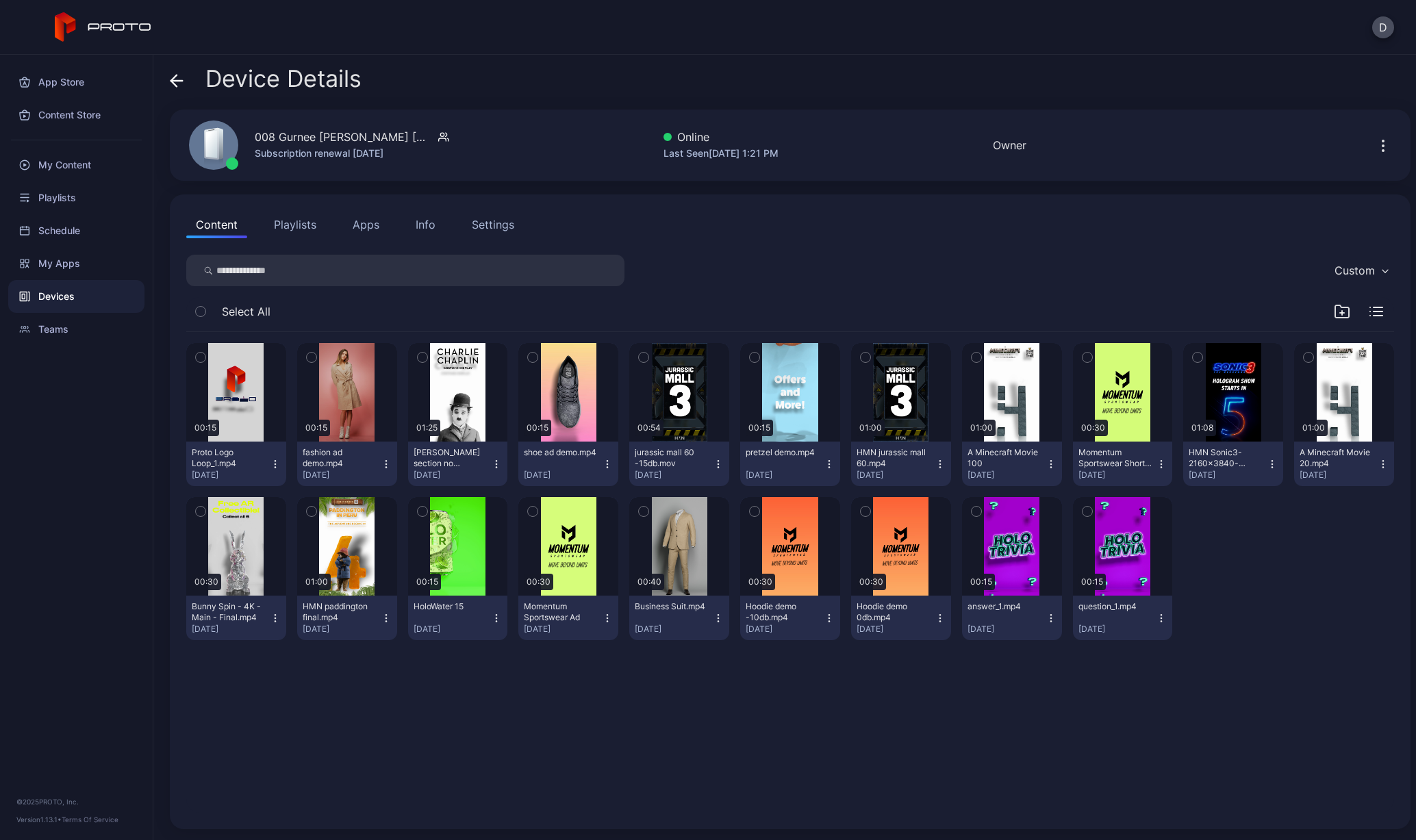
click at [375, 230] on button "Apps" at bounding box center [366, 225] width 46 height 27
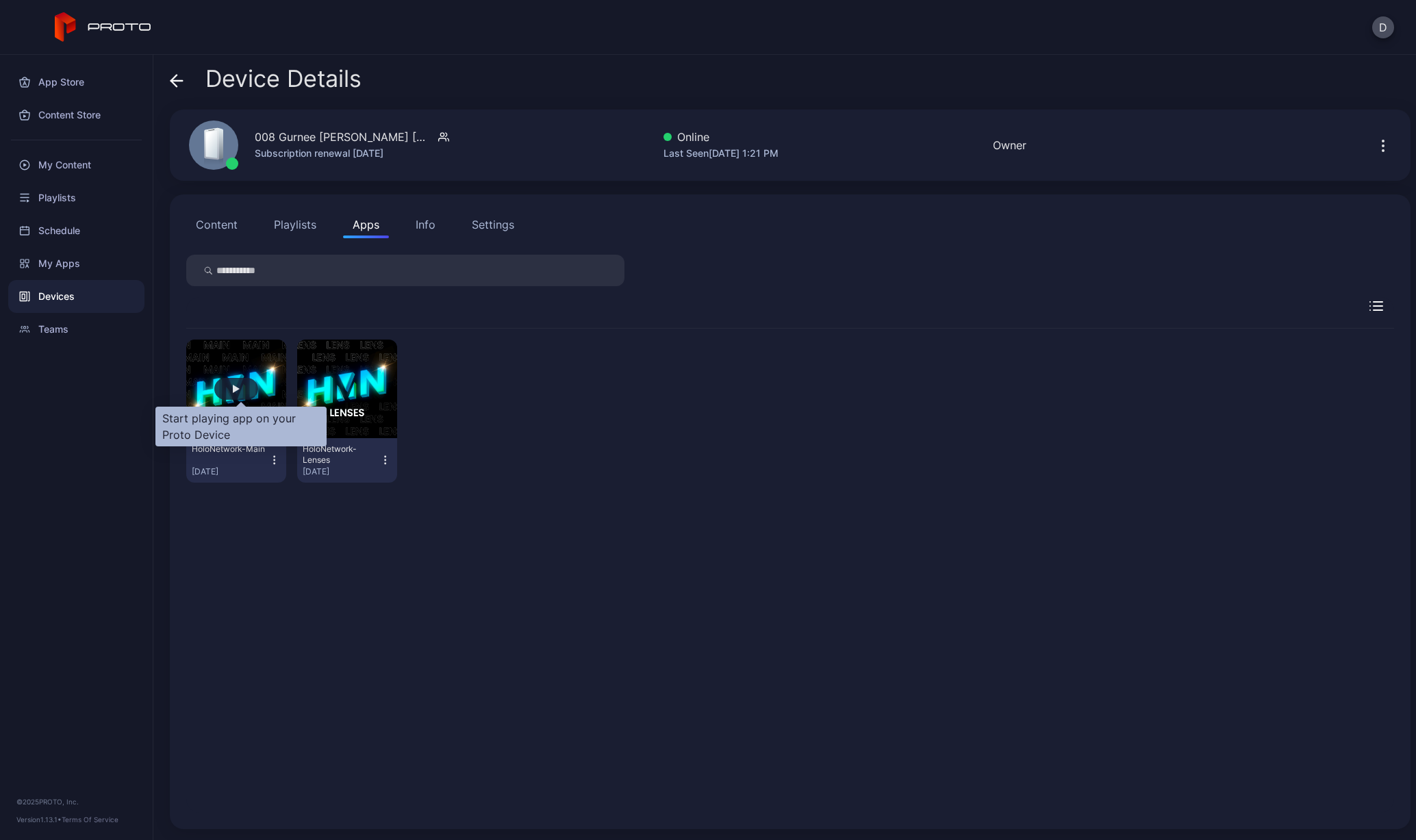
click at [240, 387] on div "button" at bounding box center [236, 389] width 7 height 8
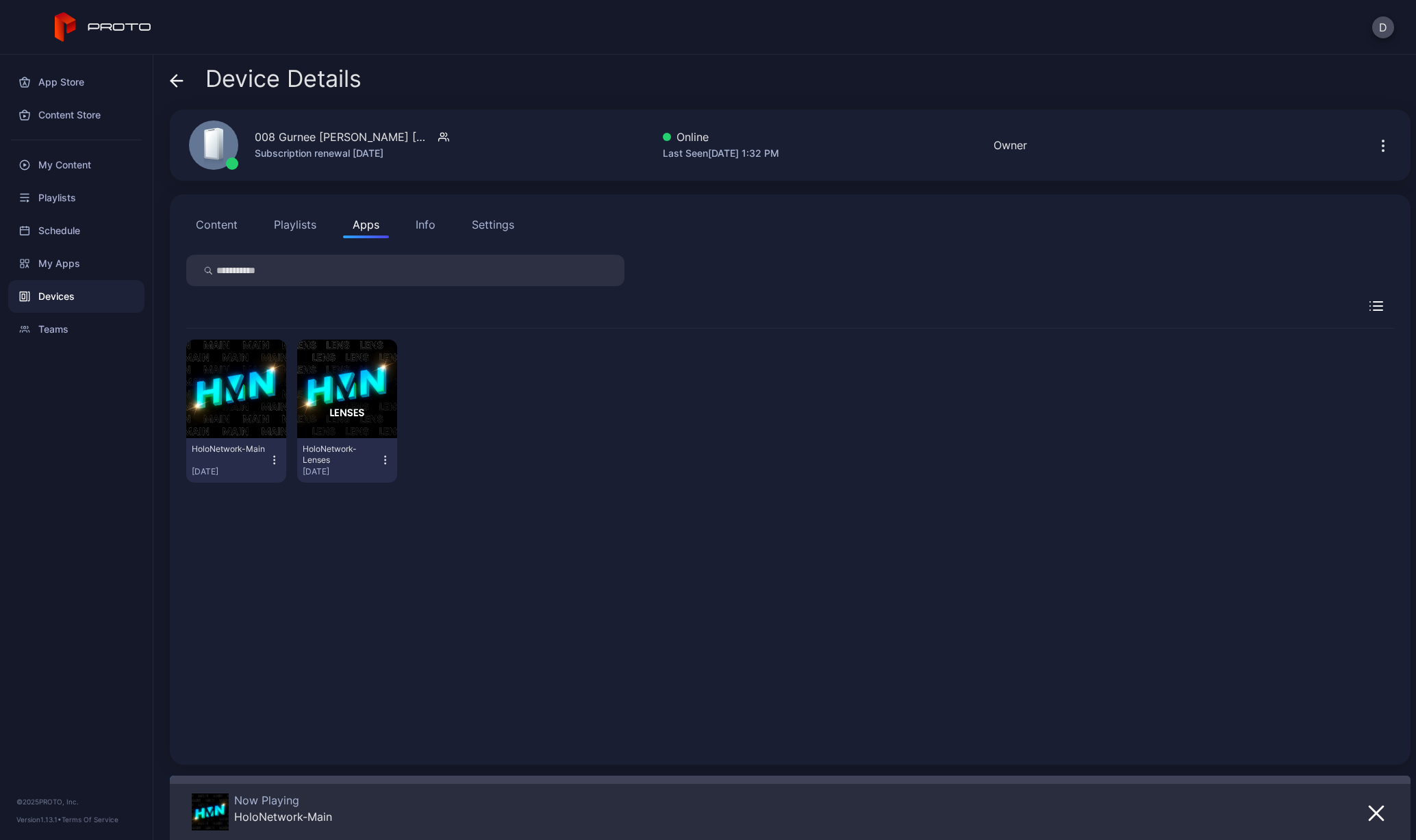
click at [174, 87] on span at bounding box center [177, 79] width 14 height 26
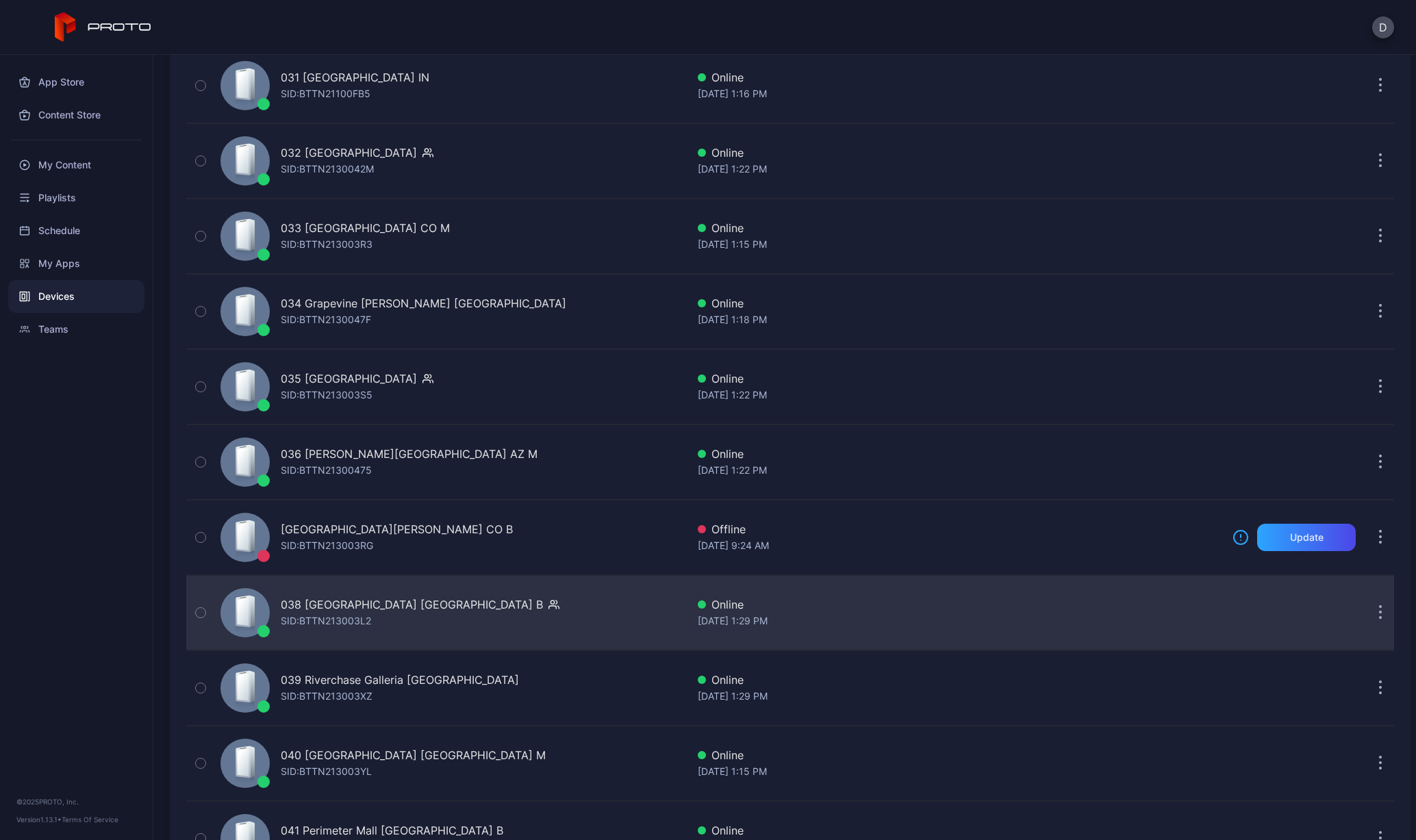
scroll to position [2588, 0]
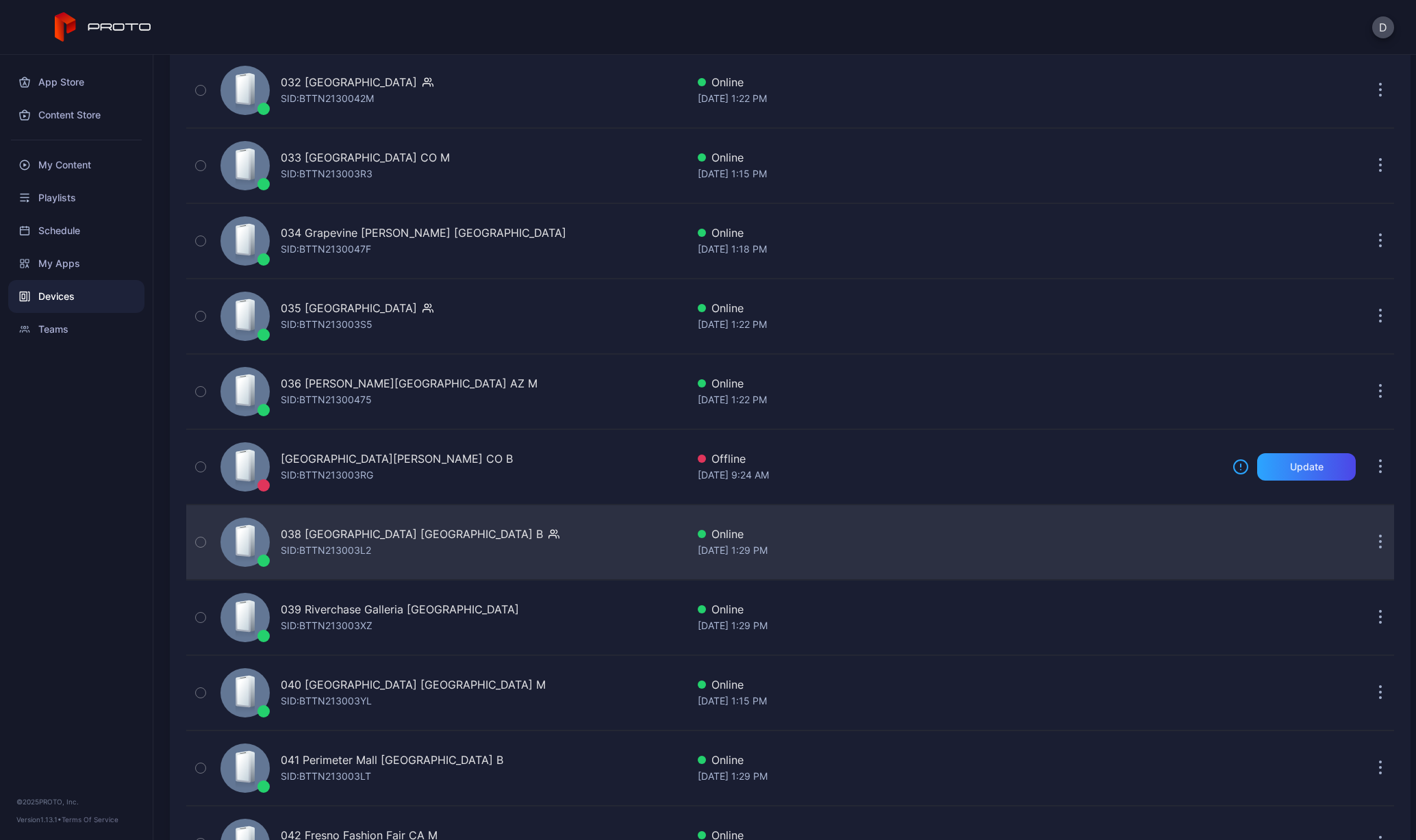
click at [302, 545] on div "SID: BTTN213003L2" at bounding box center [326, 551] width 90 height 17
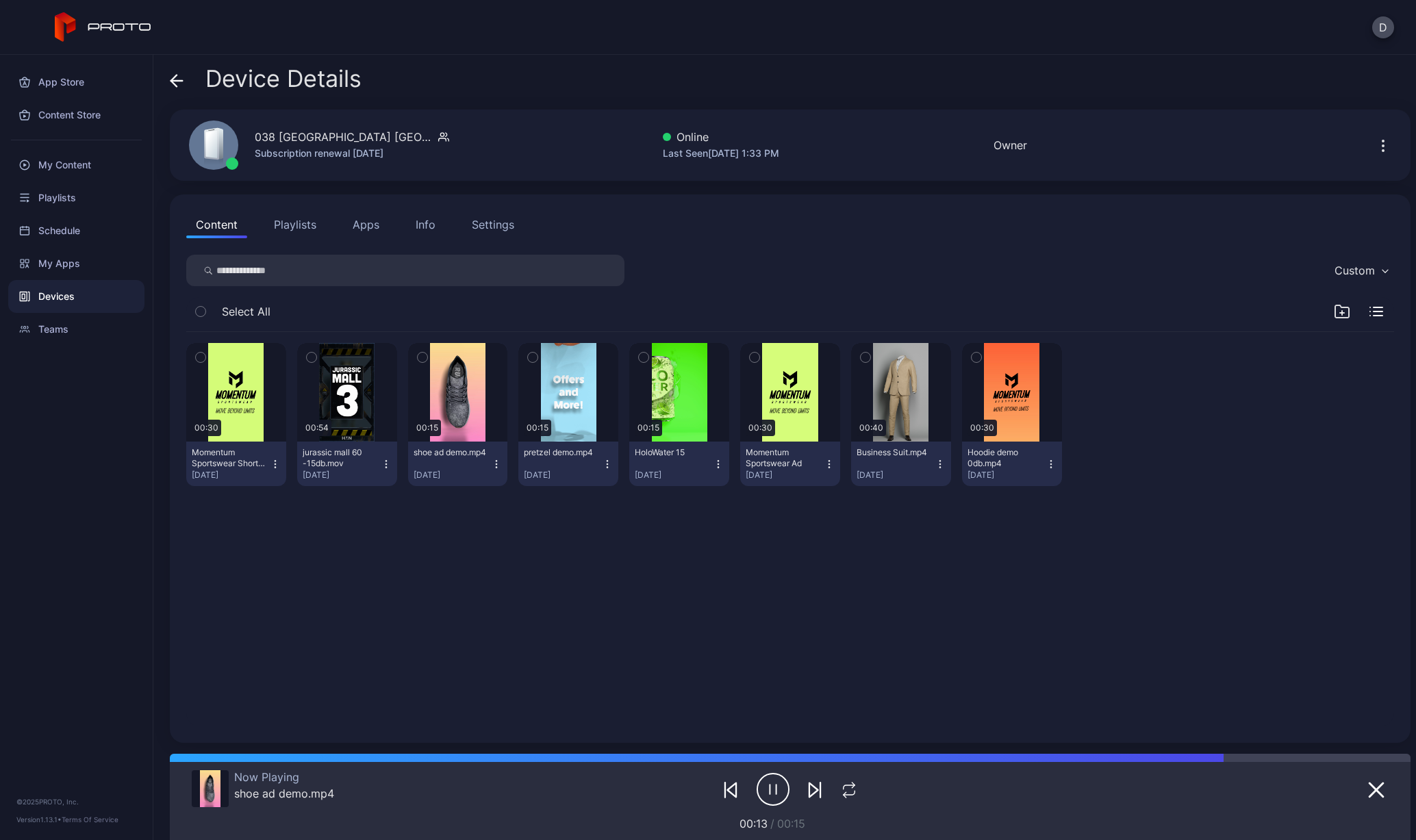
click at [171, 81] on icon at bounding box center [177, 81] width 14 height 14
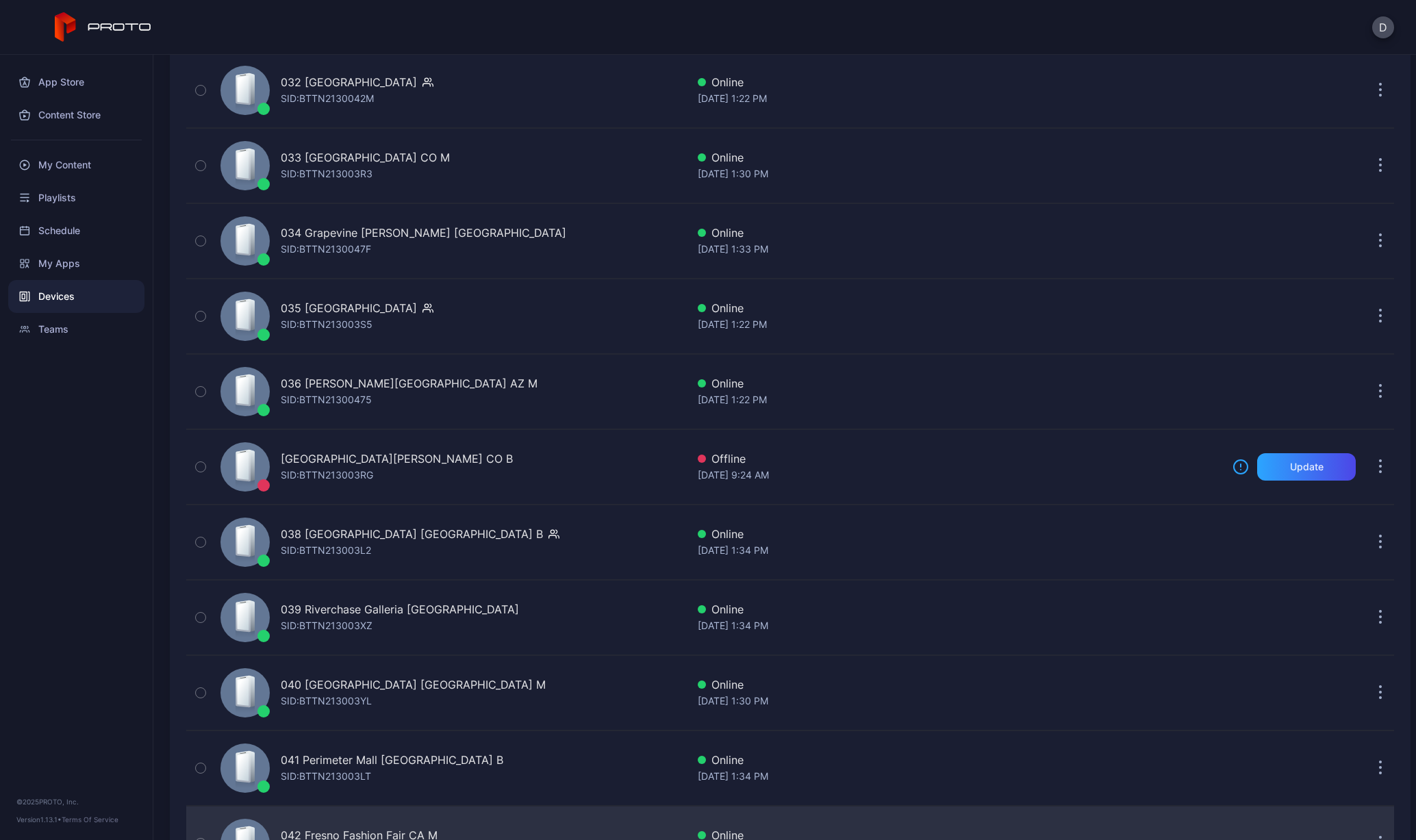
scroll to position [3033, 0]
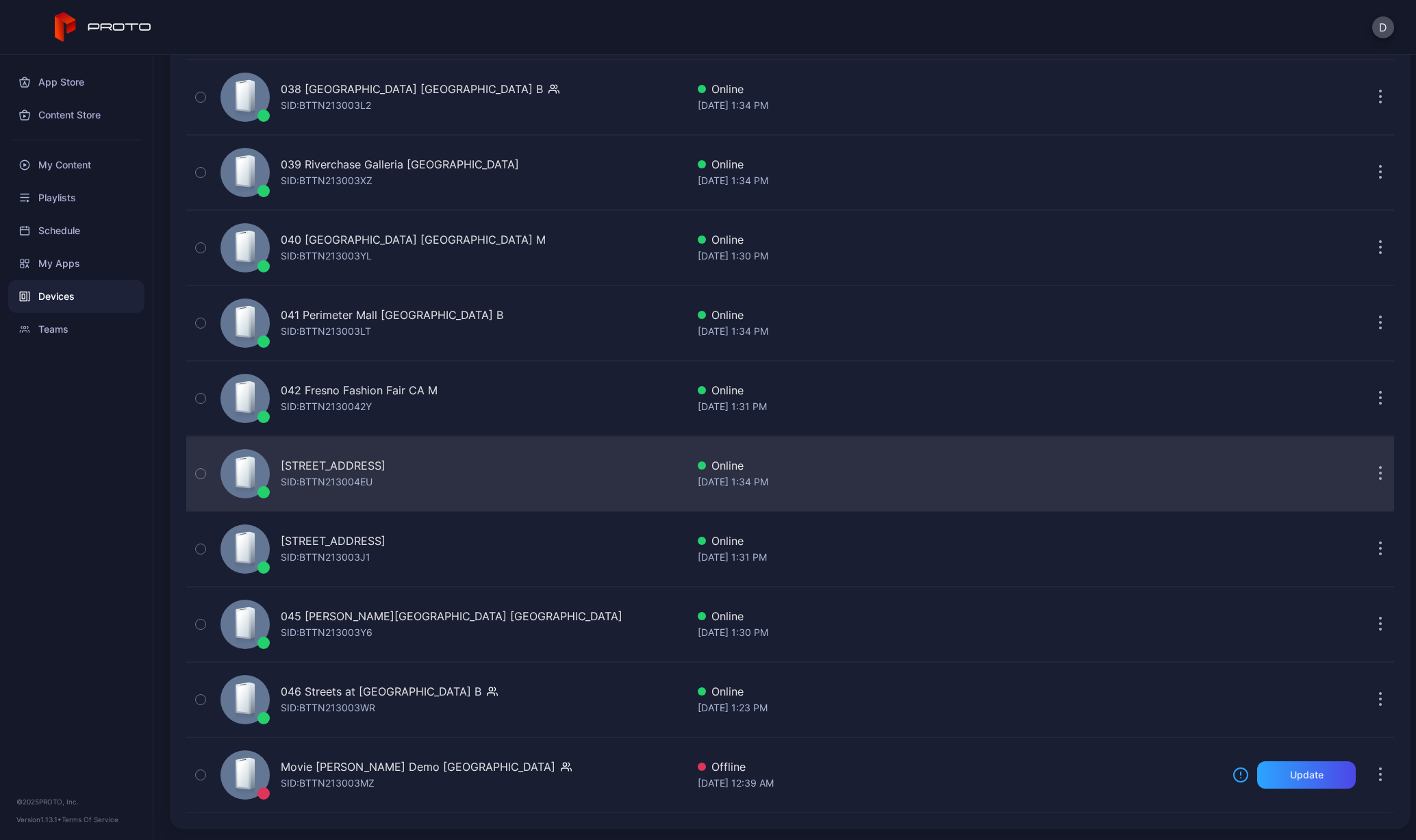
click at [326, 474] on div "SID: BTTN213004EU" at bounding box center [327, 482] width 92 height 17
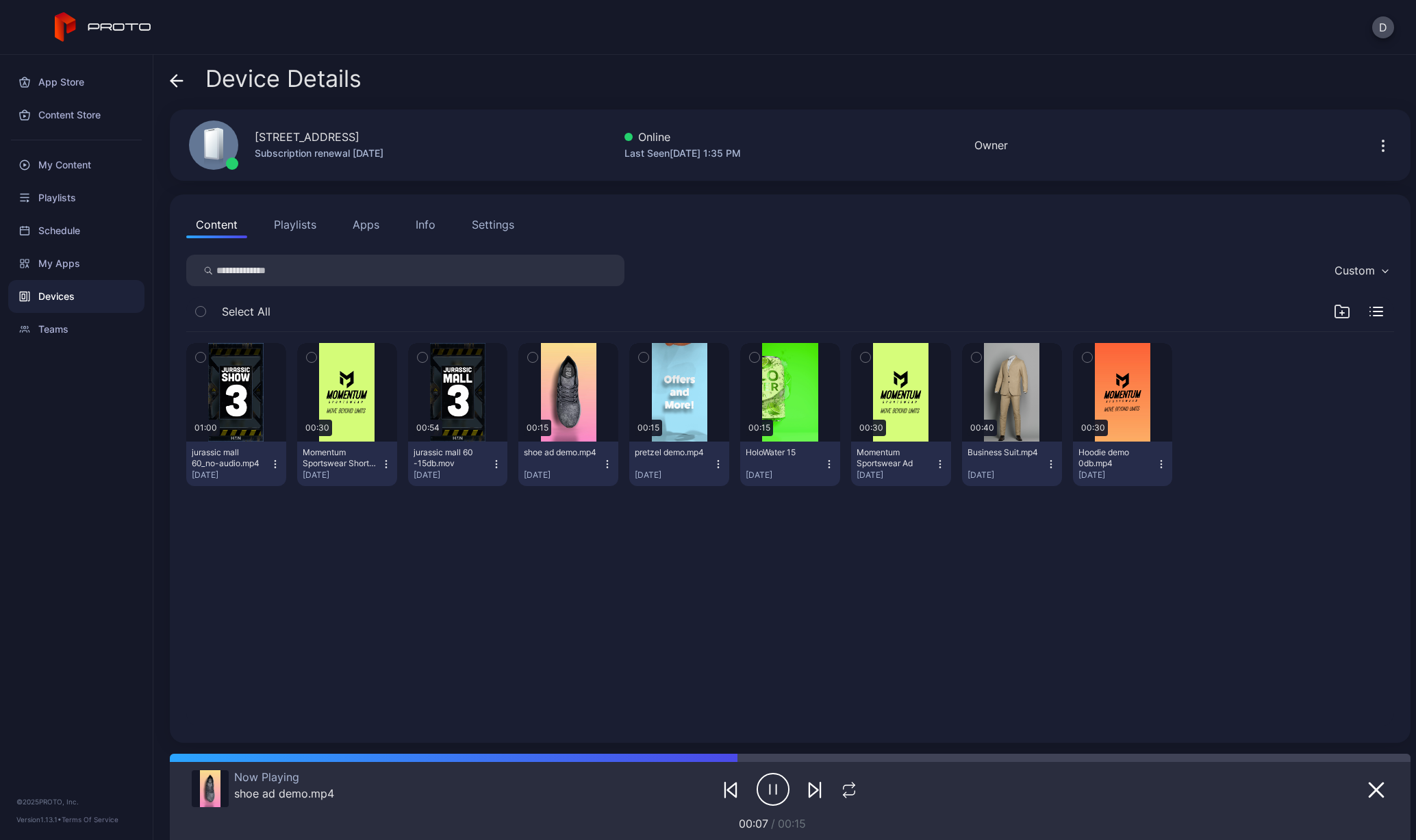
click at [180, 74] on icon at bounding box center [177, 81] width 14 height 14
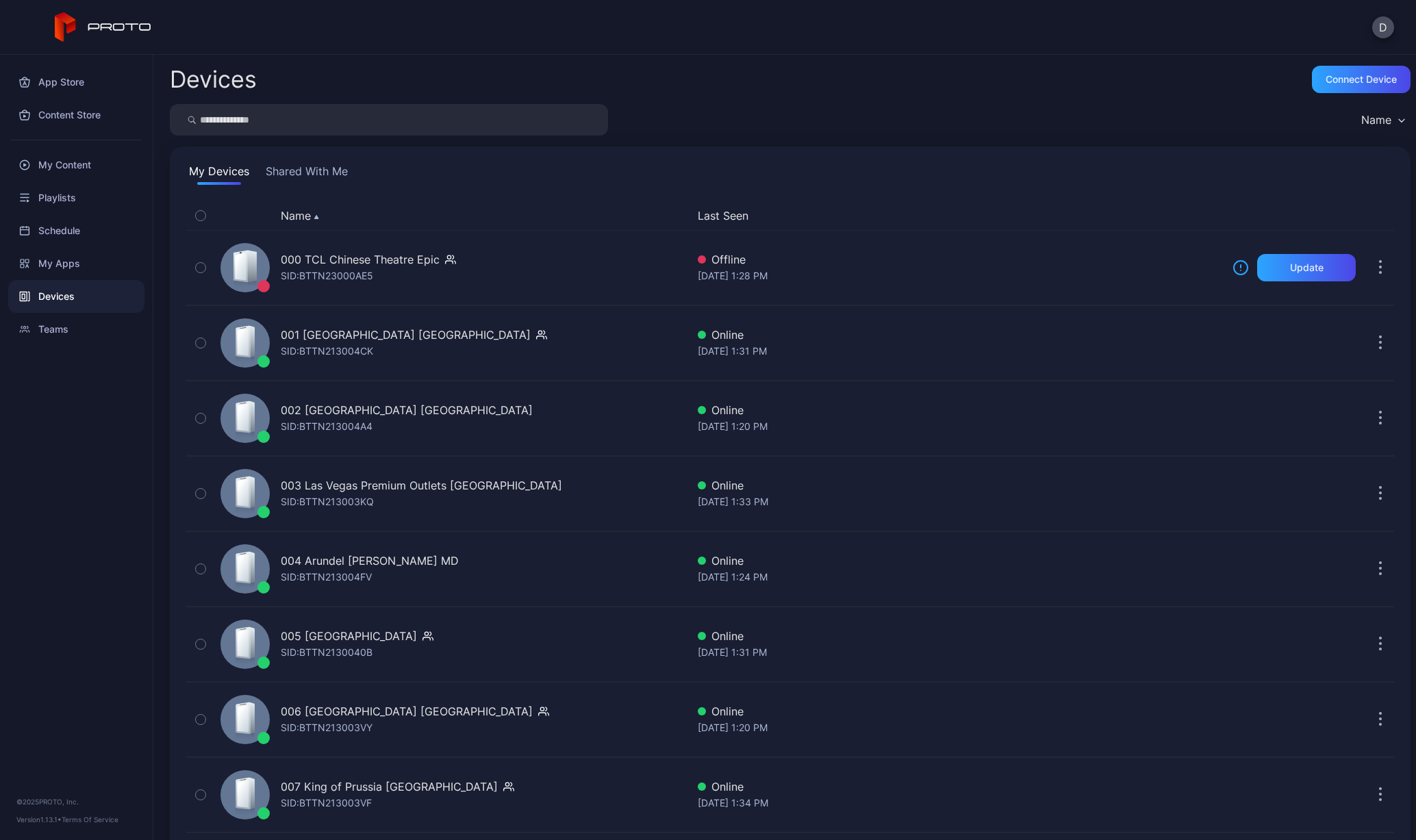
scroll to position [3033, 0]
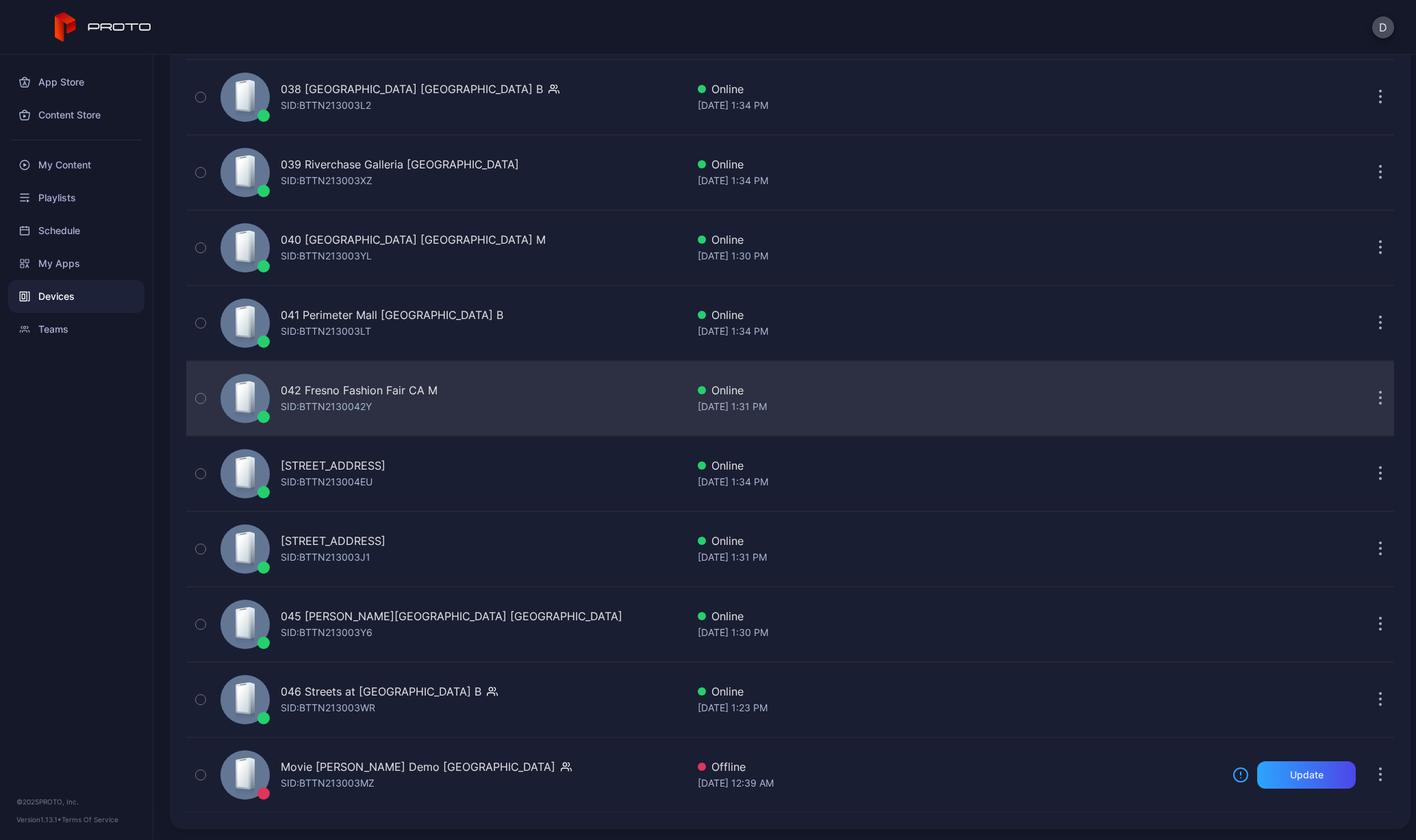
click at [319, 393] on div "042 Fresno Fashion Fair CA M" at bounding box center [359, 390] width 156 height 17
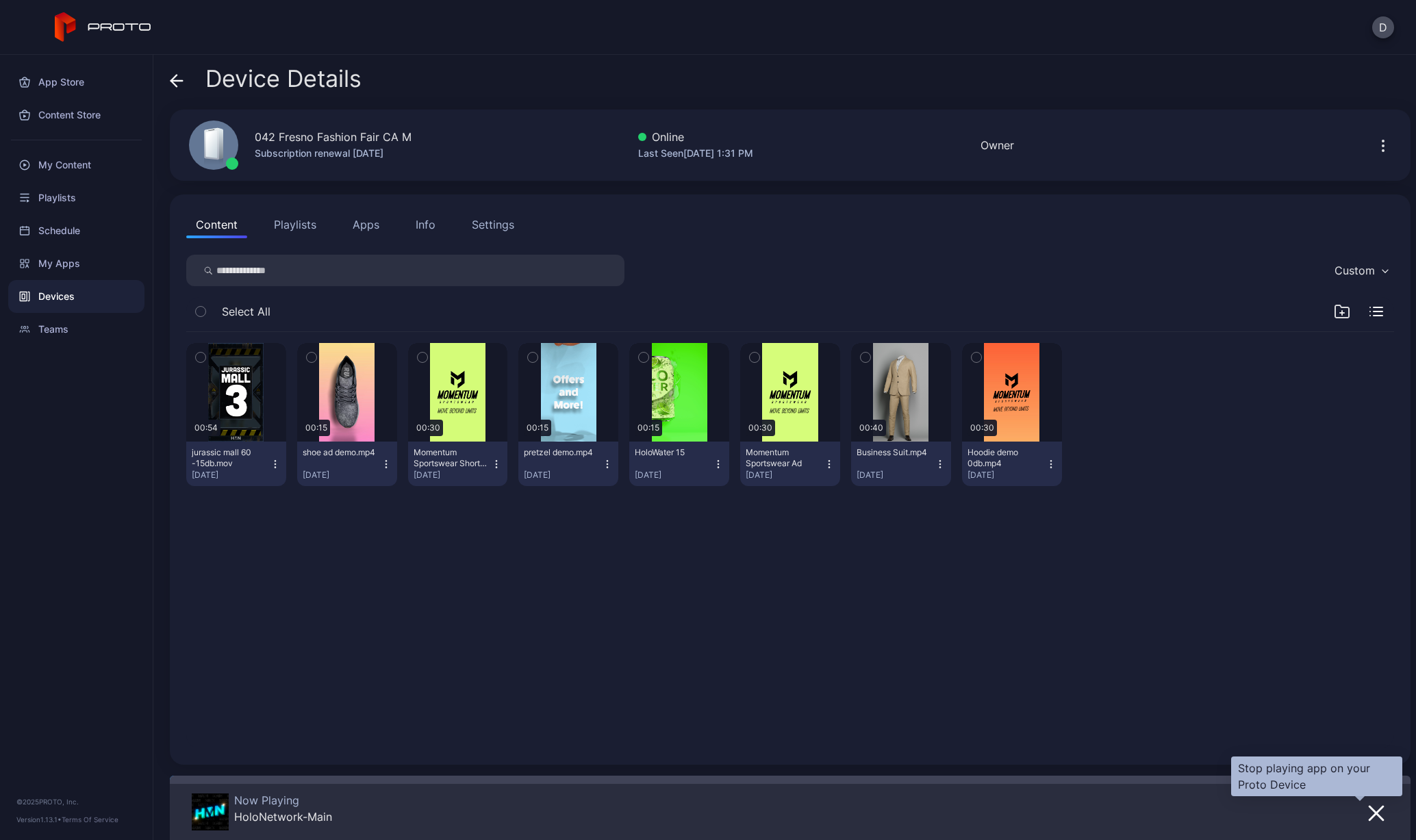
click at [1368, 816] on icon "button" at bounding box center [1376, 813] width 17 height 17
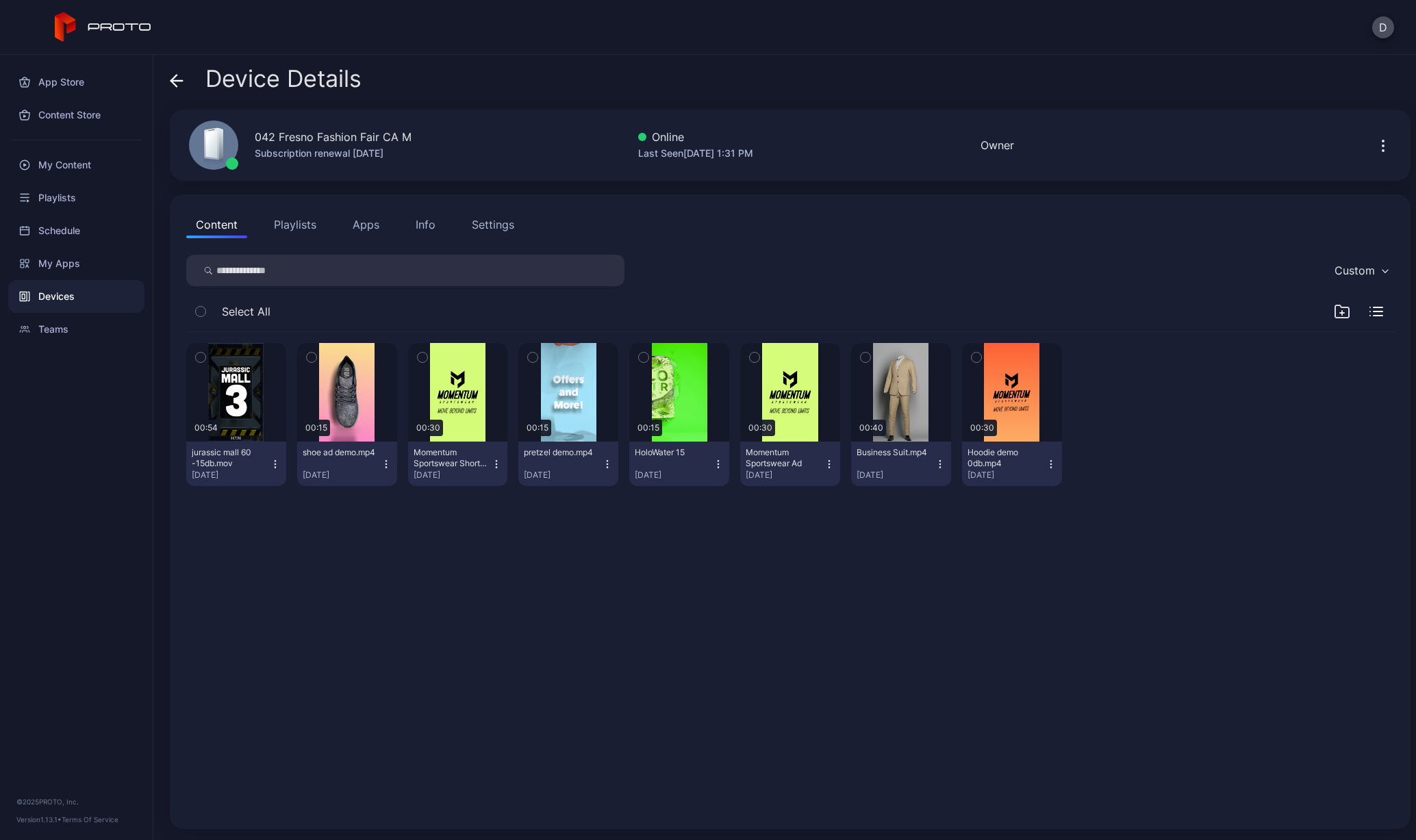
click at [365, 227] on button "Apps" at bounding box center [366, 225] width 46 height 27
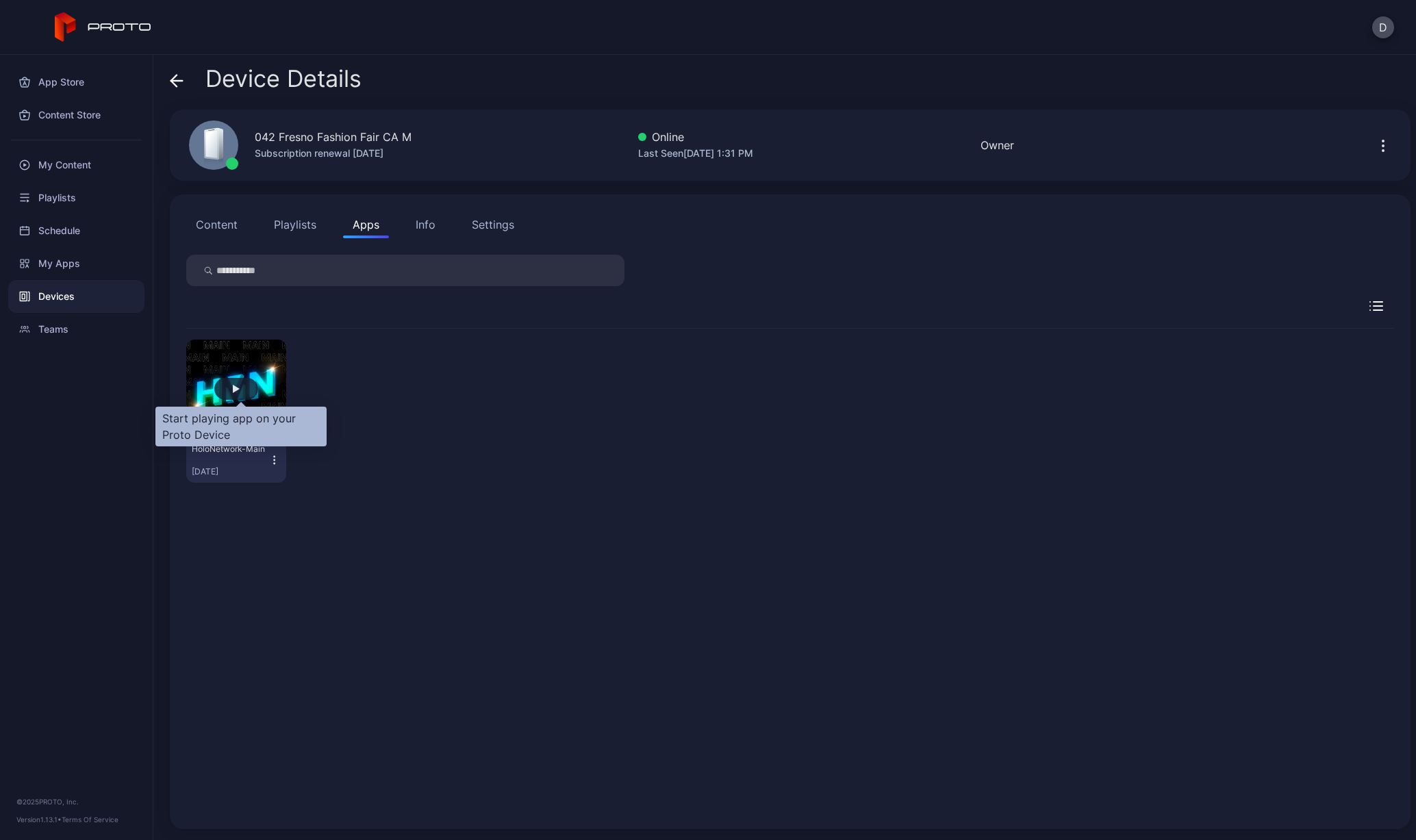
click at [245, 386] on div "button" at bounding box center [236, 389] width 44 height 22
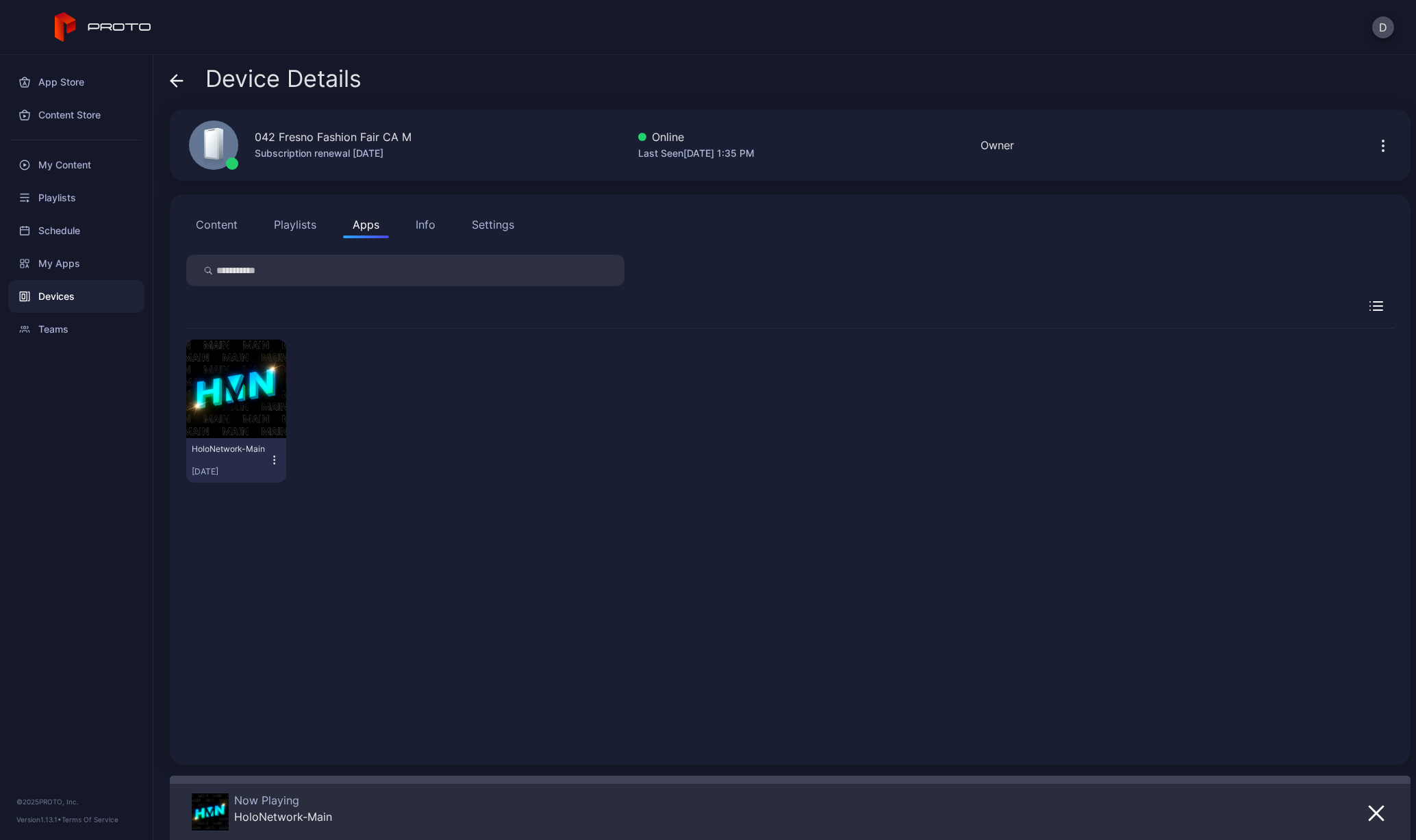
click at [177, 81] on icon at bounding box center [176, 81] width 11 height 0
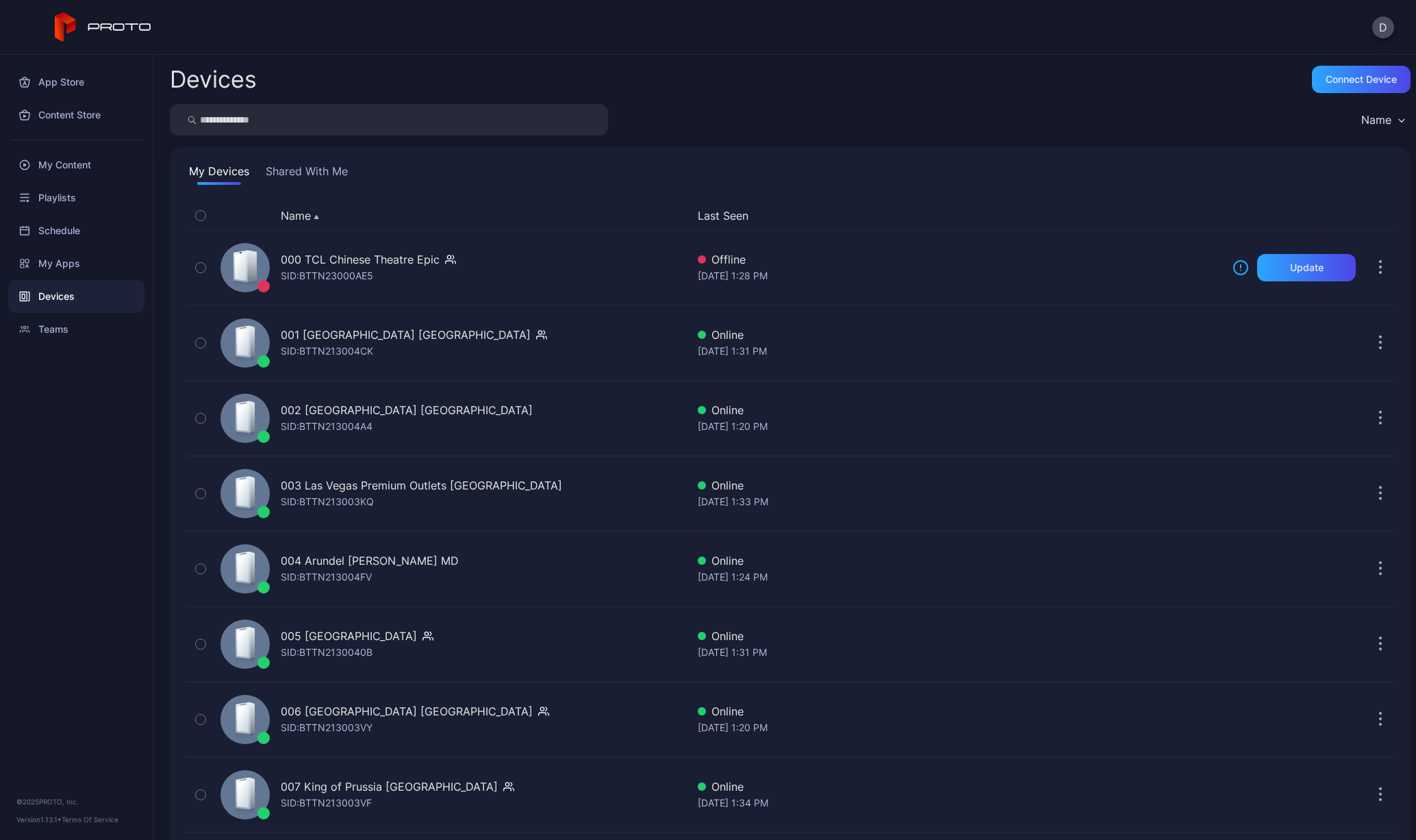
scroll to position [3033, 0]
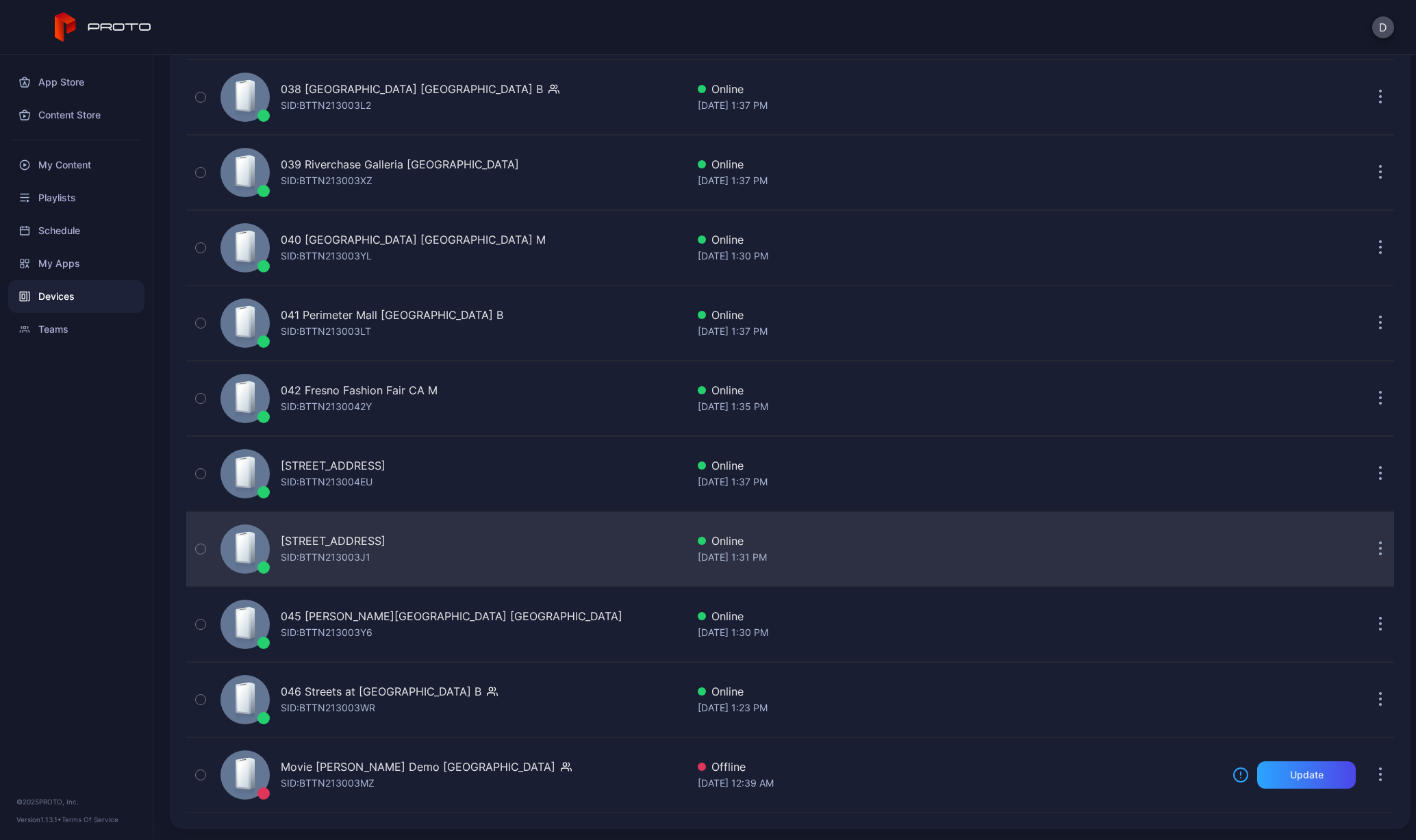
click at [304, 555] on div "SID: BTTN213003J1" at bounding box center [326, 557] width 90 height 17
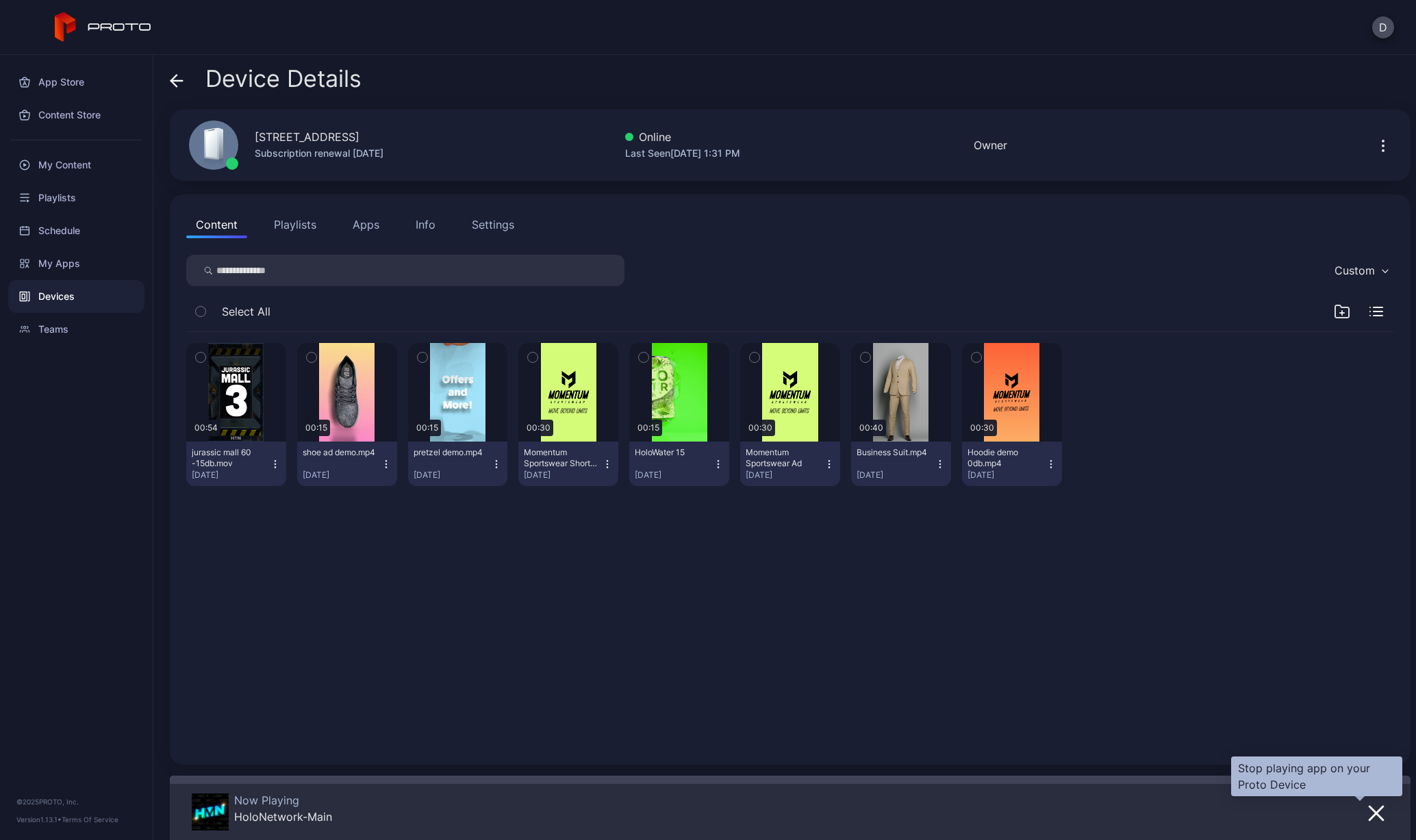
click at [1370, 810] on icon "button" at bounding box center [1376, 813] width 14 height 14
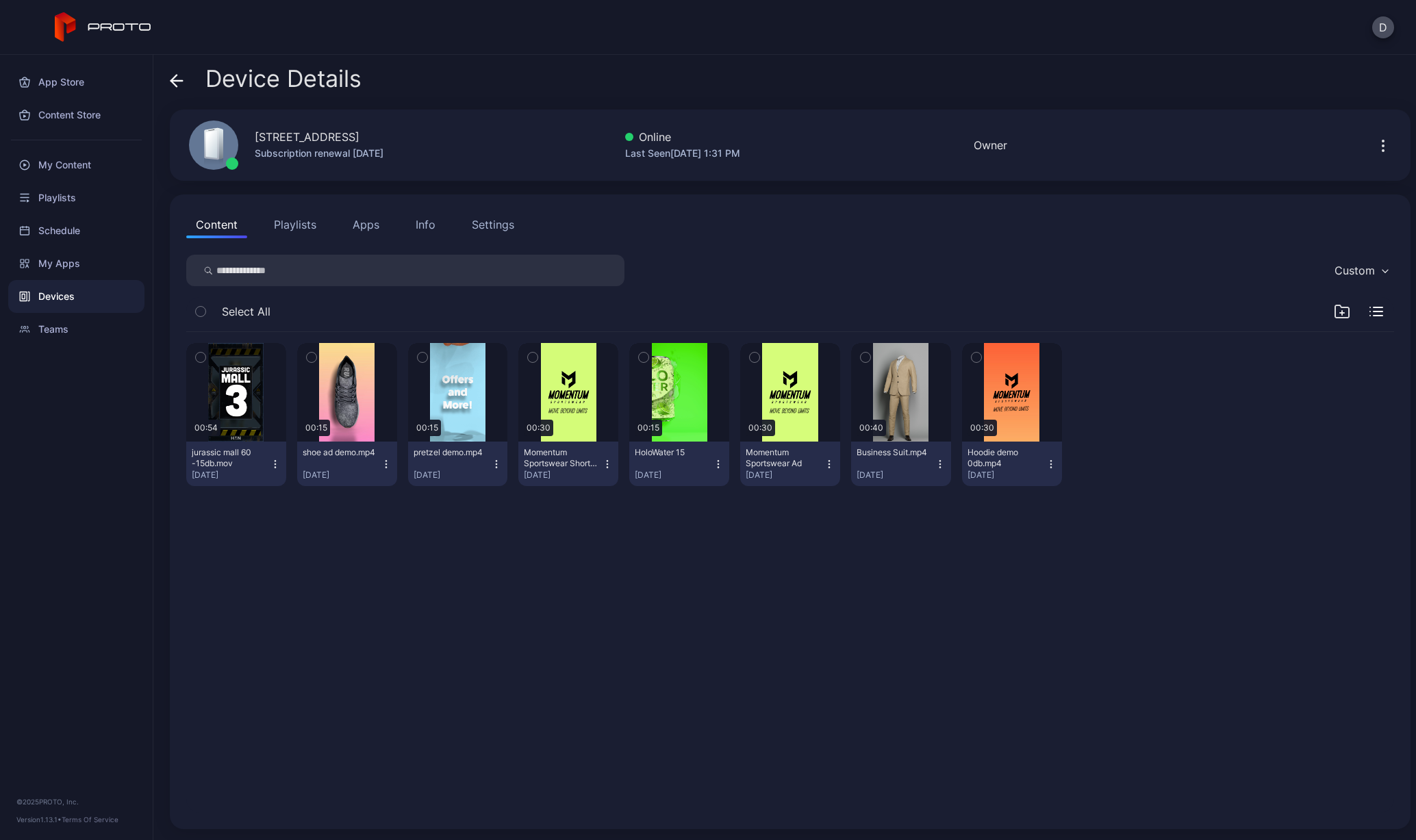
click at [371, 228] on button "Apps" at bounding box center [366, 225] width 46 height 27
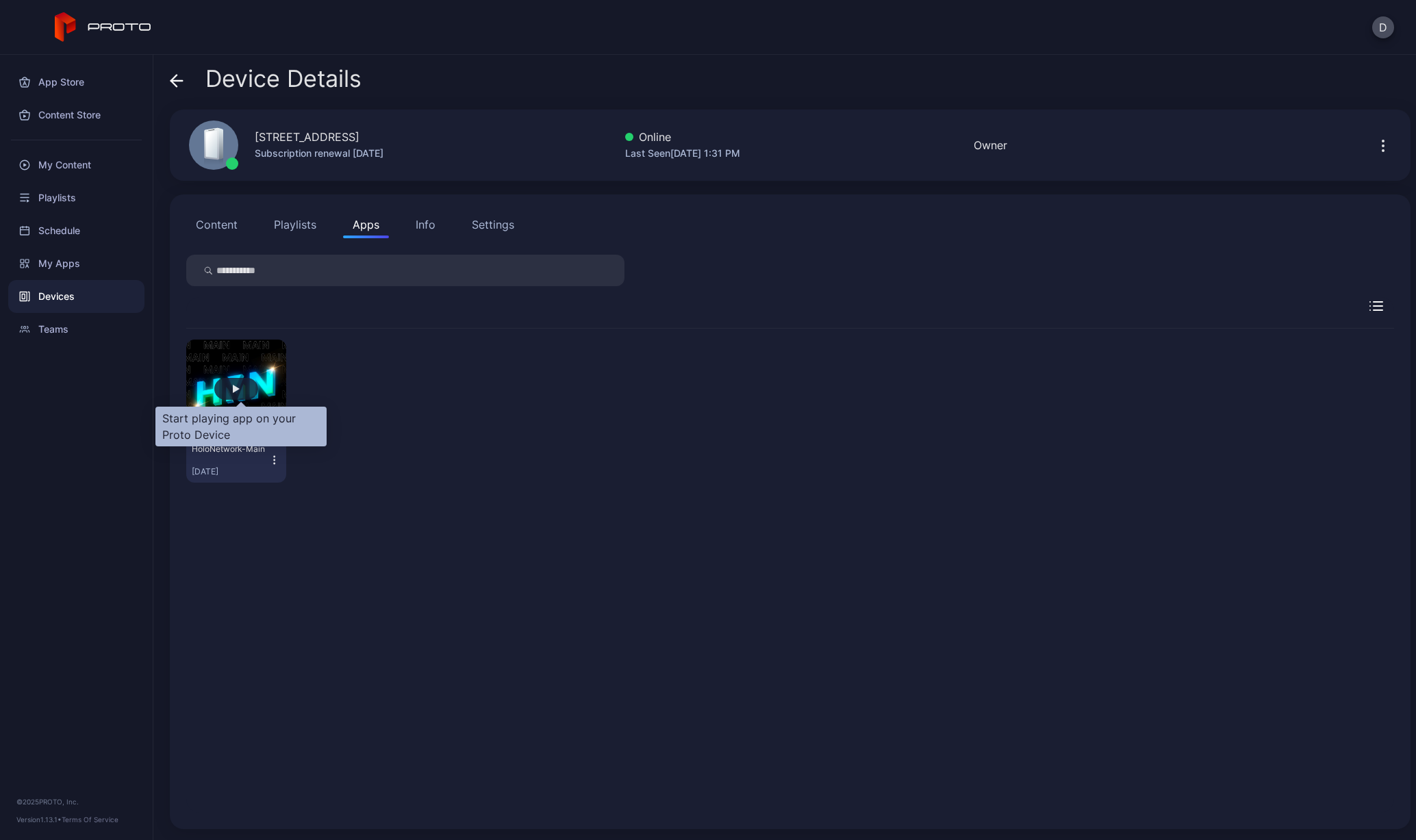
click at [240, 386] on div "button" at bounding box center [236, 389] width 7 height 8
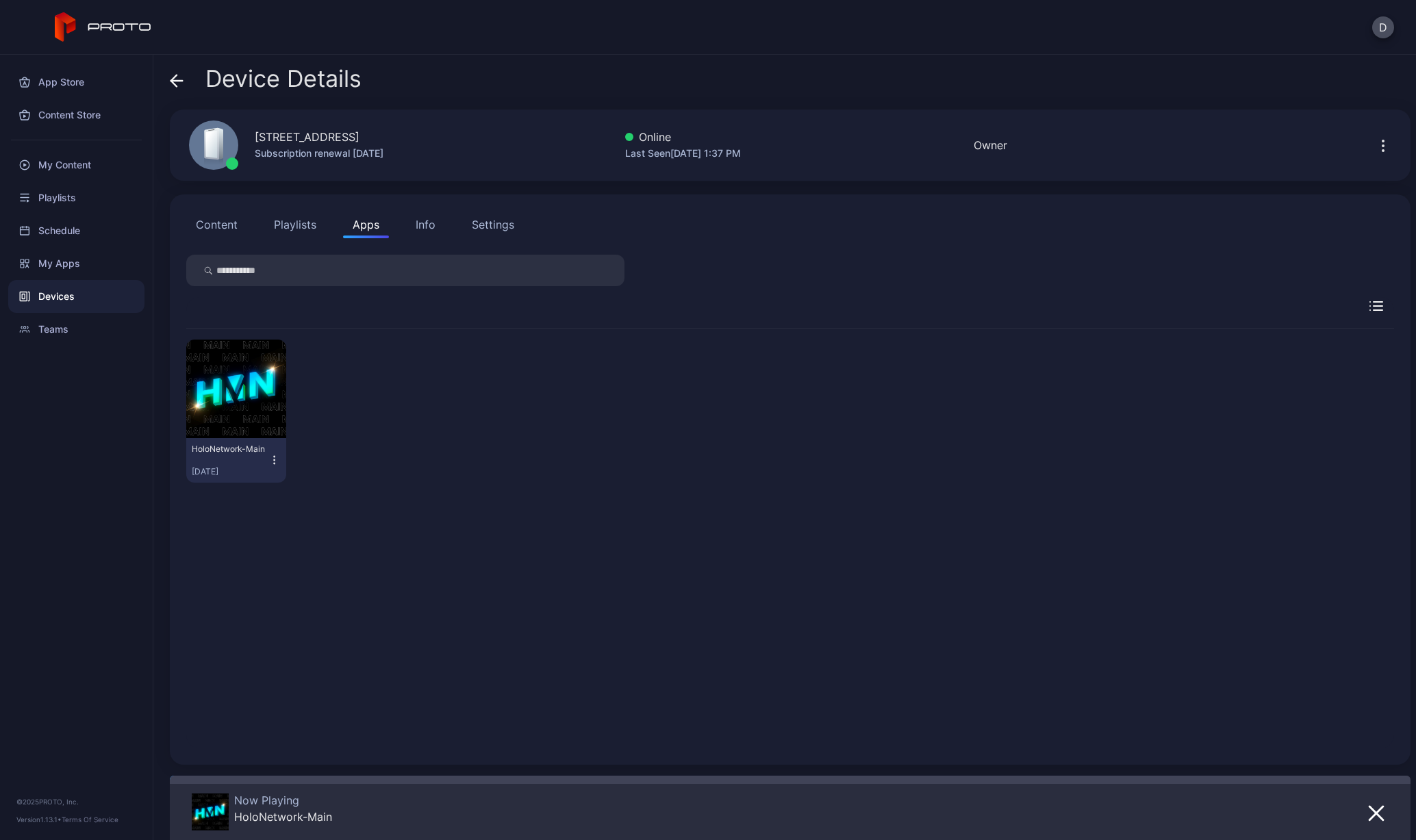
click at [425, 233] on button "Info" at bounding box center [425, 225] width 39 height 27
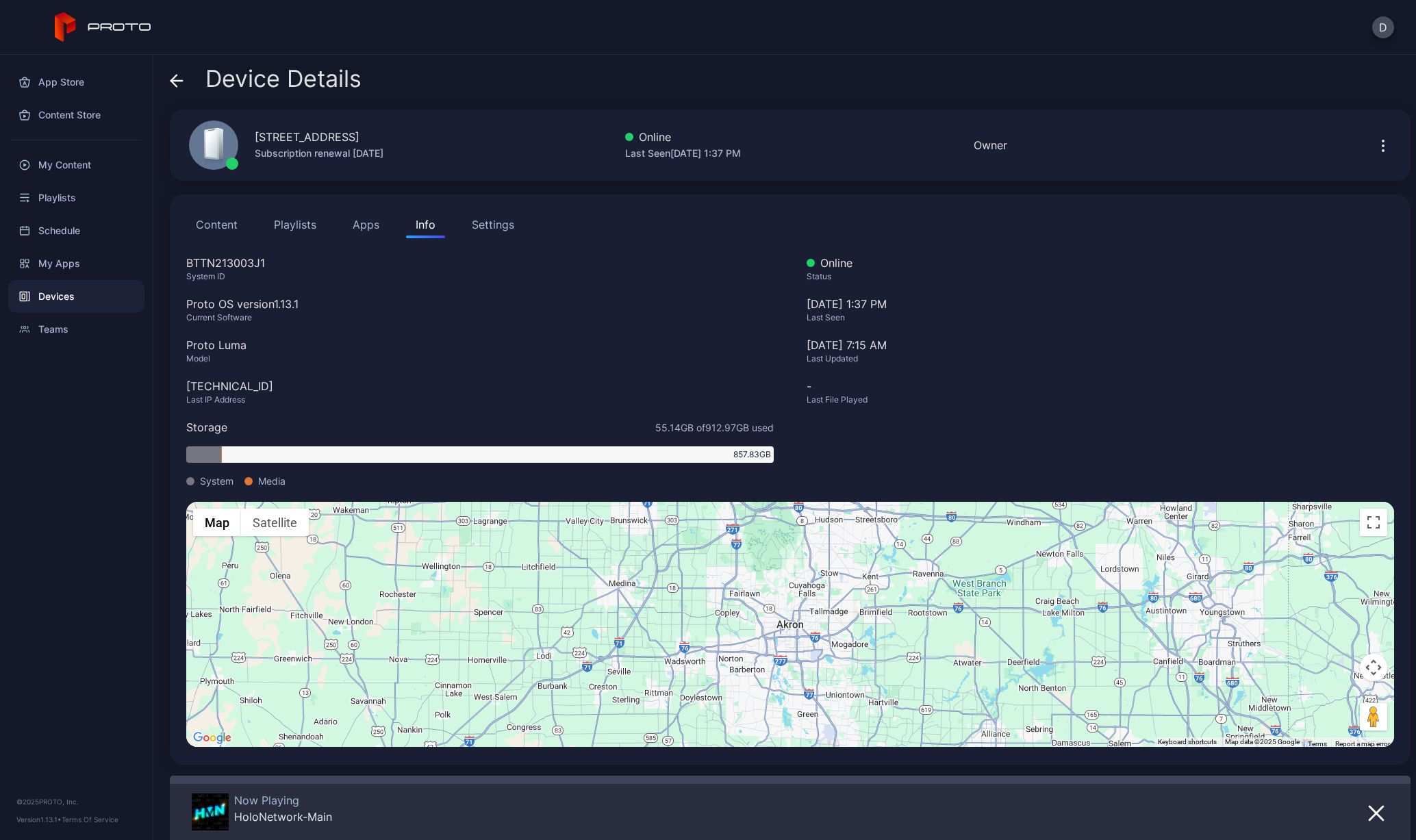
drag, startPoint x: 257, startPoint y: 136, endPoint x: 437, endPoint y: 134, distance: 180.0
click at [437, 134] on div "[STREET_ADDRESS] Subscription renewal [DATE] Online Last Seen [DATE] 1:37 PM Ow…" at bounding box center [790, 145] width 1241 height 71
click at [110, 434] on div "App Store Content Store My Content Playlists Schedule My Apps Devices Teams © 2…" at bounding box center [77, 447] width 153 height 785
click at [184, 80] on div "Device Details" at bounding box center [266, 82] width 191 height 33
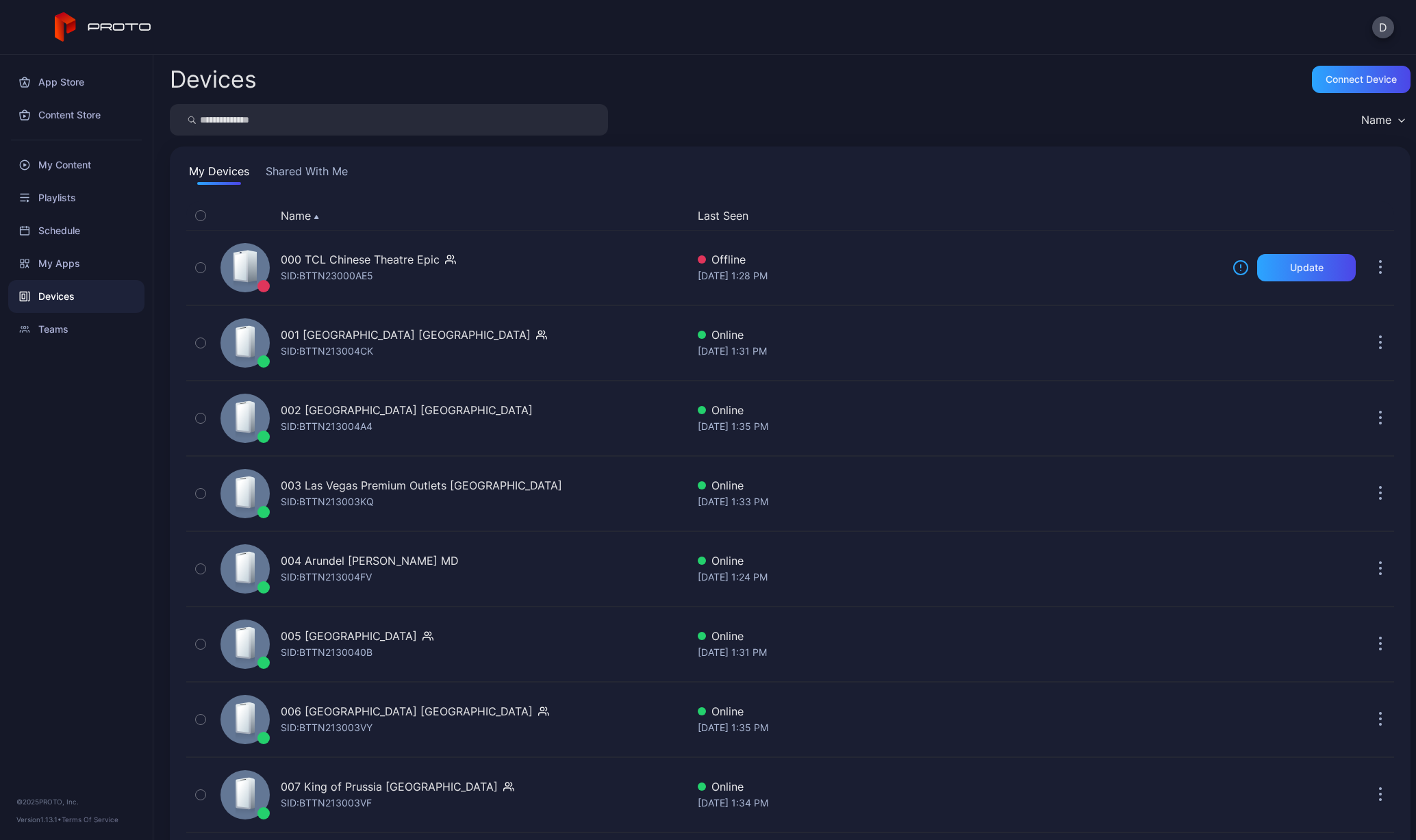
scroll to position [3033, 0]
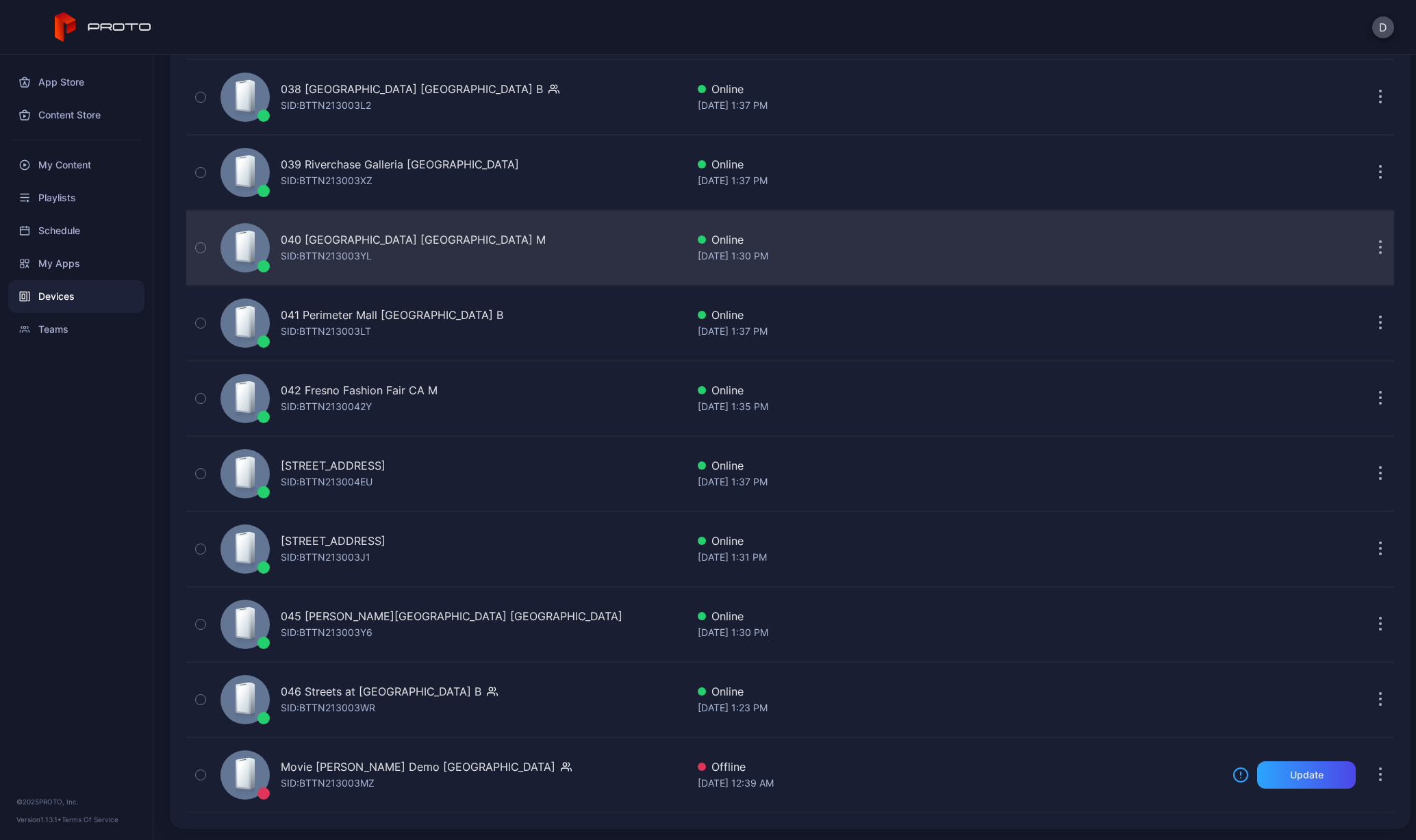
click at [326, 248] on div "SID: BTTN213003YL" at bounding box center [327, 256] width 91 height 17
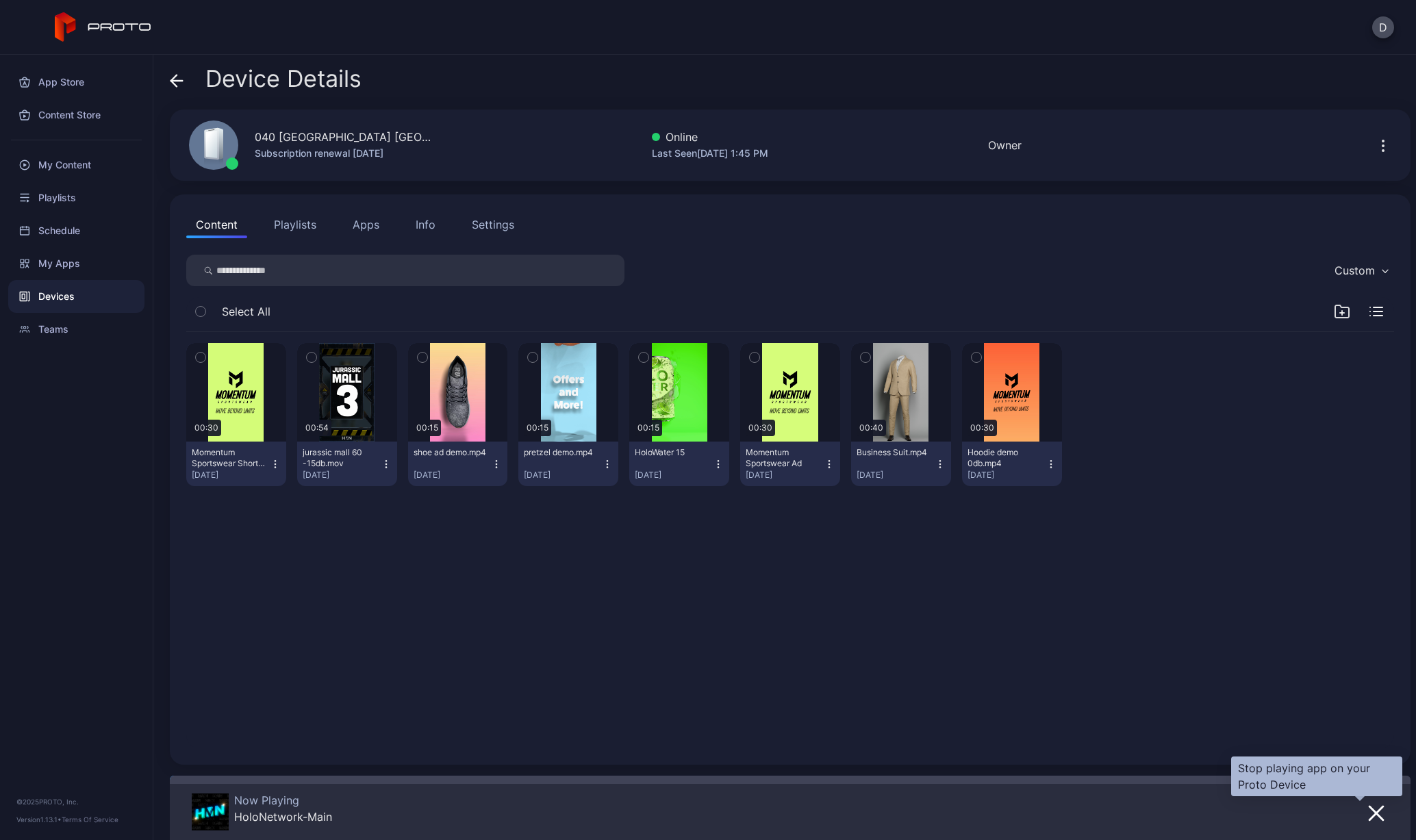
click at [1370, 810] on button "button" at bounding box center [1376, 812] width 24 height 19
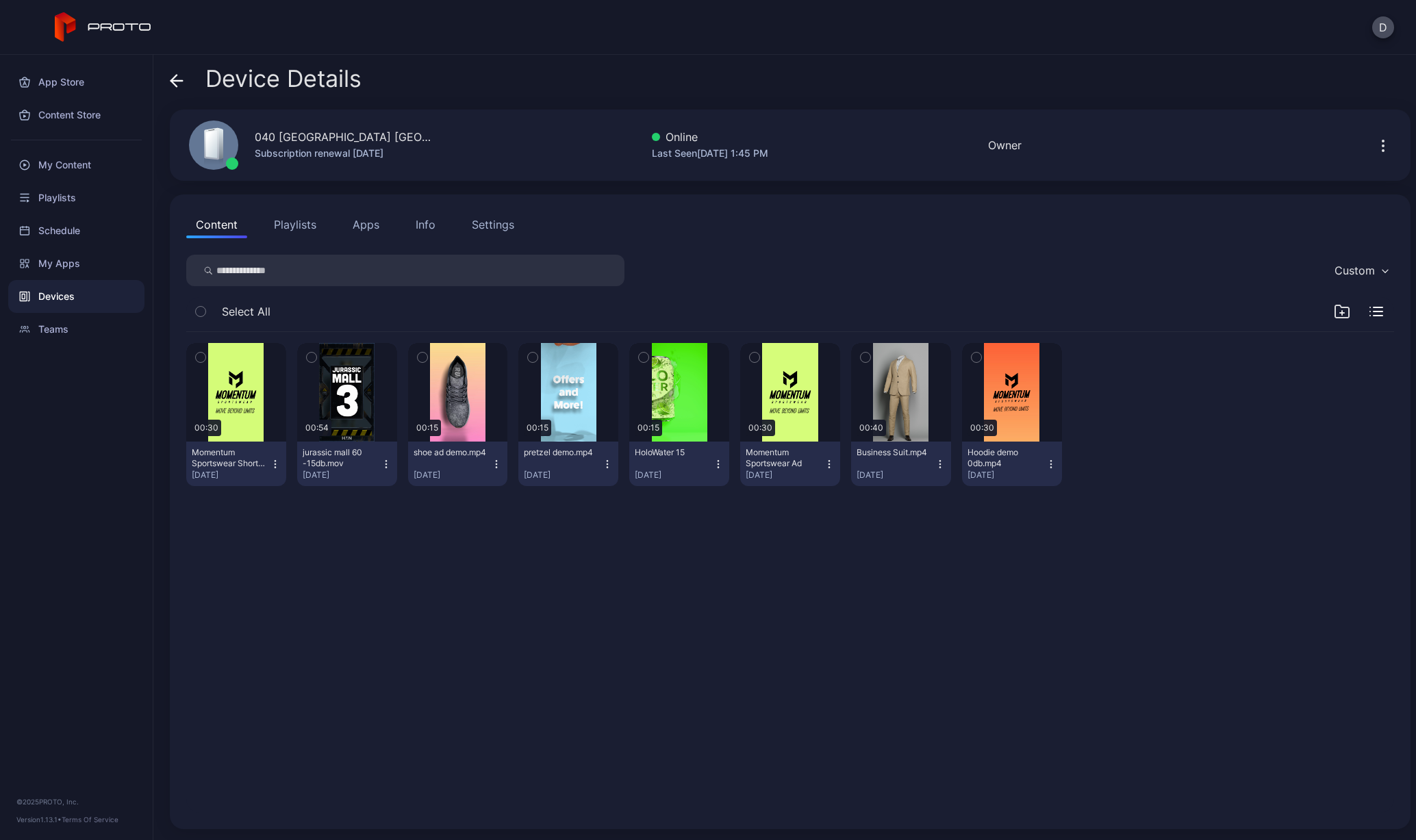
click at [375, 224] on button "Apps" at bounding box center [366, 225] width 46 height 27
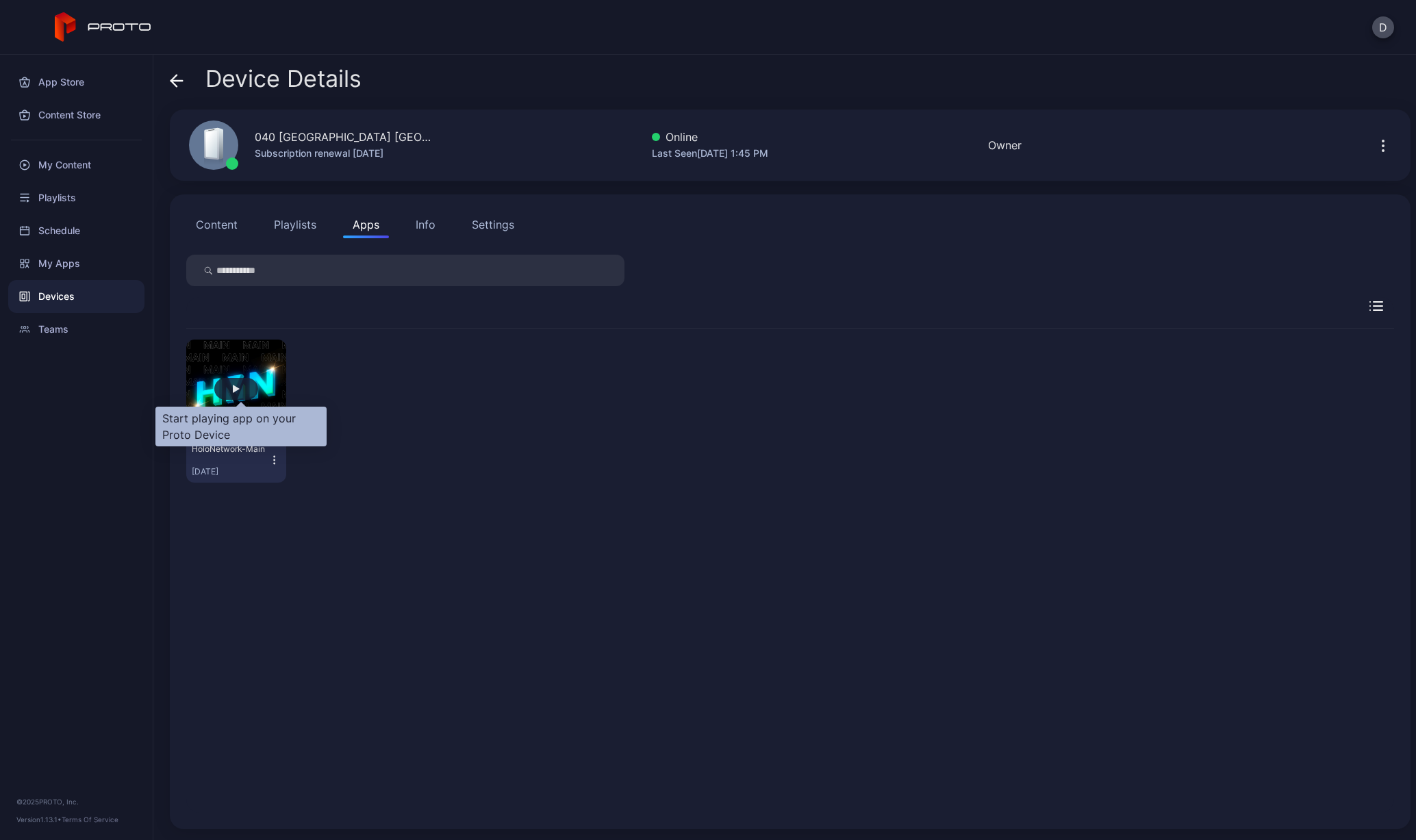
click at [245, 387] on div "button" at bounding box center [236, 389] width 44 height 22
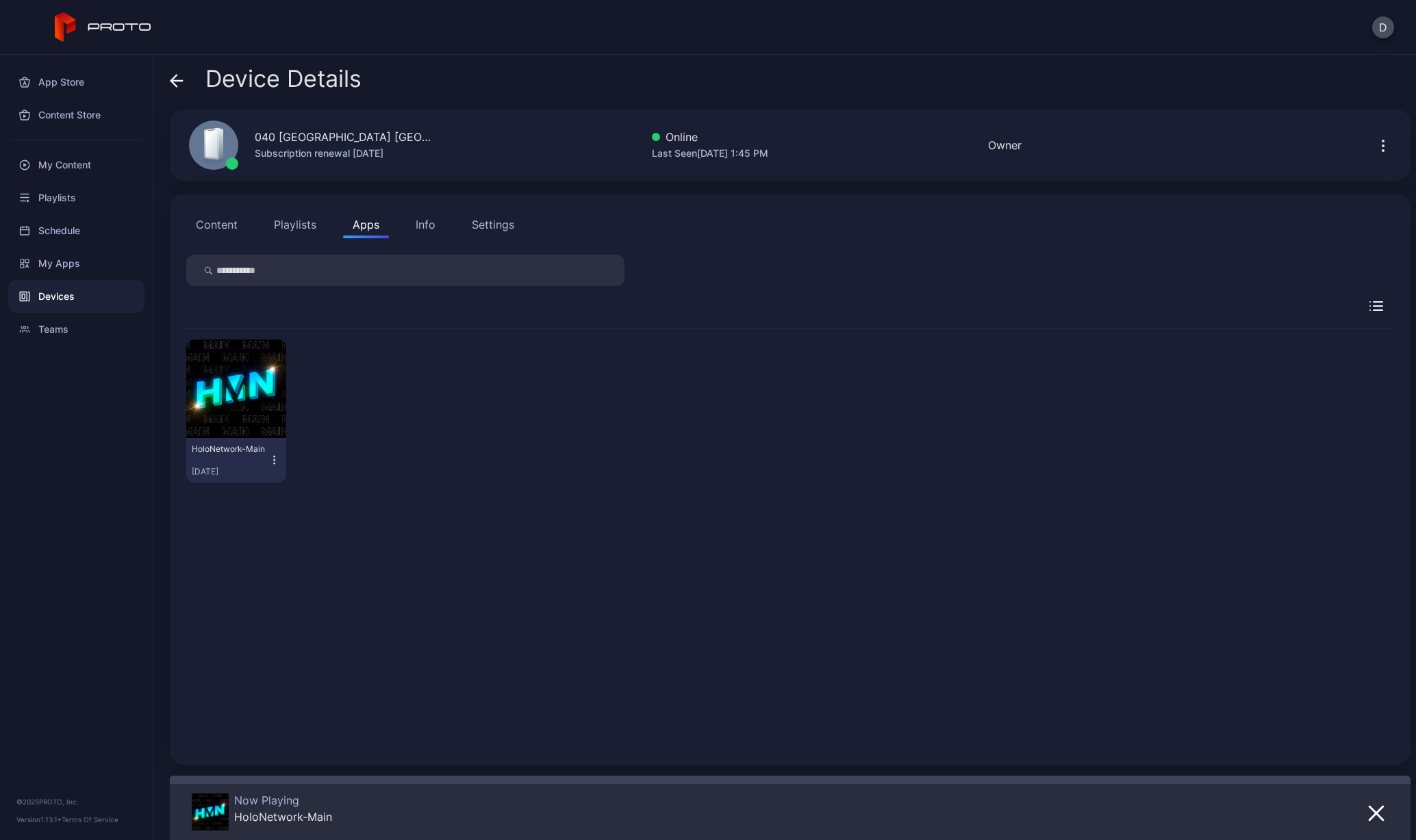
click at [175, 87] on icon at bounding box center [177, 81] width 14 height 14
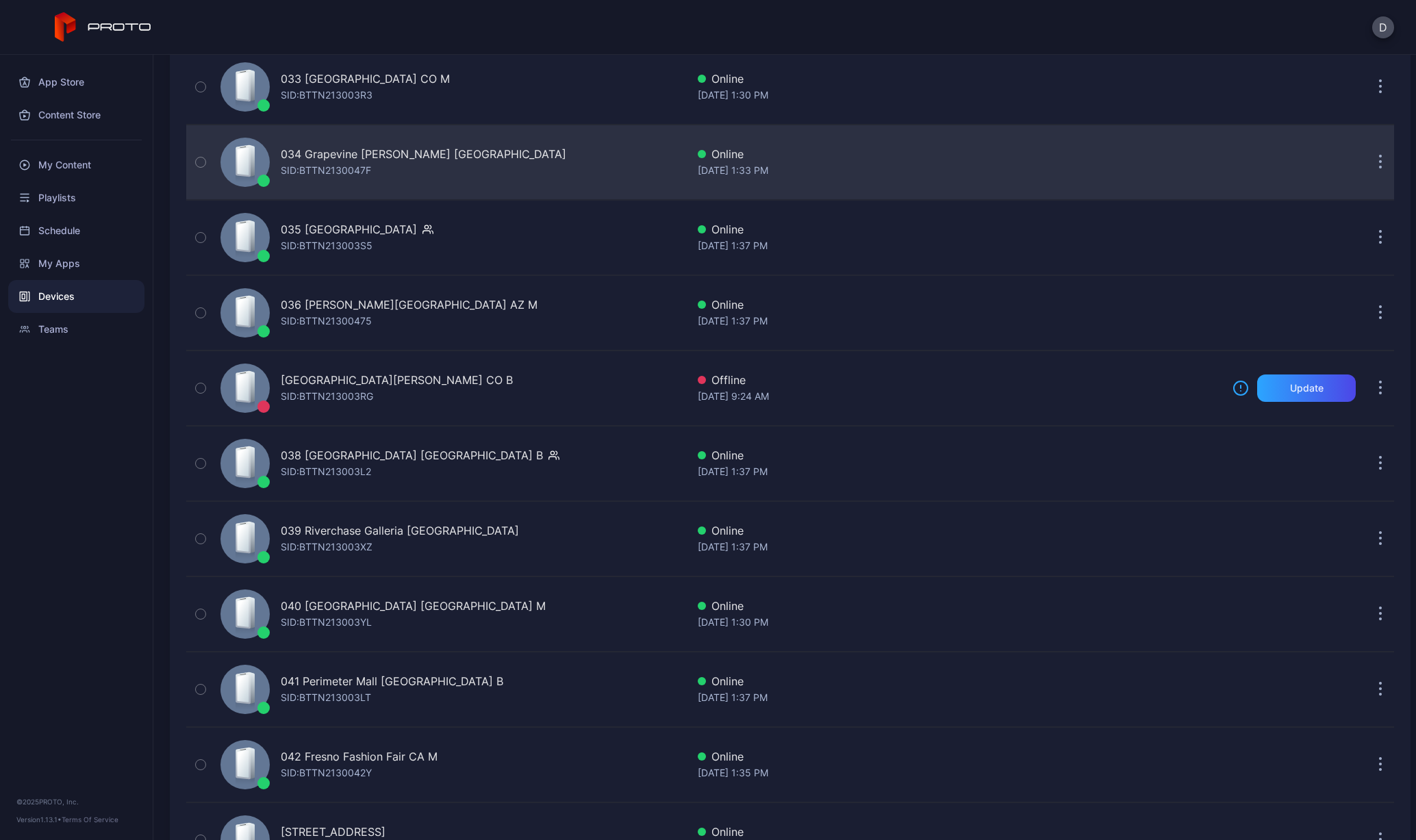
scroll to position [2525, 0]
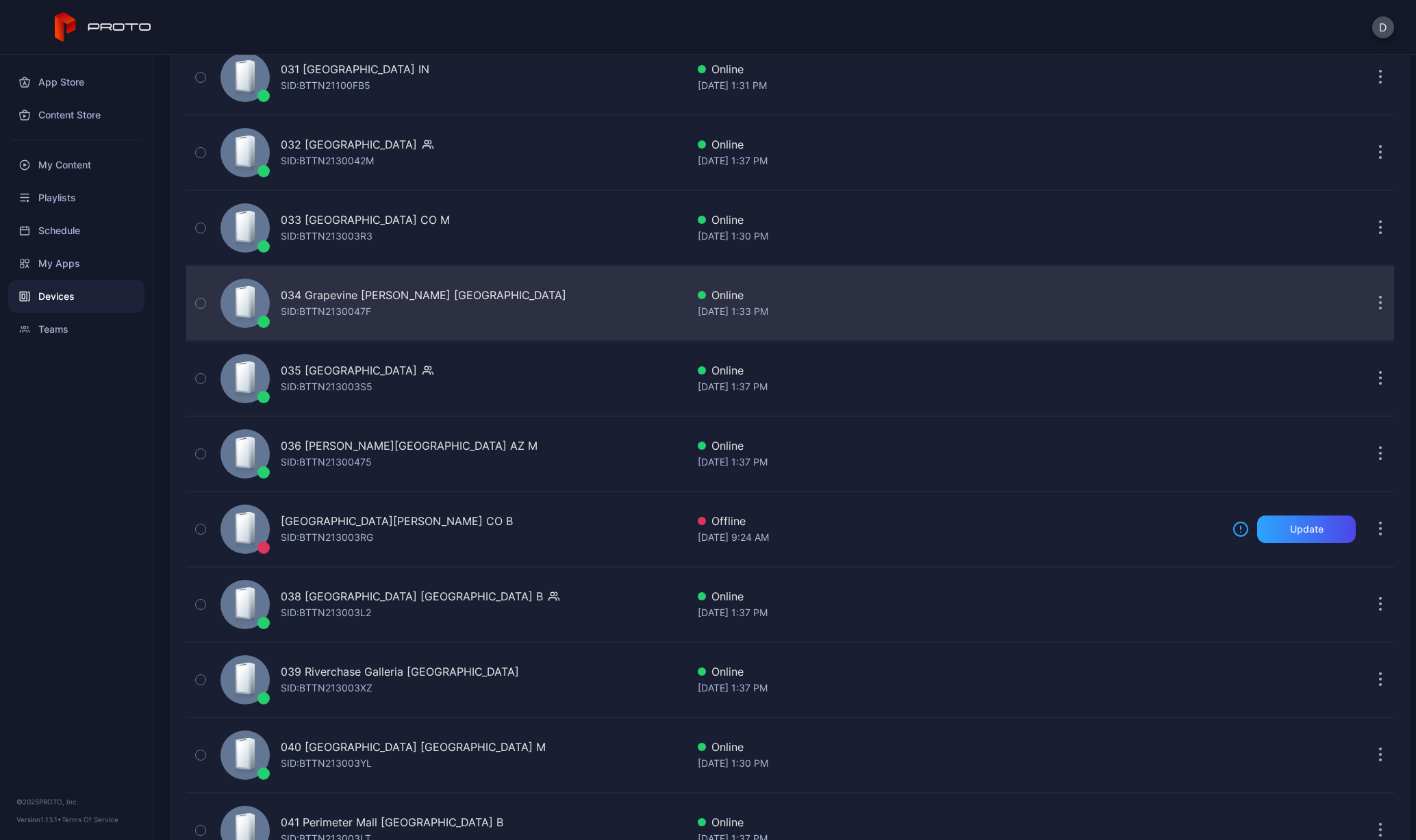
click at [305, 310] on div "SID: BTTN2130047F" at bounding box center [326, 311] width 90 height 17
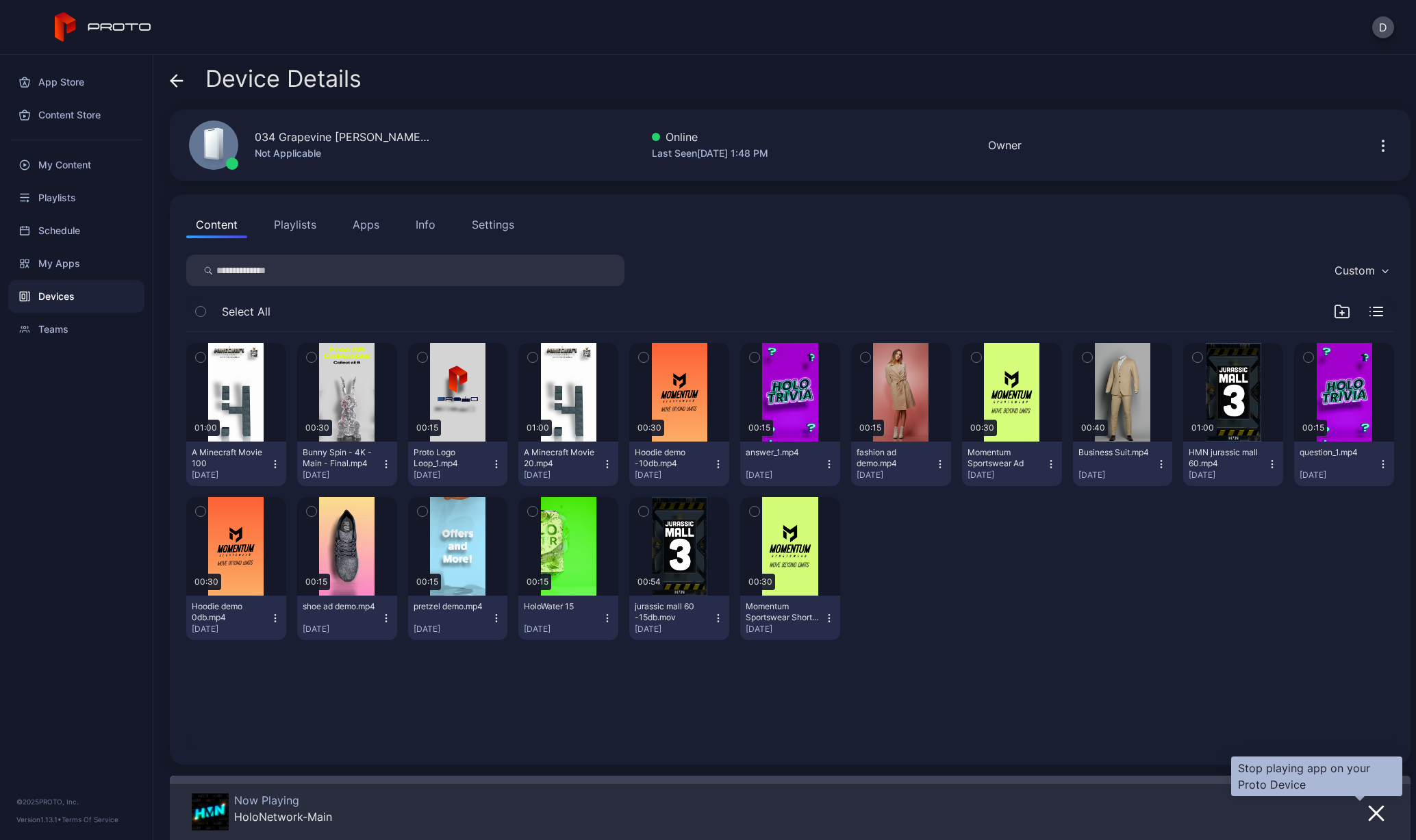
click at [1370, 813] on icon "button" at bounding box center [1376, 813] width 14 height 14
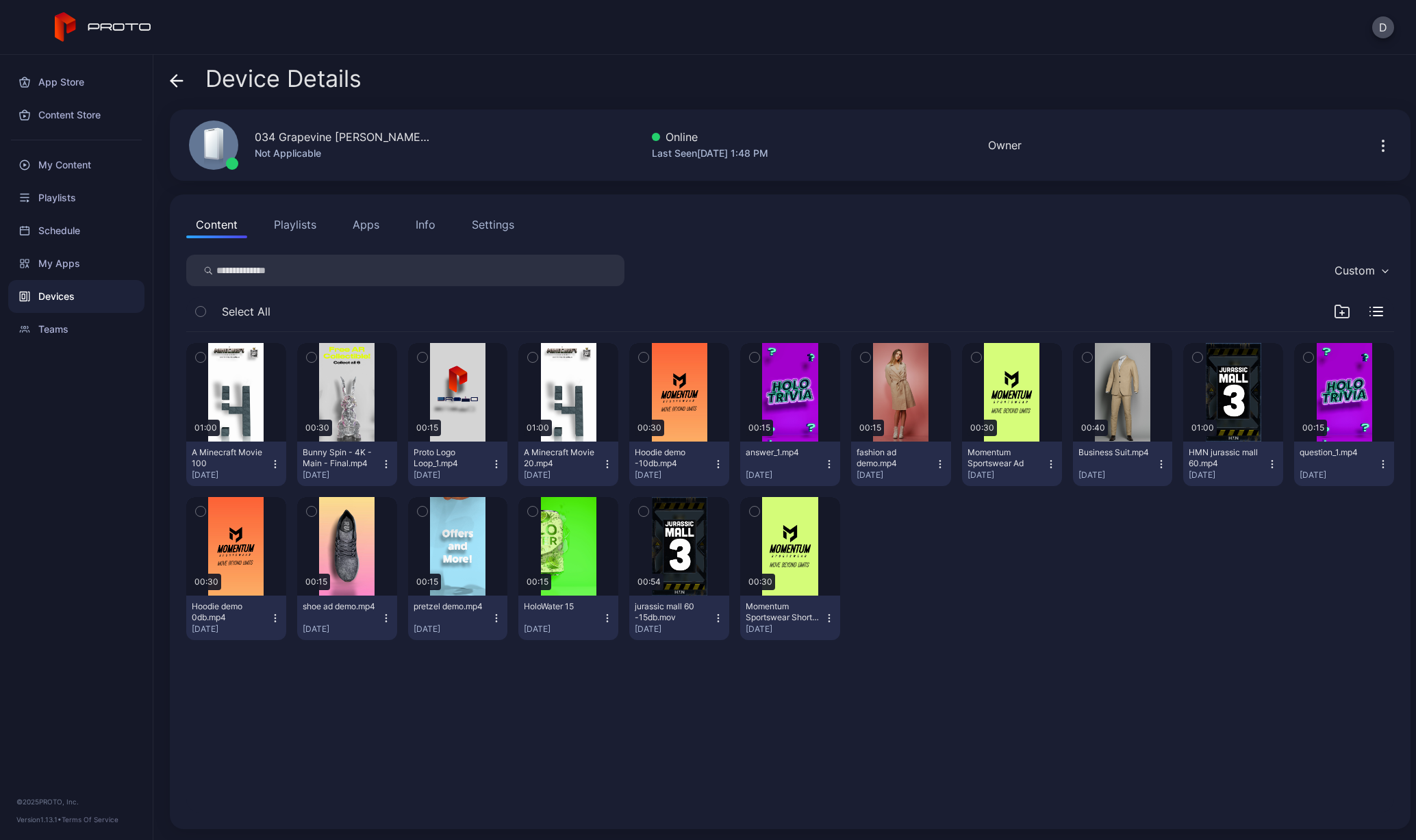
click at [357, 226] on button "Apps" at bounding box center [366, 225] width 46 height 27
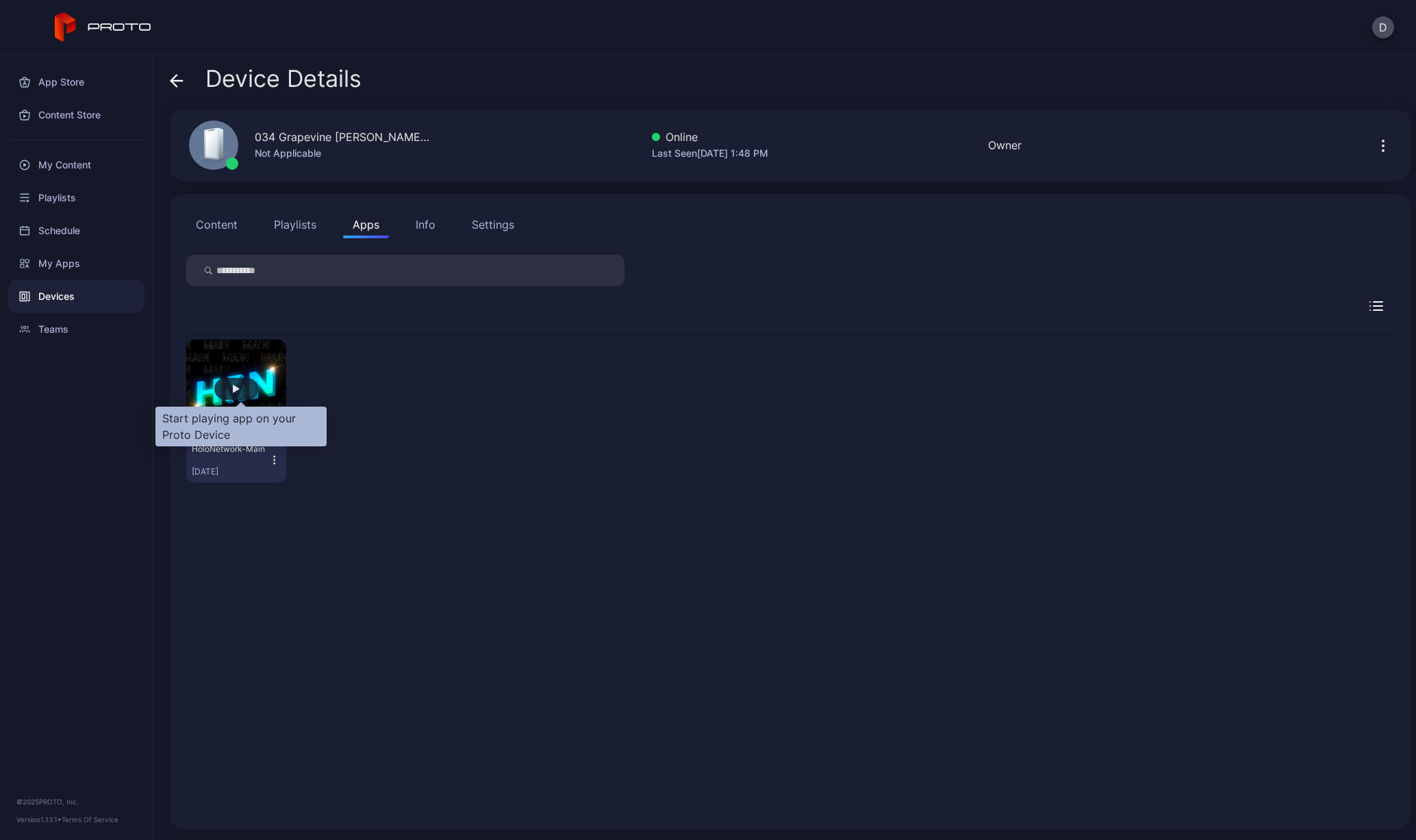
click at [251, 386] on div "button" at bounding box center [236, 389] width 44 height 22
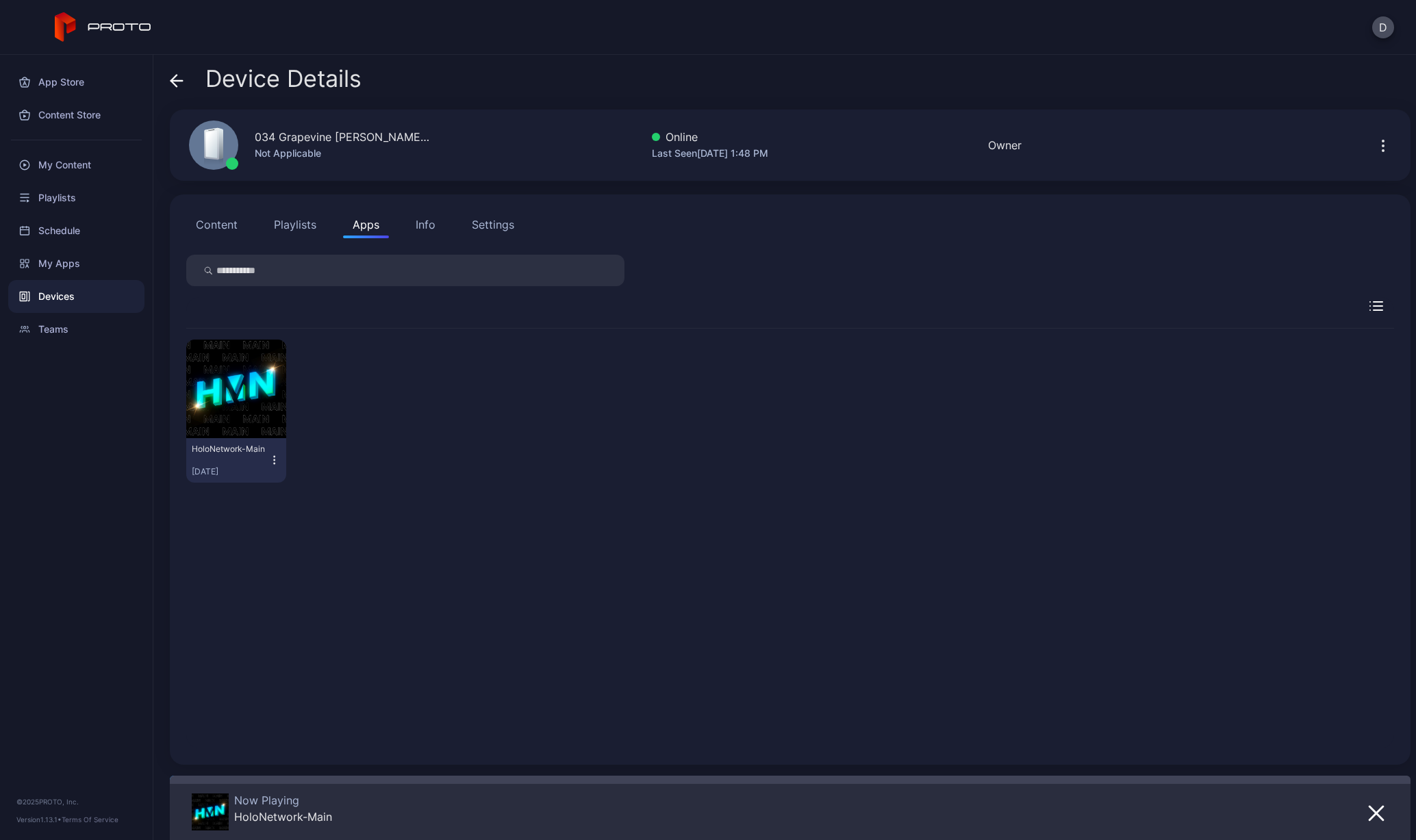
click at [188, 85] on div "Device Details" at bounding box center [266, 82] width 191 height 33
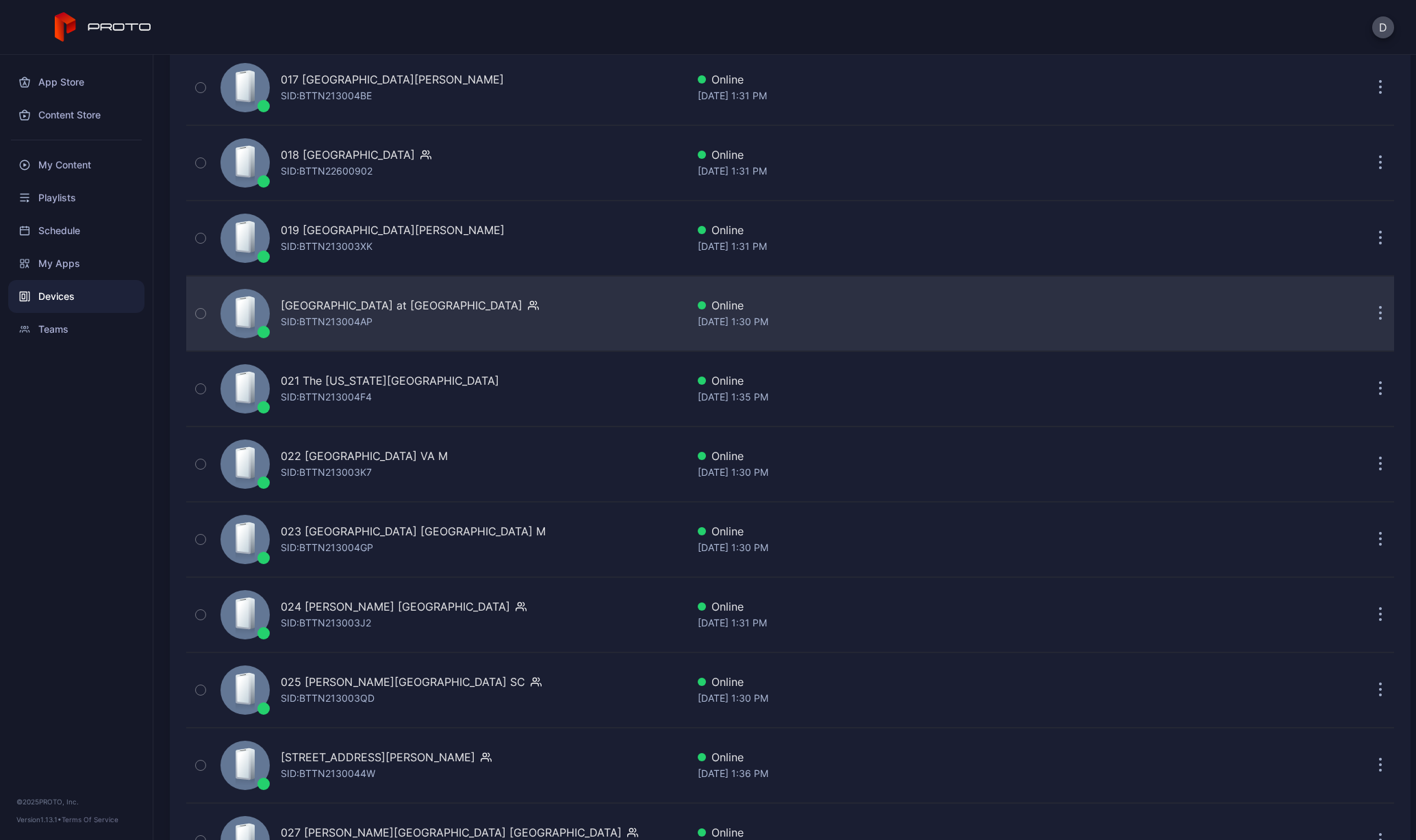
scroll to position [1451, 0]
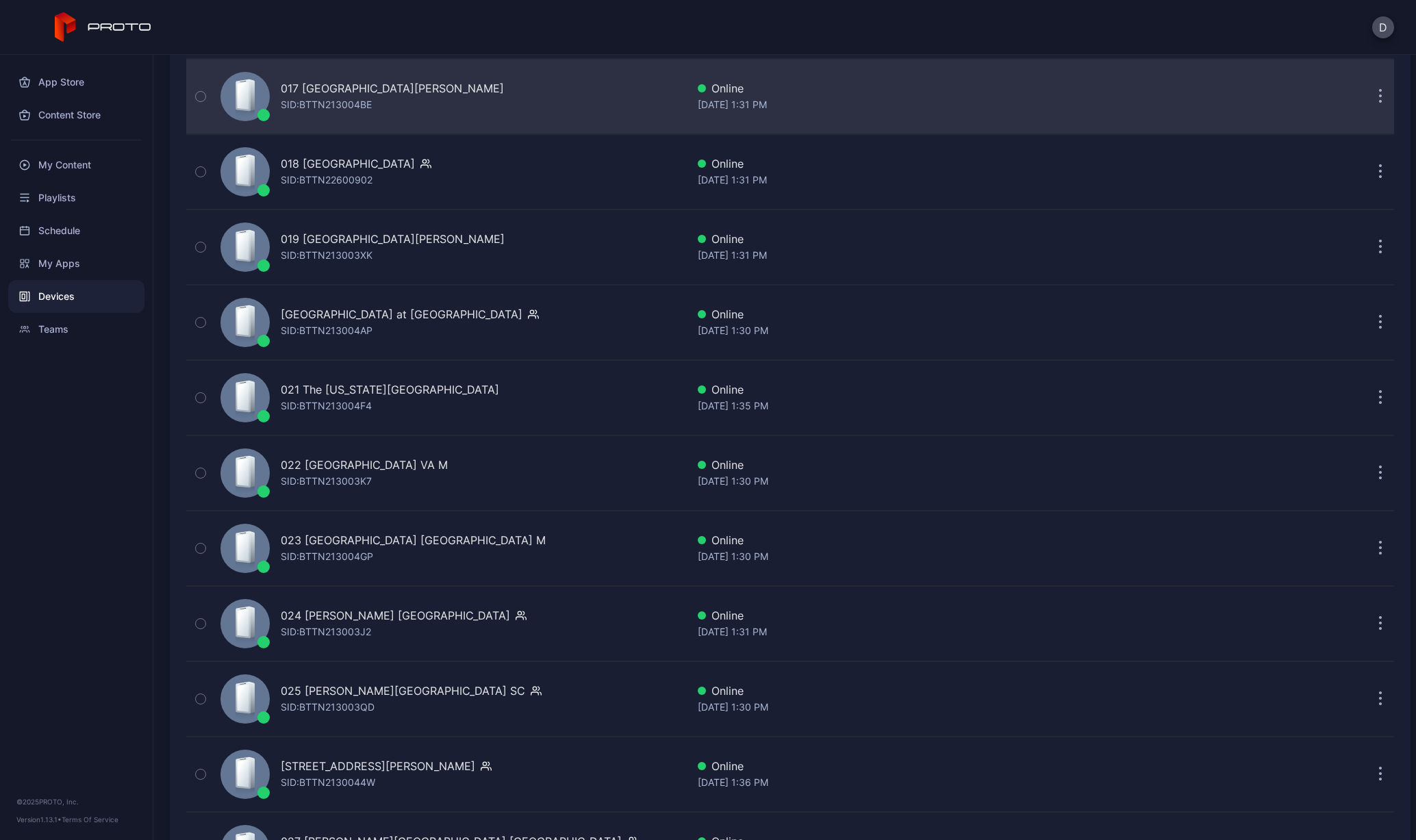
click at [324, 90] on div "017 [GEOGRAPHIC_DATA][PERSON_NAME]" at bounding box center [393, 88] width 223 height 17
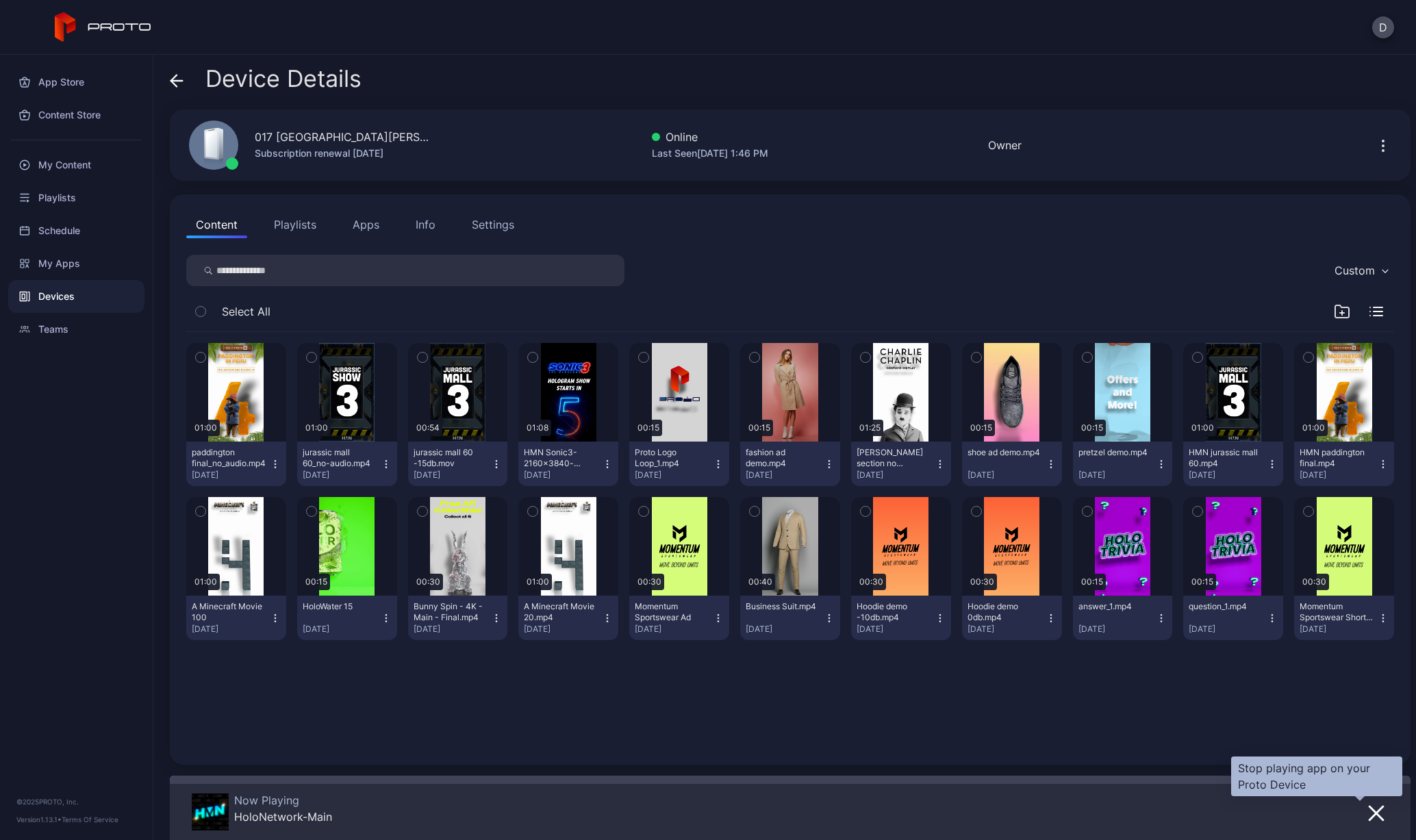
click at [1368, 805] on icon "button" at bounding box center [1376, 813] width 17 height 17
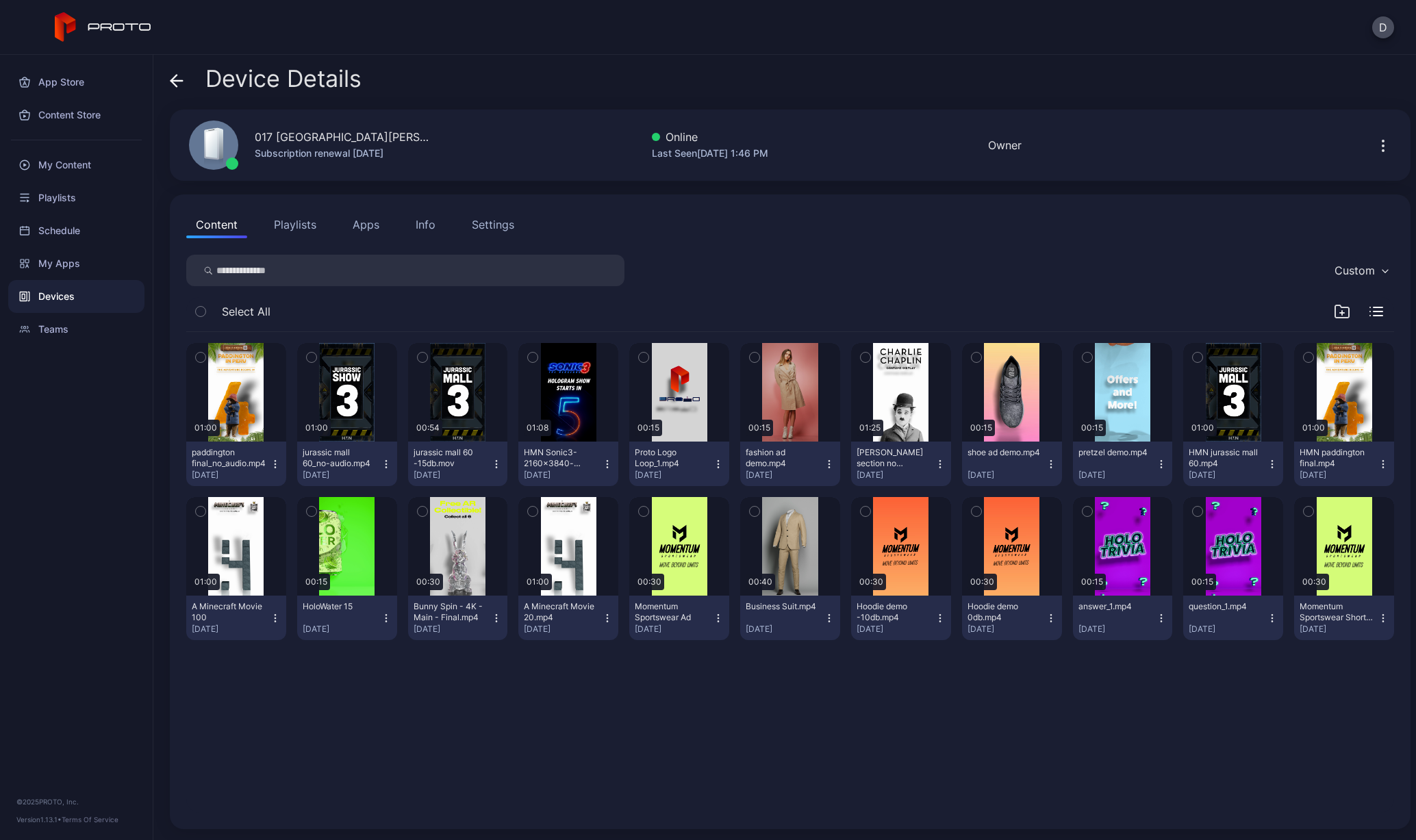
click at [353, 228] on button "Apps" at bounding box center [366, 225] width 46 height 27
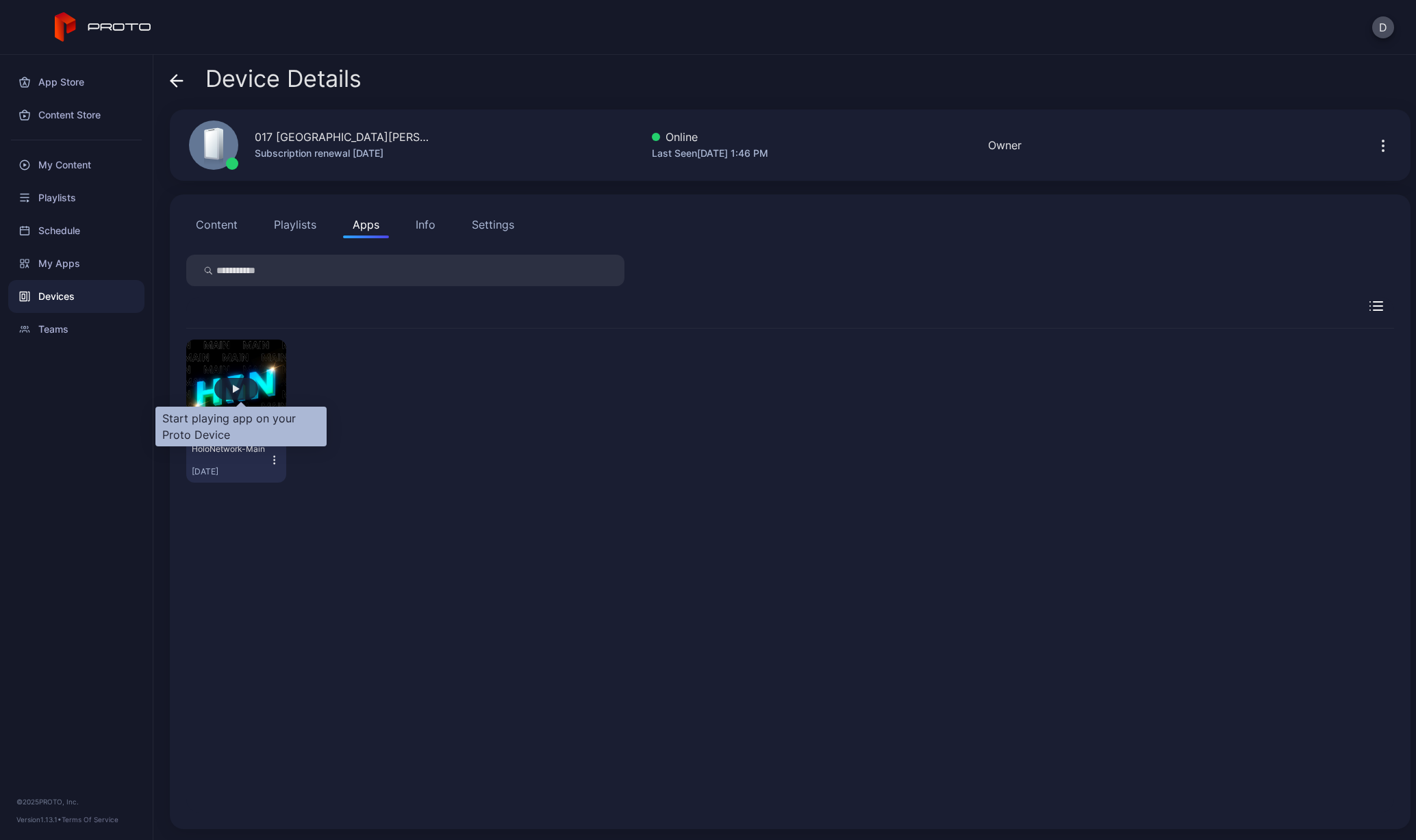
click at [240, 386] on div "button" at bounding box center [236, 389] width 7 height 8
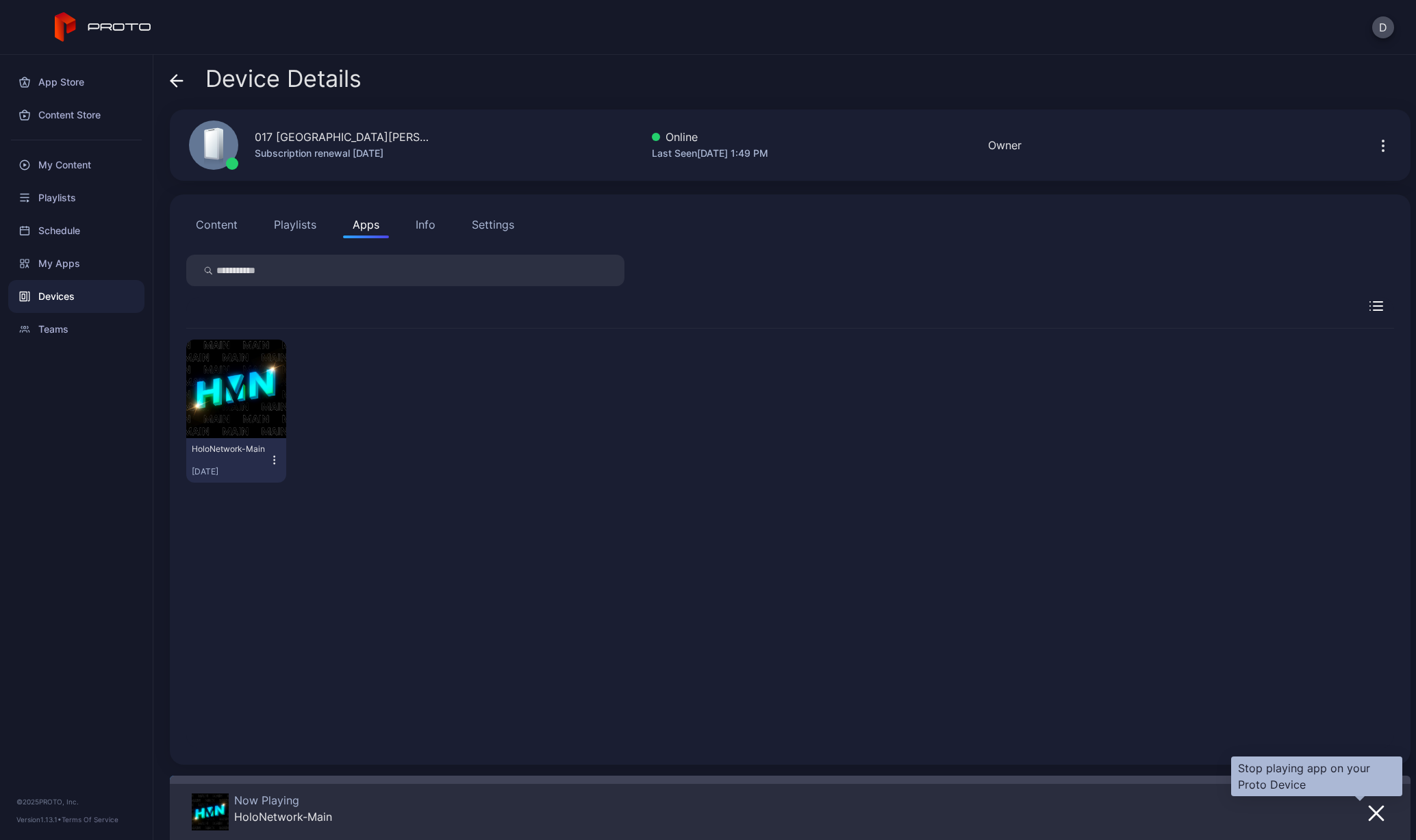
click at [1369, 807] on button "button" at bounding box center [1376, 812] width 24 height 19
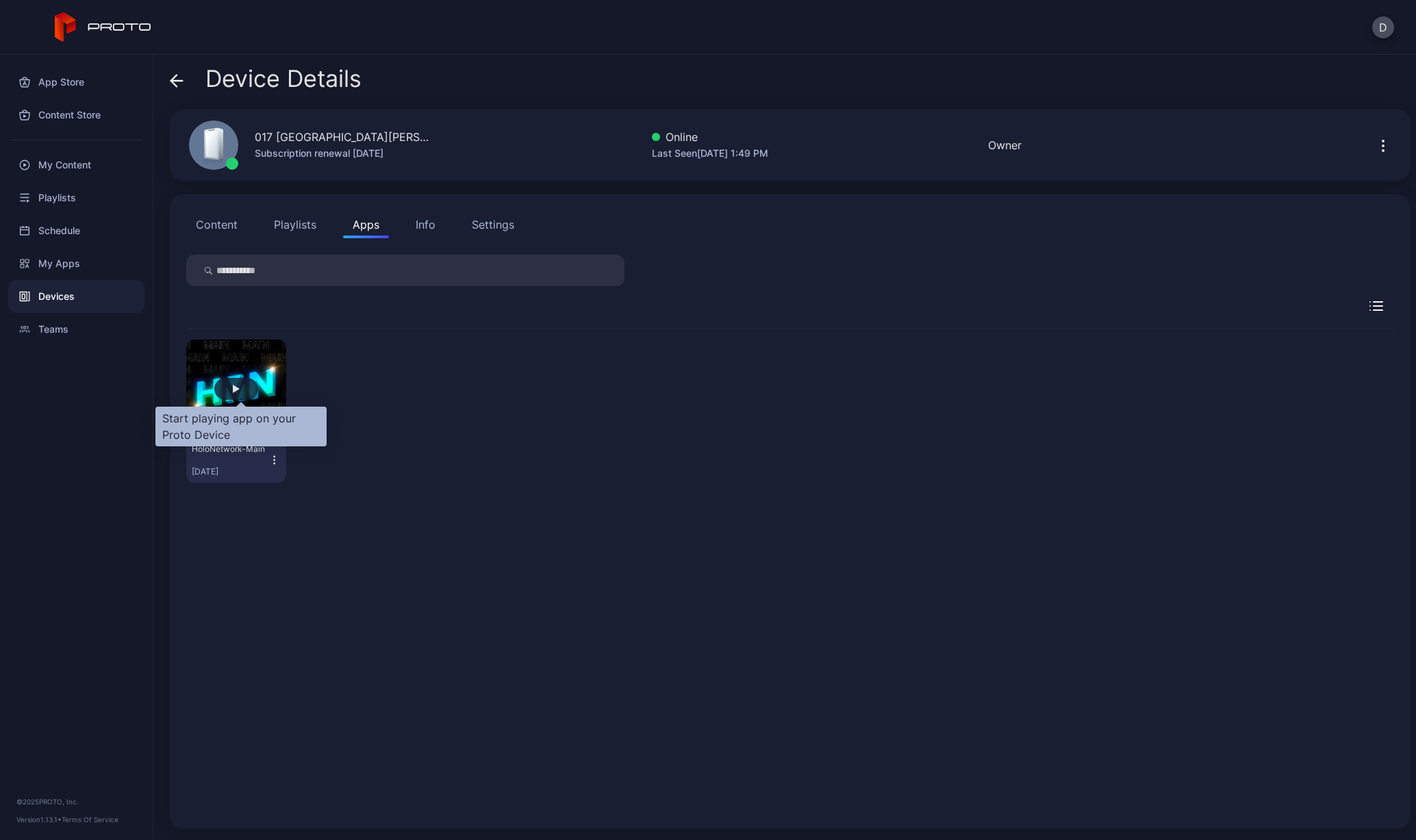
click at [239, 385] on div "button" at bounding box center [236, 389] width 7 height 8
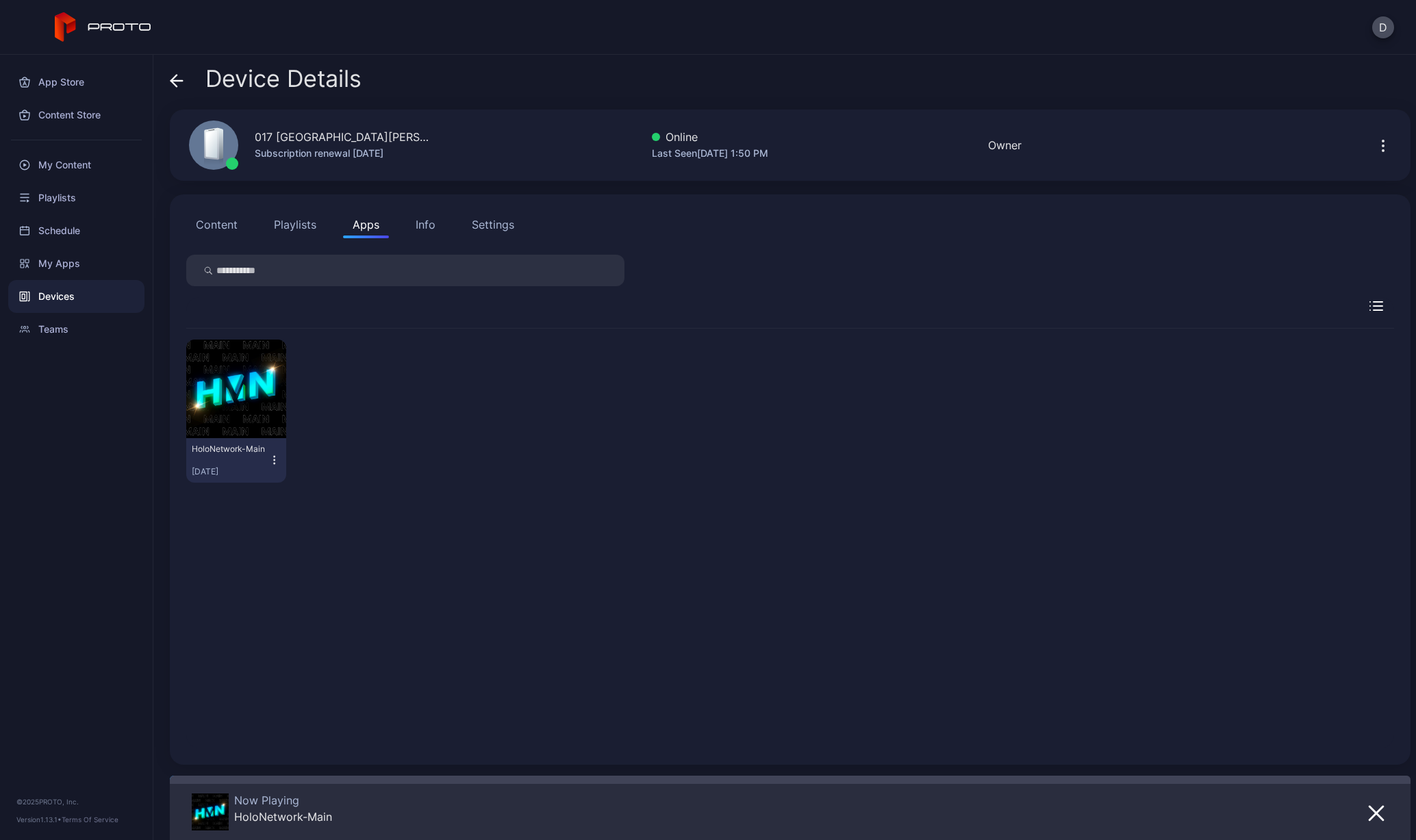
click at [174, 81] on icon at bounding box center [176, 81] width 11 height 0
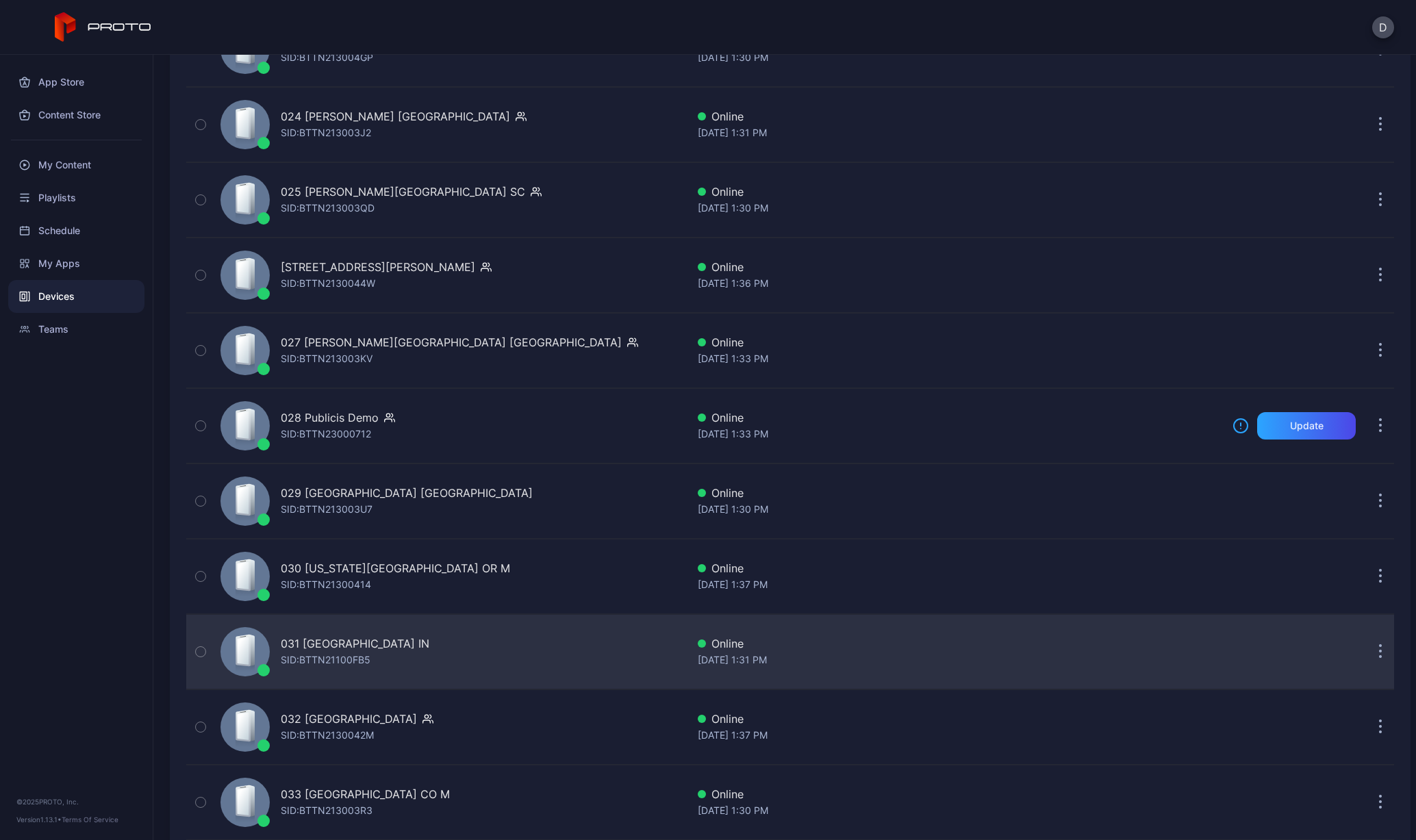
scroll to position [2021, 0]
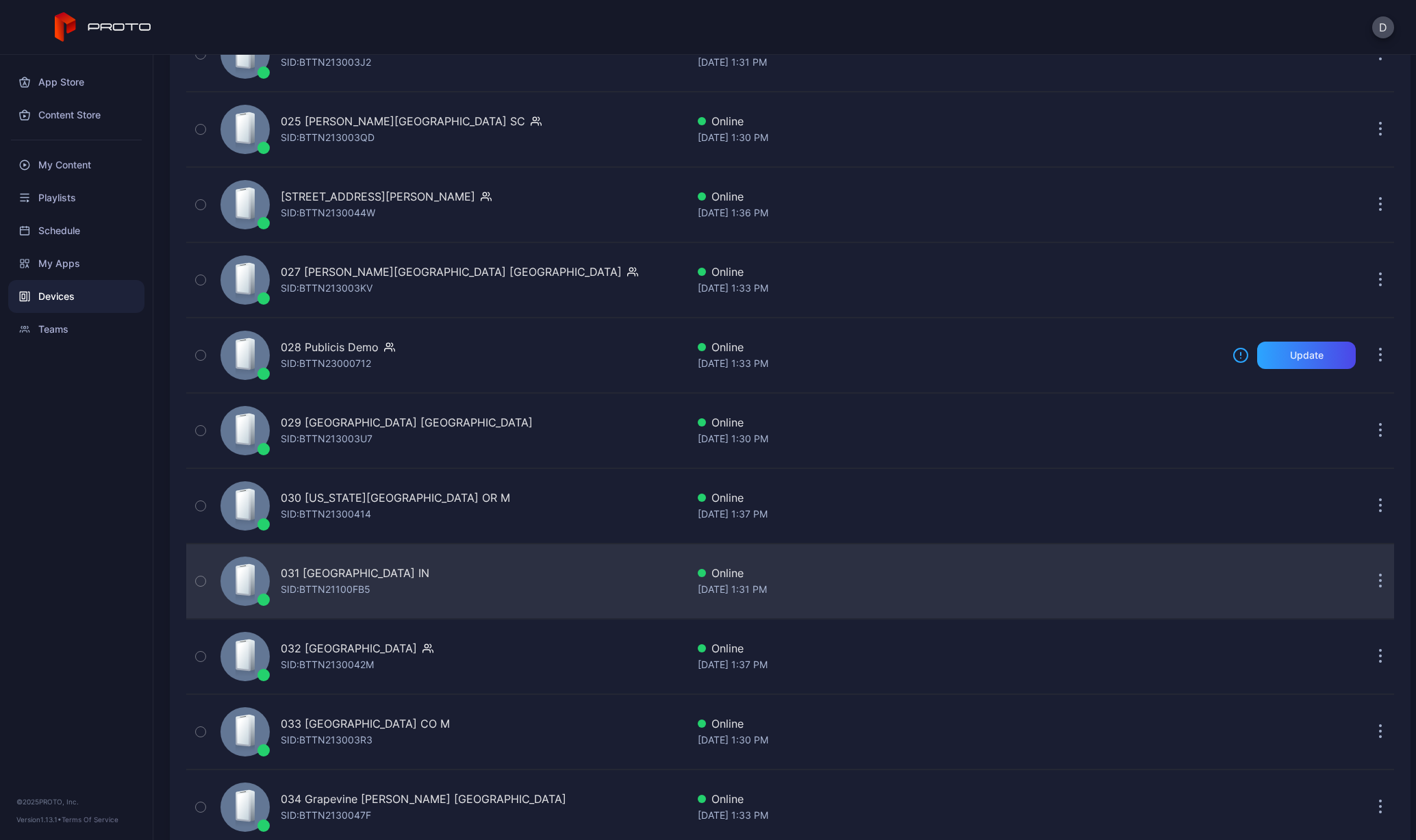
click at [346, 579] on div "031 [GEOGRAPHIC_DATA] IN" at bounding box center [356, 573] width 149 height 17
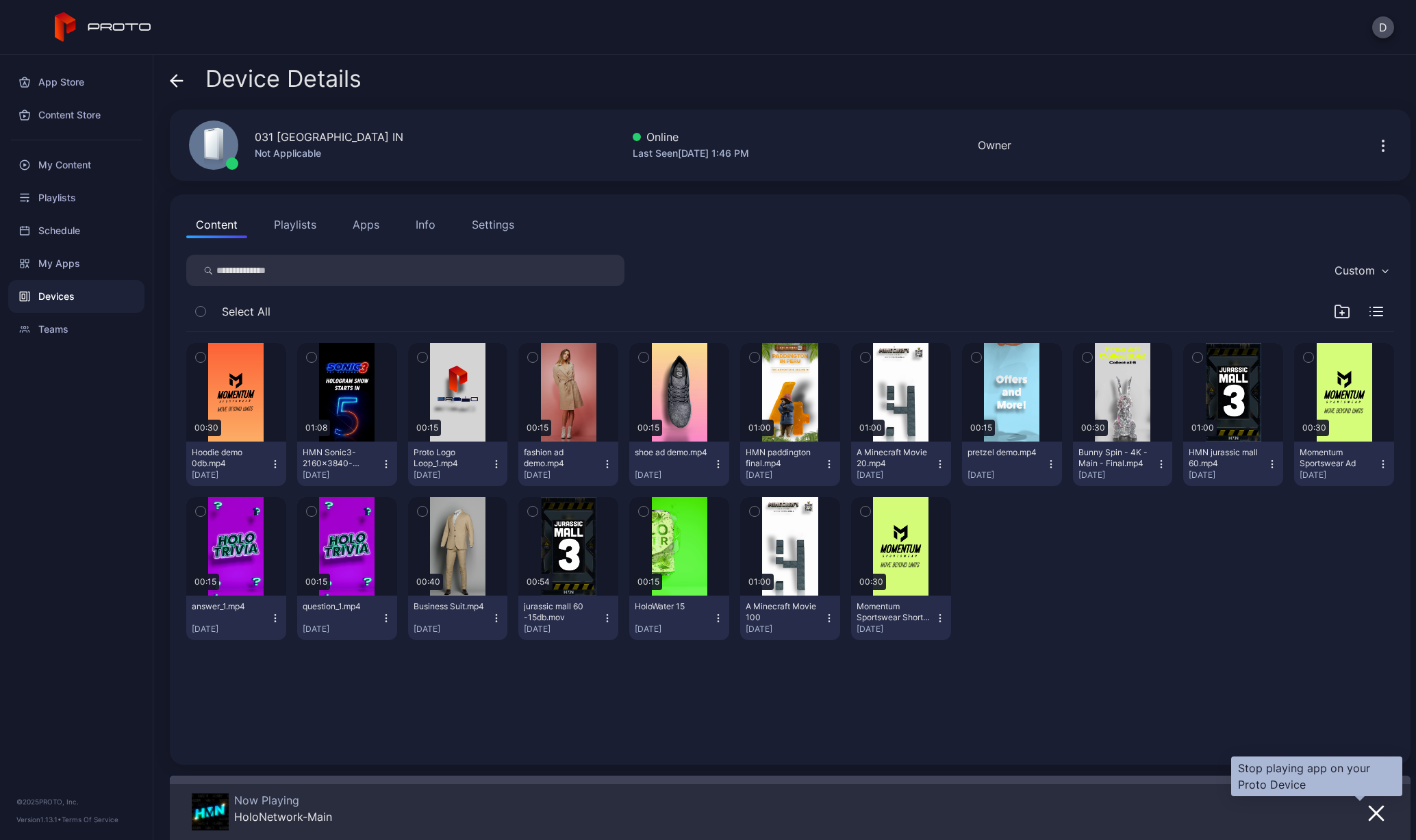
click at [1370, 815] on icon "button" at bounding box center [1376, 813] width 14 height 14
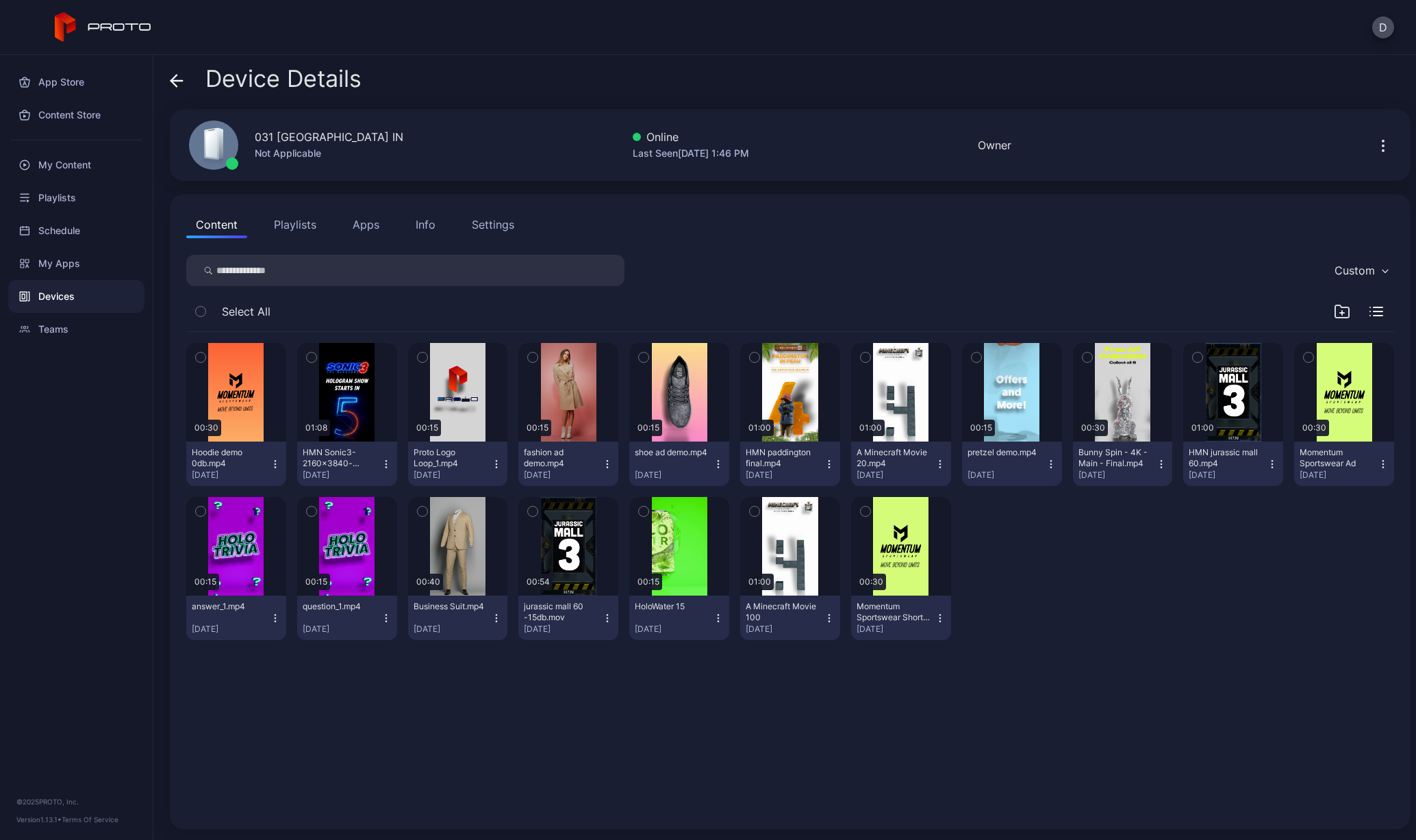
click at [378, 226] on button "Apps" at bounding box center [366, 225] width 46 height 27
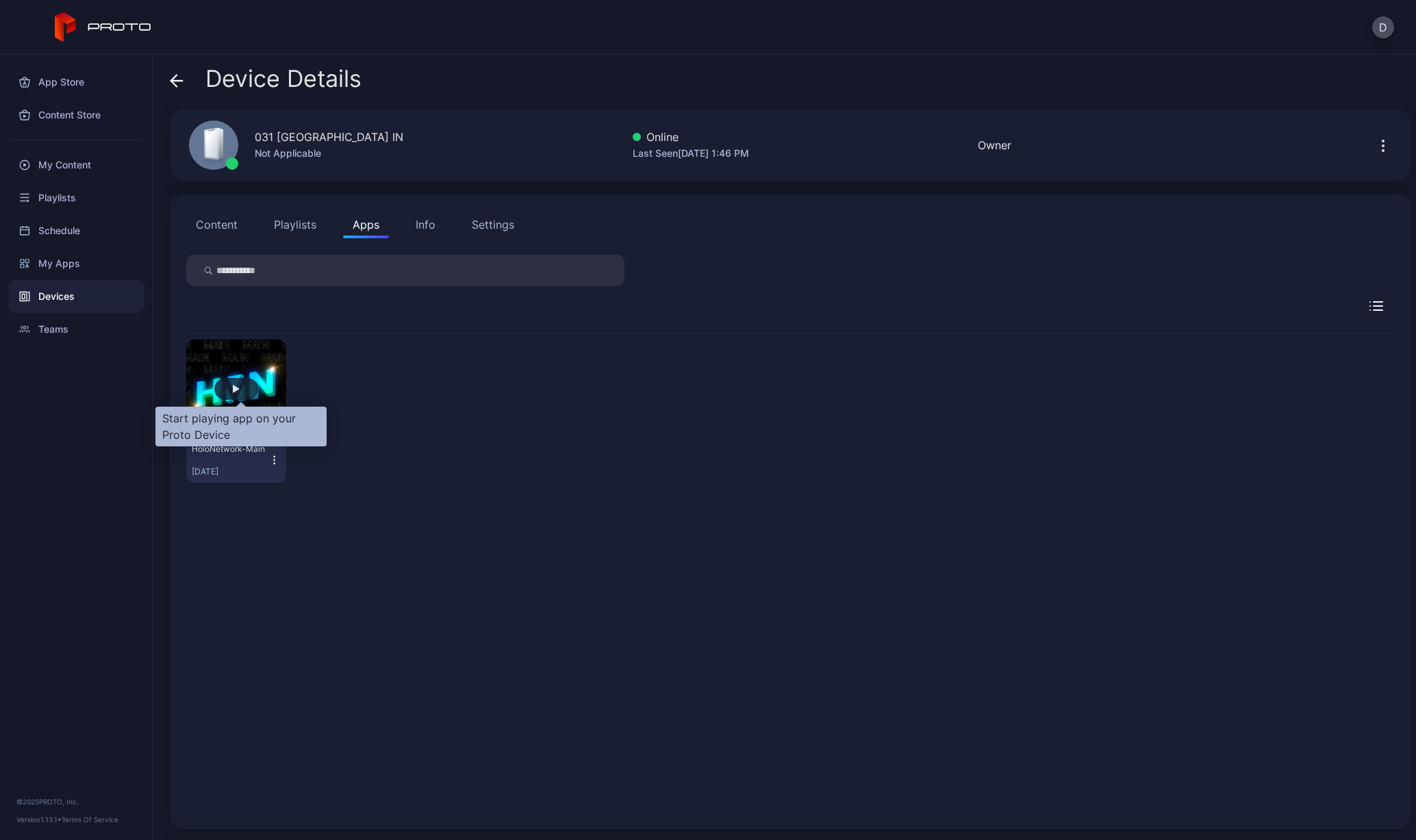
click at [240, 393] on div "button" at bounding box center [236, 389] width 7 height 8
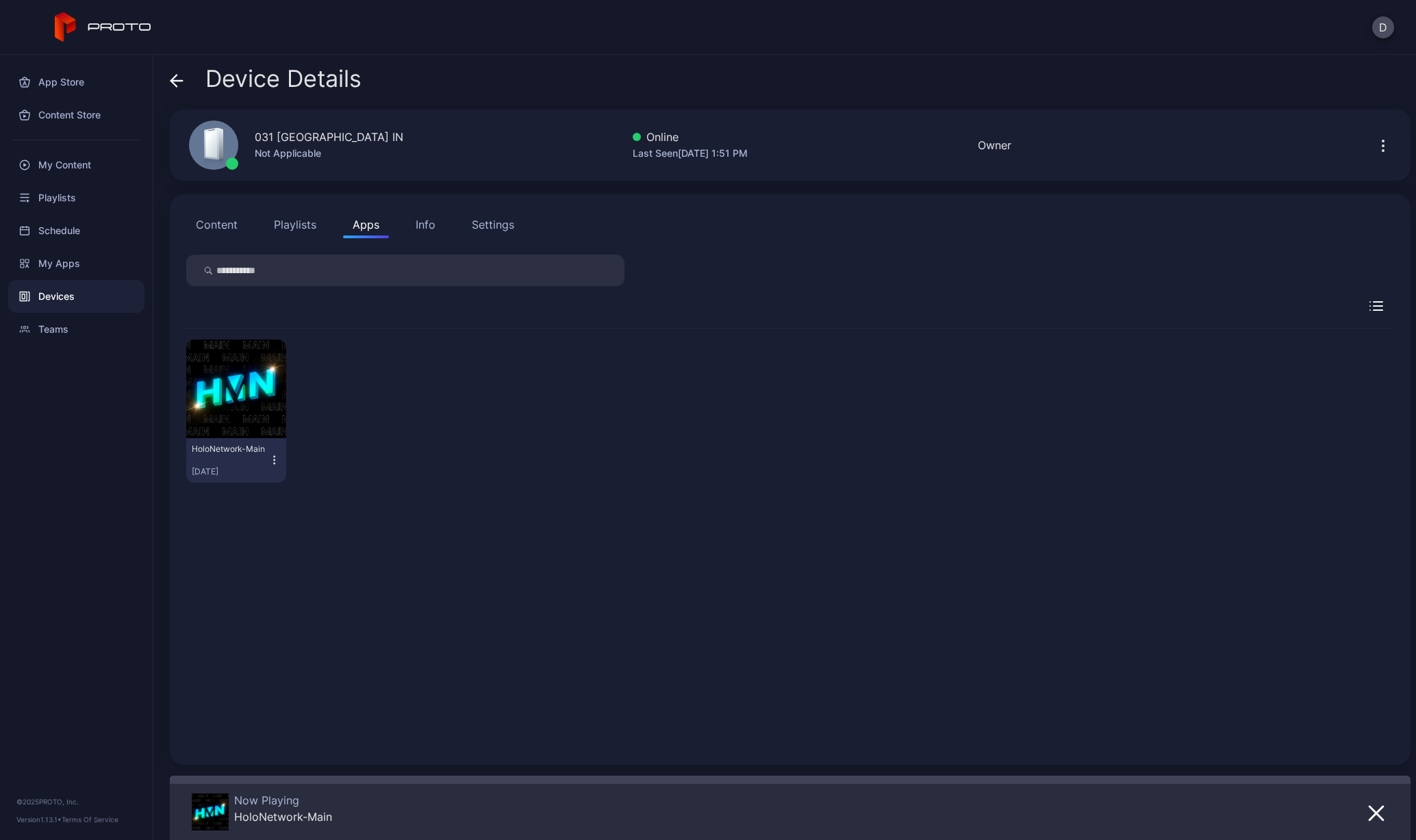
click at [181, 84] on icon at bounding box center [177, 81] width 14 height 14
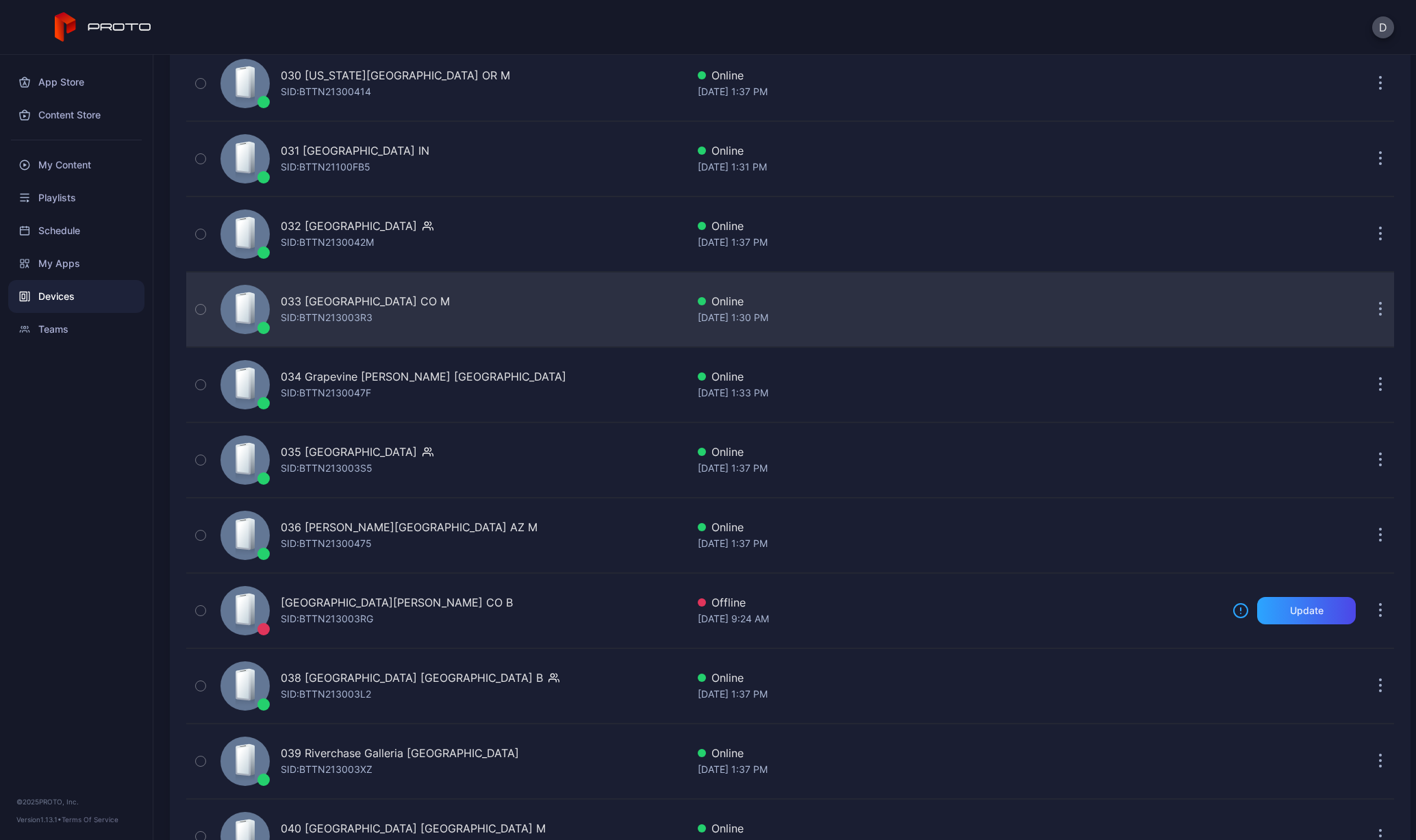
scroll to position [2514, 0]
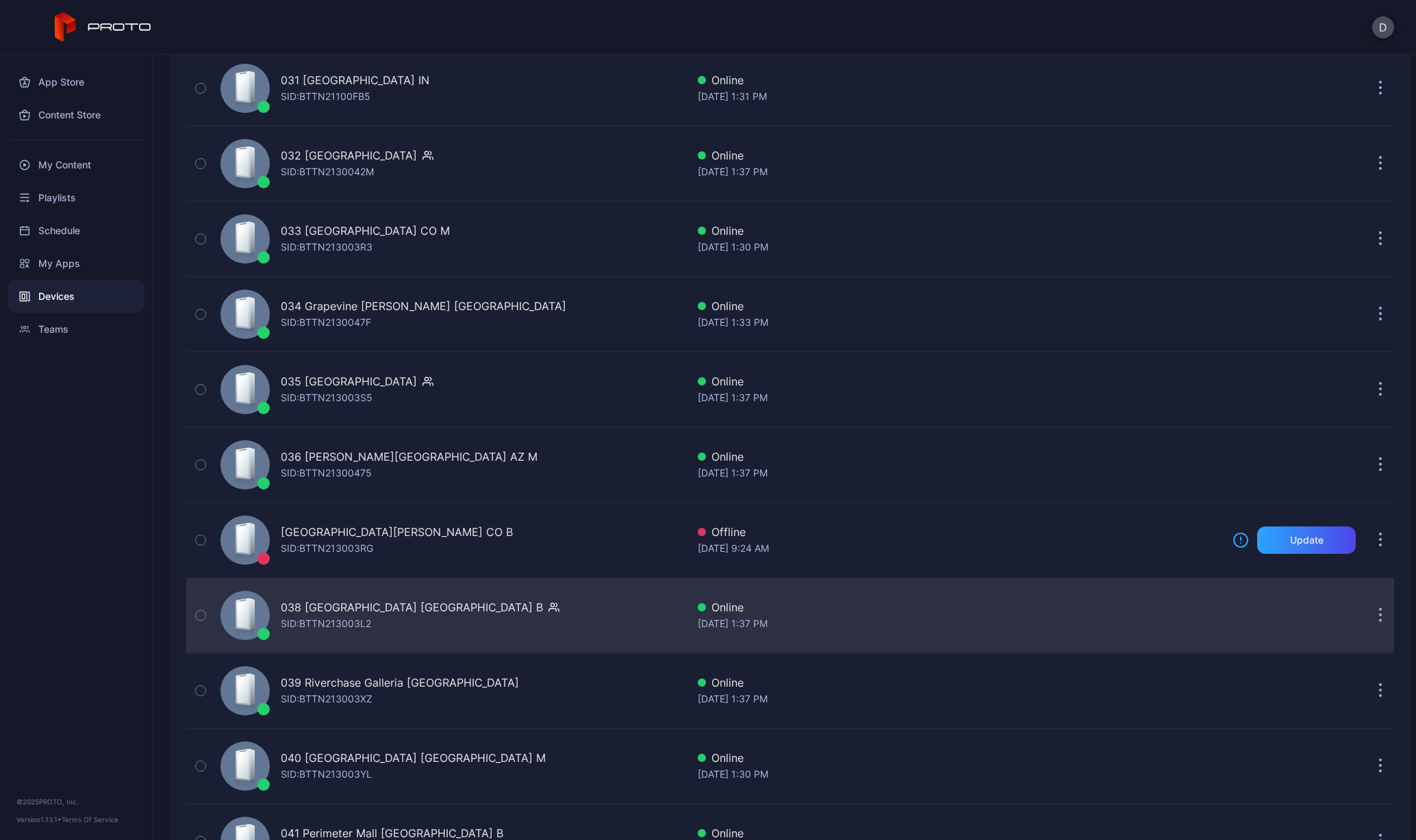
click at [334, 621] on div "SID: BTTN213003L2" at bounding box center [326, 624] width 90 height 17
